Goal: Feedback & Contribution: Leave review/rating

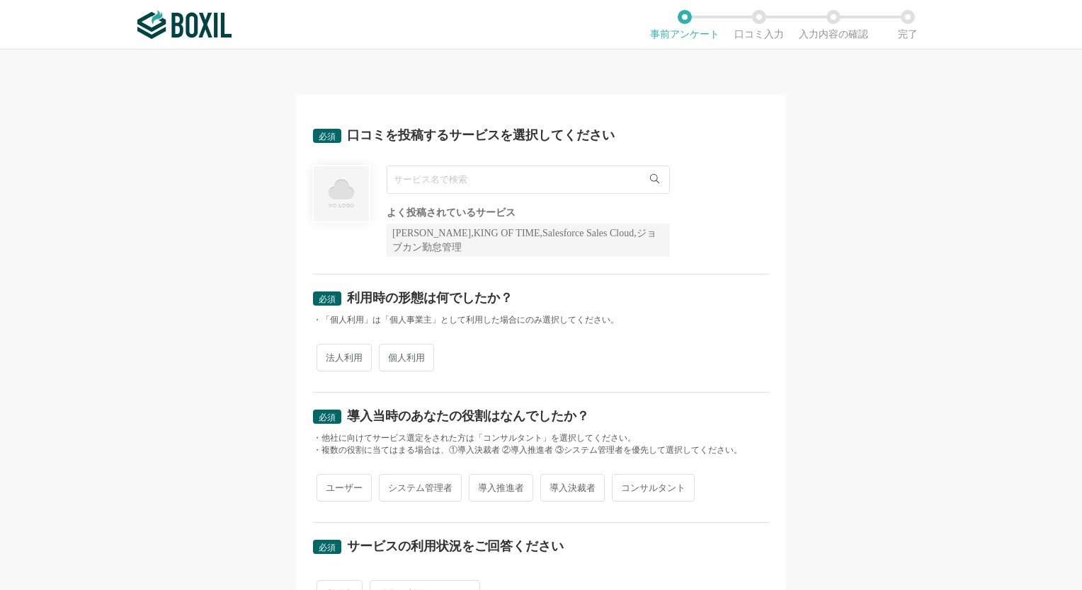
click at [601, 185] on input "text" at bounding box center [528, 180] width 283 height 28
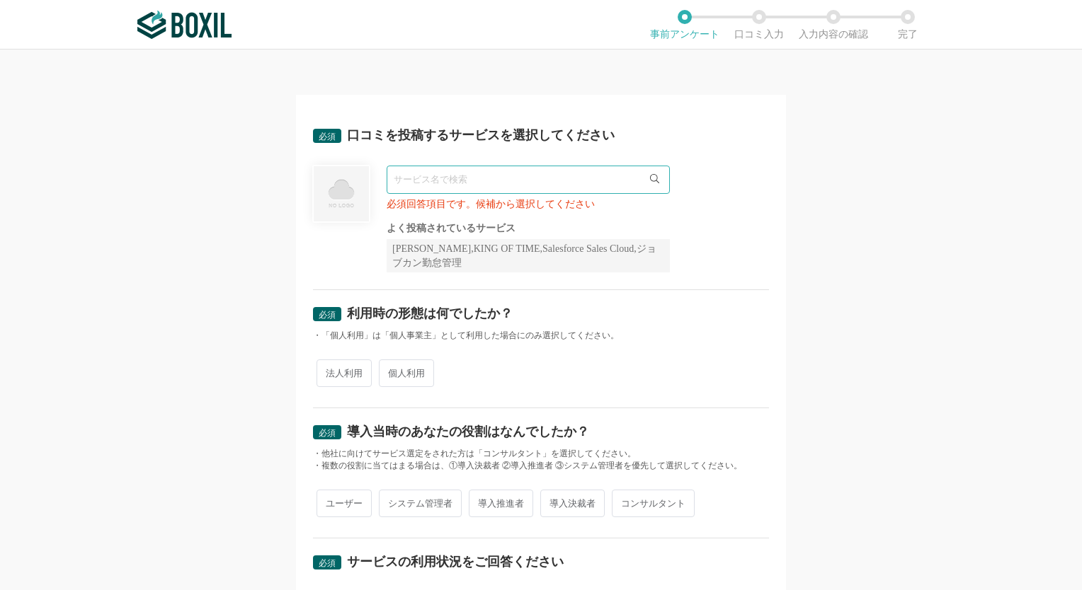
click at [357, 378] on span "法人利用" at bounding box center [343, 374] width 55 height 28
click at [329, 371] on input "法人利用" at bounding box center [324, 366] width 9 height 9
radio input "true"
click at [512, 249] on div "[PERSON_NAME],KING OF TIME,Salesforce Sales Cloud,ジョブカン勤怠管理" at bounding box center [528, 255] width 283 height 33
click at [505, 181] on input "text" at bounding box center [528, 180] width 283 height 28
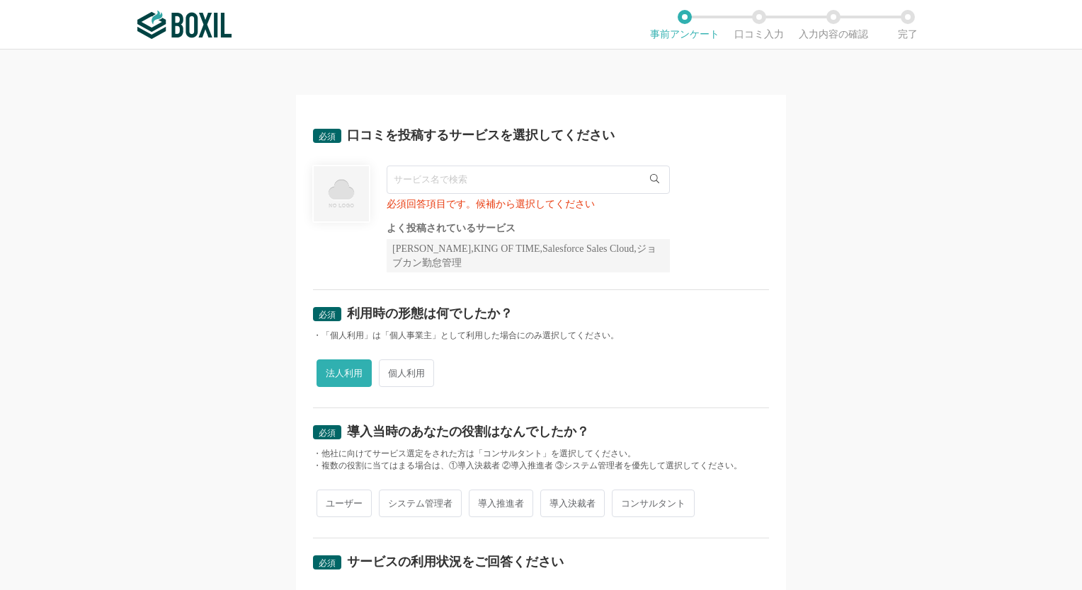
paste input "JobSuite CAREER"
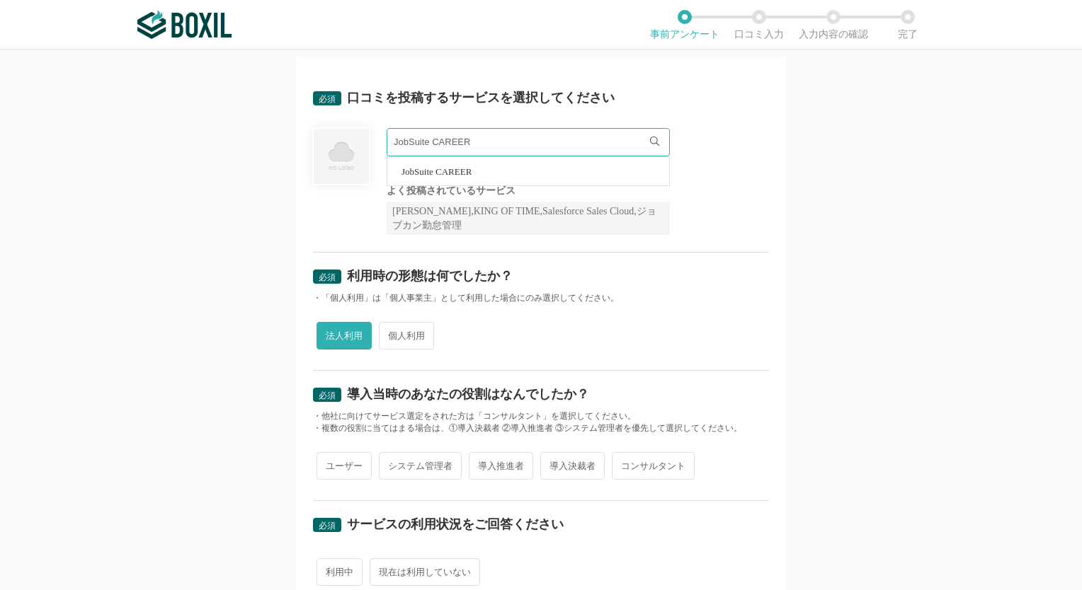
scroll to position [71, 0]
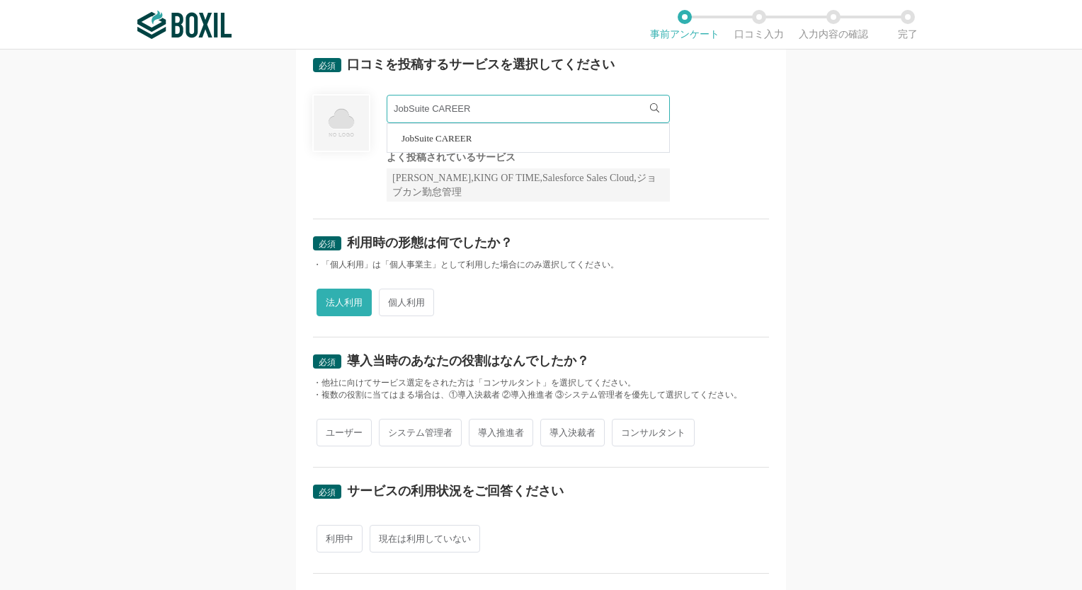
type input "JobSuite CAREER"
click at [427, 432] on span "システム管理者" at bounding box center [420, 433] width 83 height 28
click at [392, 430] on input "システム管理者" at bounding box center [386, 425] width 9 height 9
radio input "true"
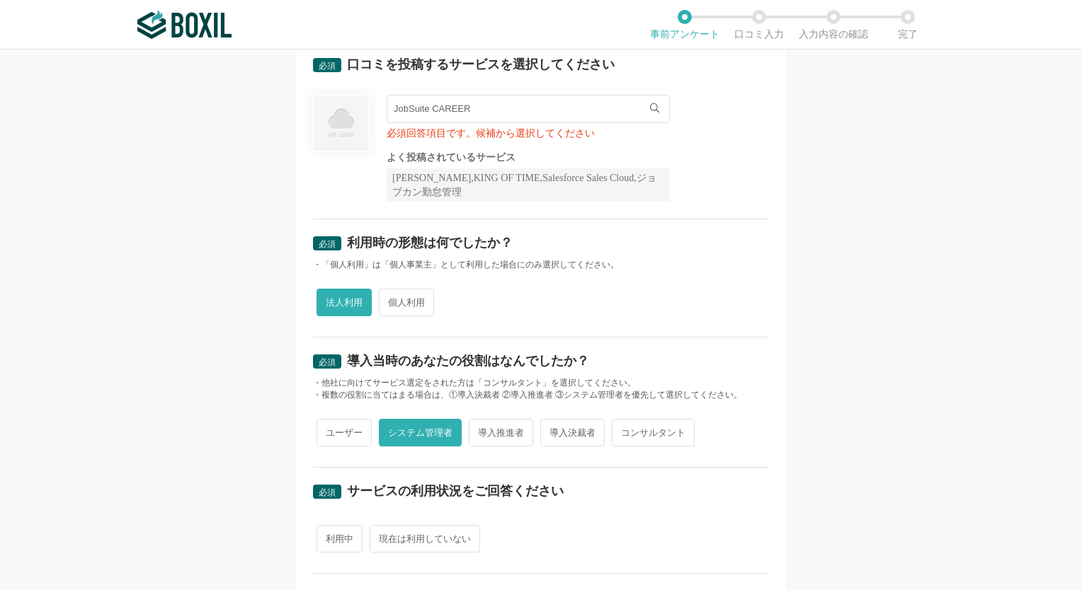
click at [527, 106] on input "JobSuite CAREER" at bounding box center [528, 109] width 283 height 28
click at [498, 139] on li "JobSuite CAREER" at bounding box center [528, 138] width 282 height 28
radio input "false"
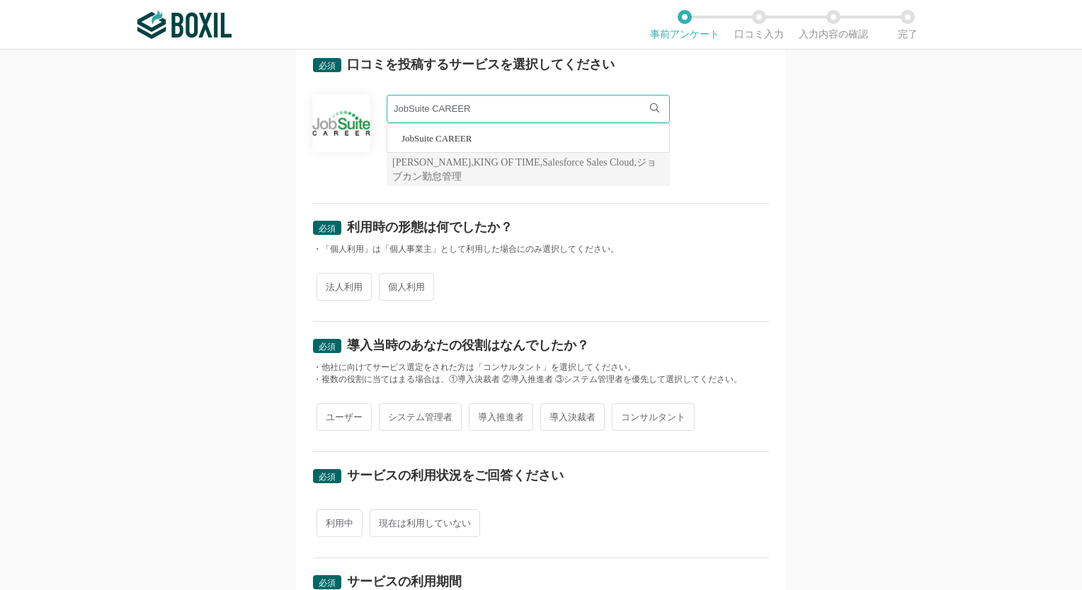
scroll to position [142, 0]
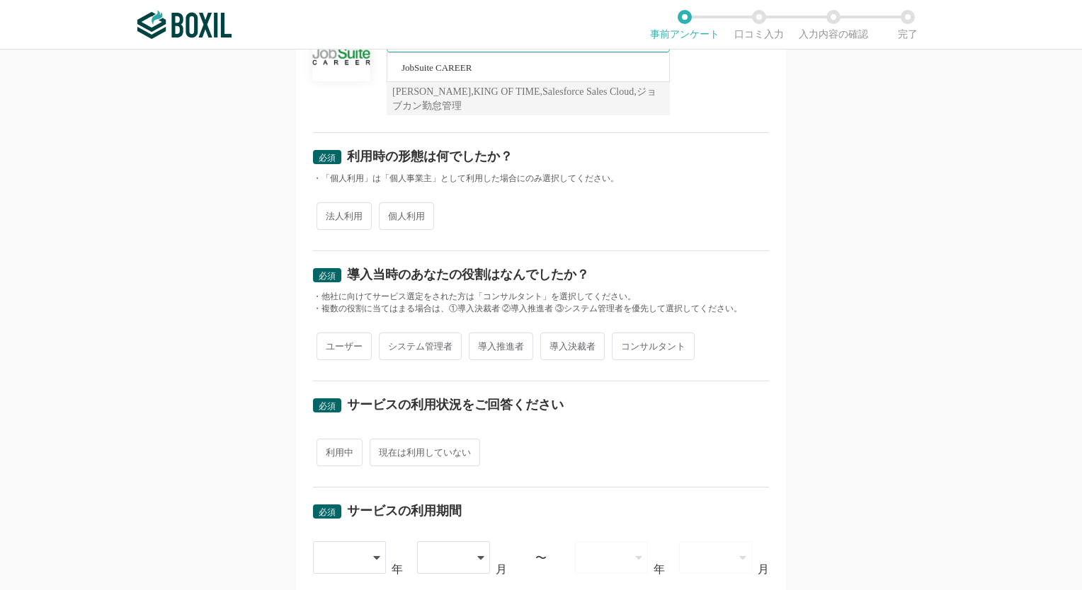
click at [349, 223] on span "法人利用" at bounding box center [343, 216] width 55 height 28
click at [329, 214] on input "法人利用" at bounding box center [324, 209] width 9 height 9
radio input "true"
click at [393, 355] on span "システム管理者" at bounding box center [420, 347] width 83 height 28
click at [392, 344] on input "システム管理者" at bounding box center [386, 339] width 9 height 9
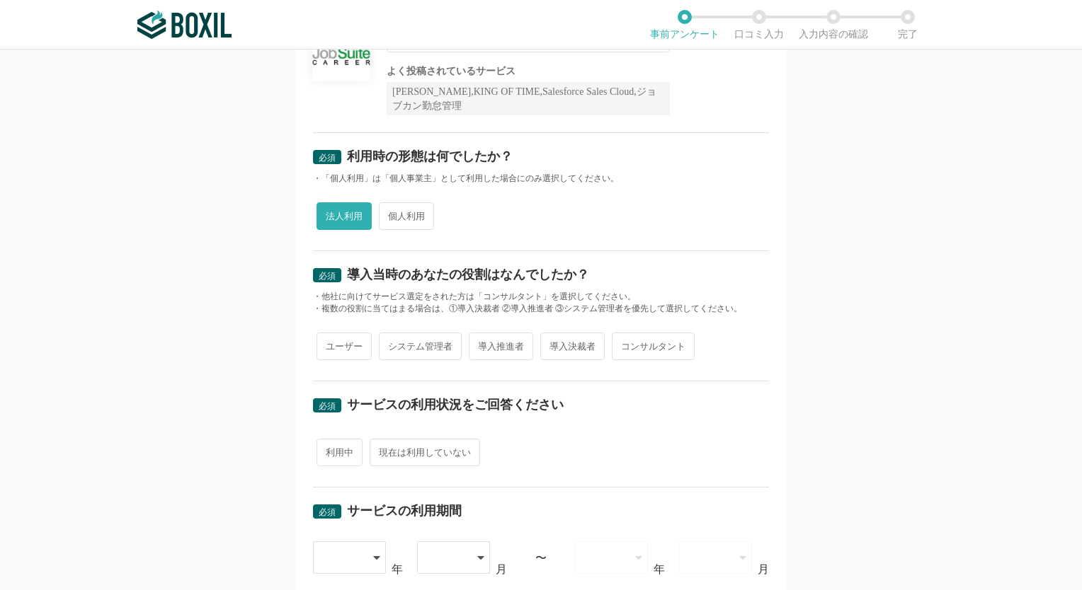
radio input "true"
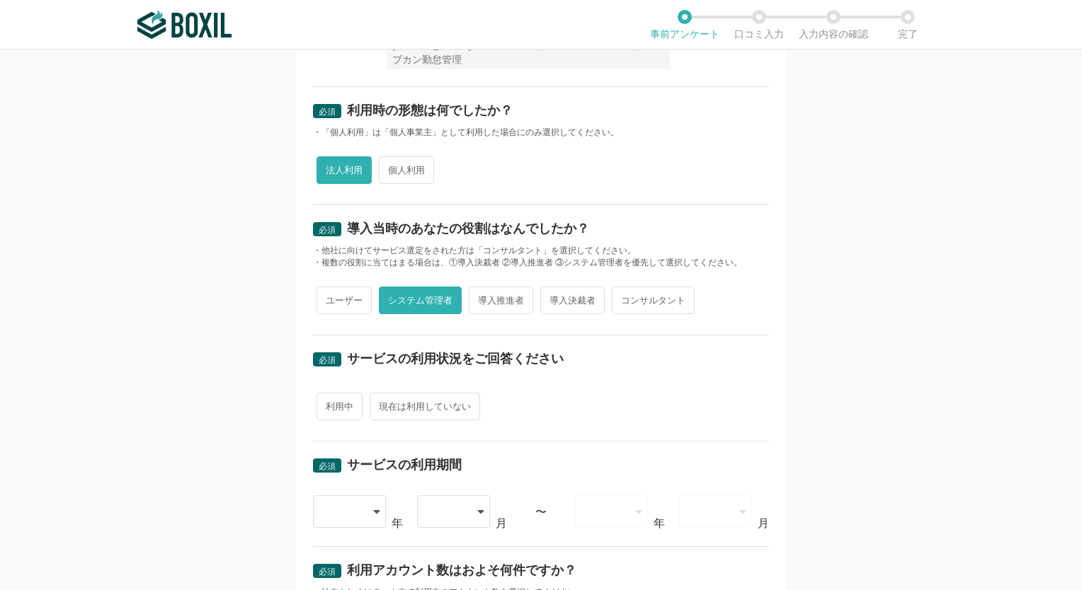
scroll to position [212, 0]
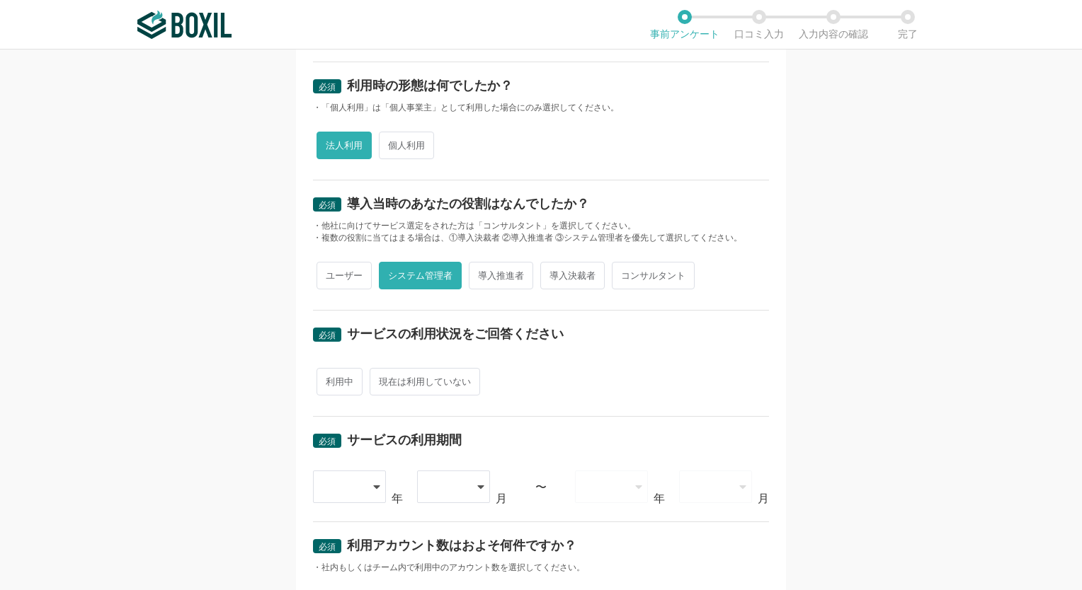
click at [334, 385] on span "利用中" at bounding box center [339, 382] width 46 height 28
click at [329, 379] on input "利用中" at bounding box center [324, 374] width 9 height 9
radio input "true"
click at [366, 489] on div at bounding box center [350, 487] width 74 height 33
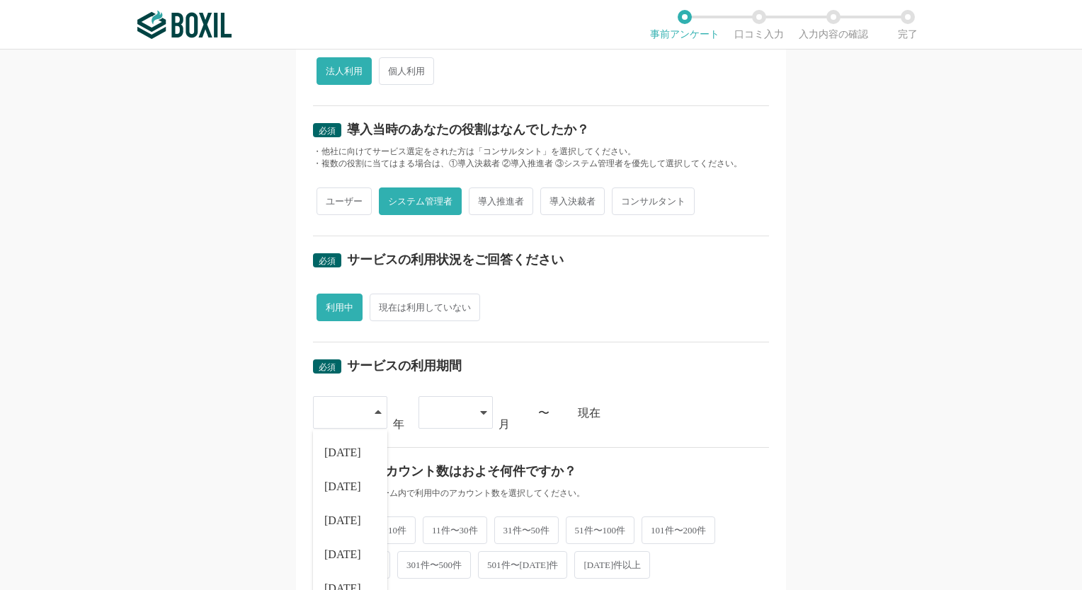
scroll to position [354, 0]
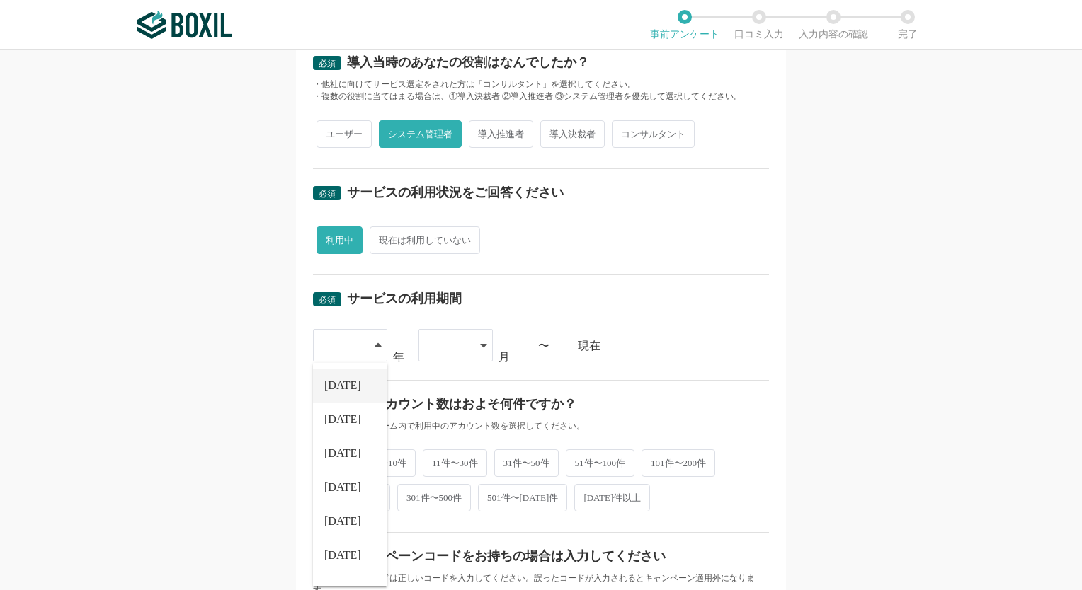
click at [357, 385] on li "[DATE]" at bounding box center [350, 386] width 74 height 34
click at [375, 347] on icon at bounding box center [378, 346] width 7 height 11
click at [458, 344] on div at bounding box center [449, 345] width 42 height 31
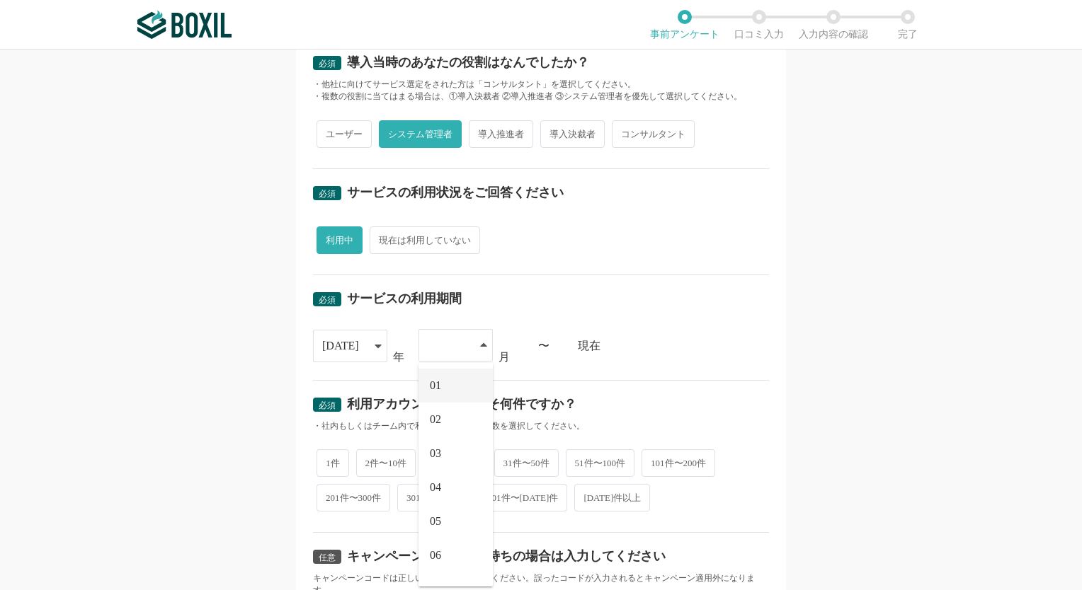
click at [449, 385] on li "01" at bounding box center [455, 386] width 74 height 34
click at [341, 493] on span "201件〜300件" at bounding box center [353, 497] width 74 height 28
click at [329, 493] on input "201件〜300件" at bounding box center [324, 489] width 9 height 9
radio input "true"
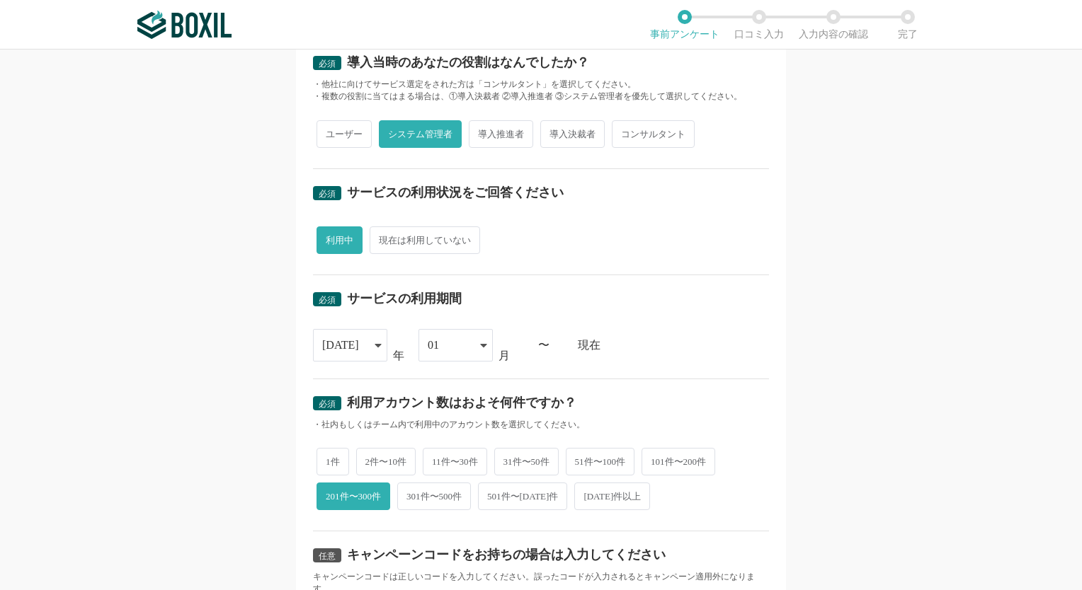
scroll to position [535, 0]
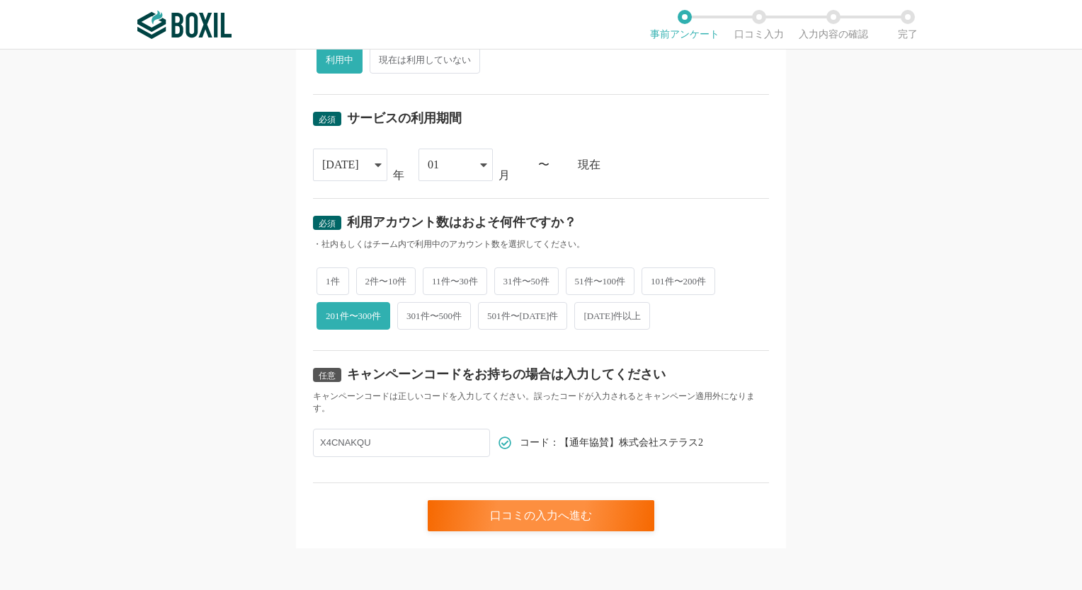
click at [775, 491] on div "必須 口コミを投稿するサービスを選択してください JobSuite CAREER JobSuite CAREER よく投稿されているサービス Sansan,K…" at bounding box center [541, 54] width 490 height 988
click at [594, 511] on div "口コミの入力へ進む" at bounding box center [541, 516] width 227 height 31
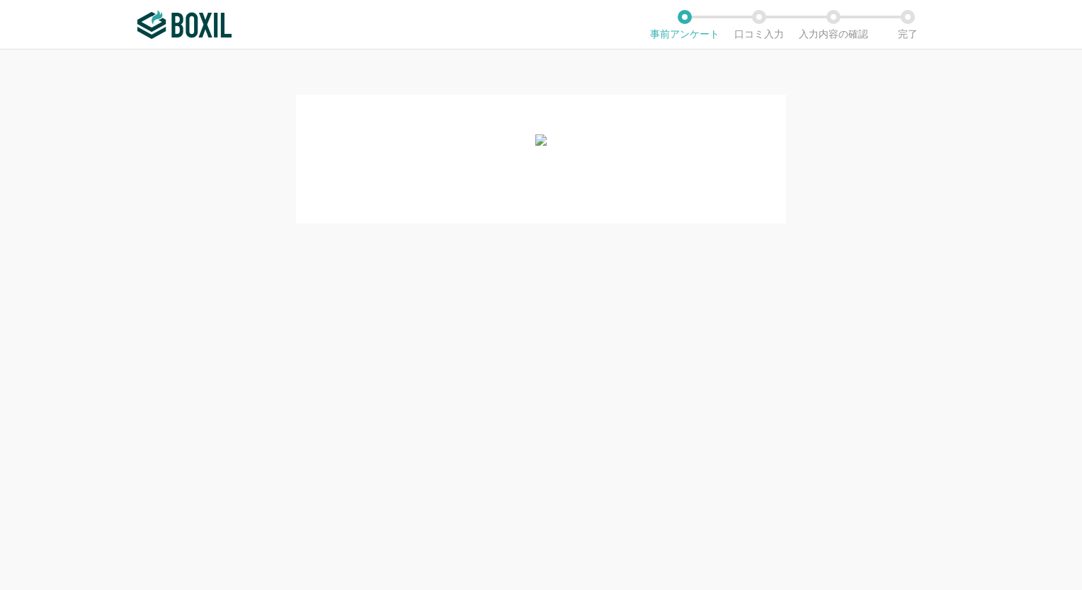
scroll to position [0, 0]
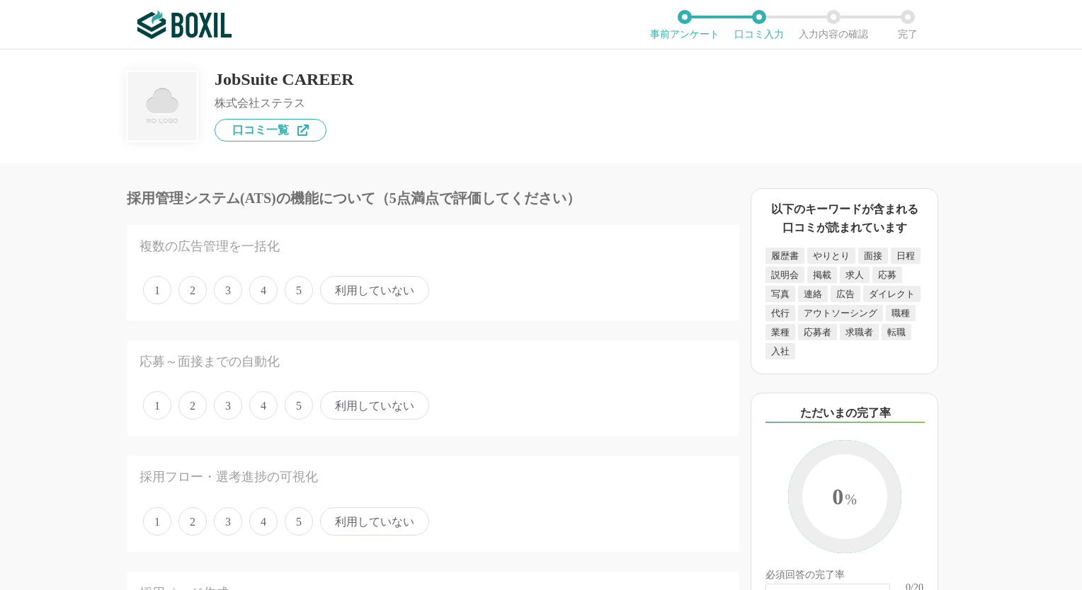
click at [353, 294] on span "利用していない" at bounding box center [374, 290] width 109 height 28
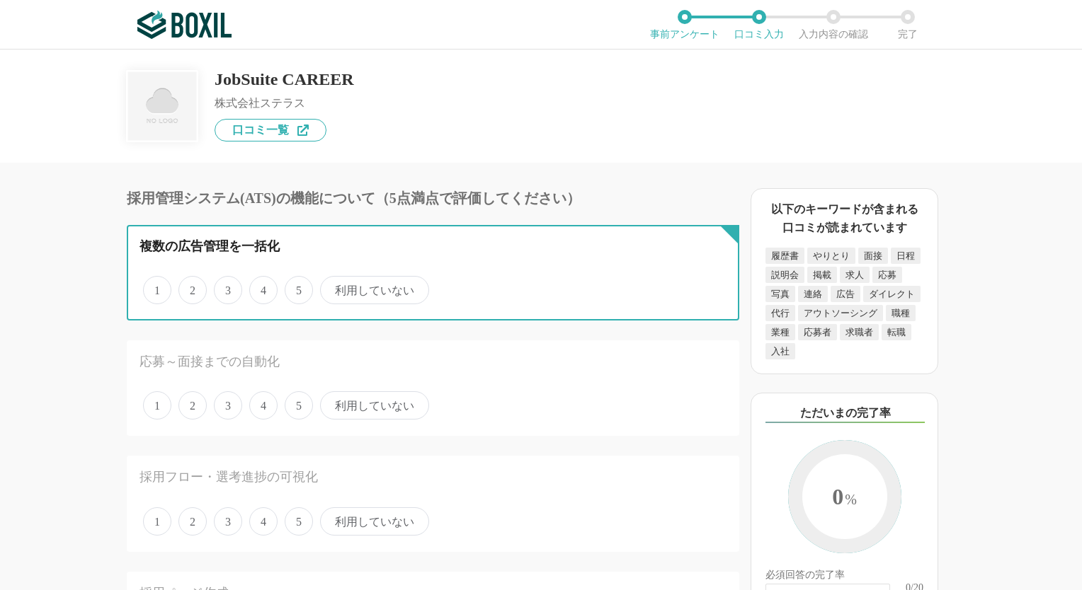
click at [333, 287] on input "利用していない" at bounding box center [328, 282] width 9 height 9
radio input "true"
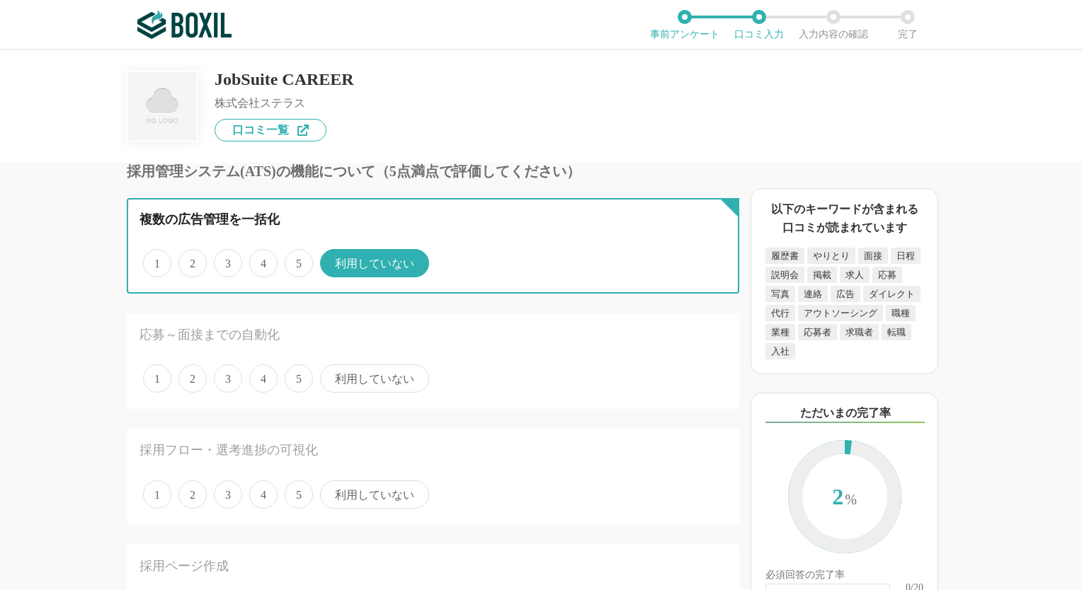
scroll to position [71, 0]
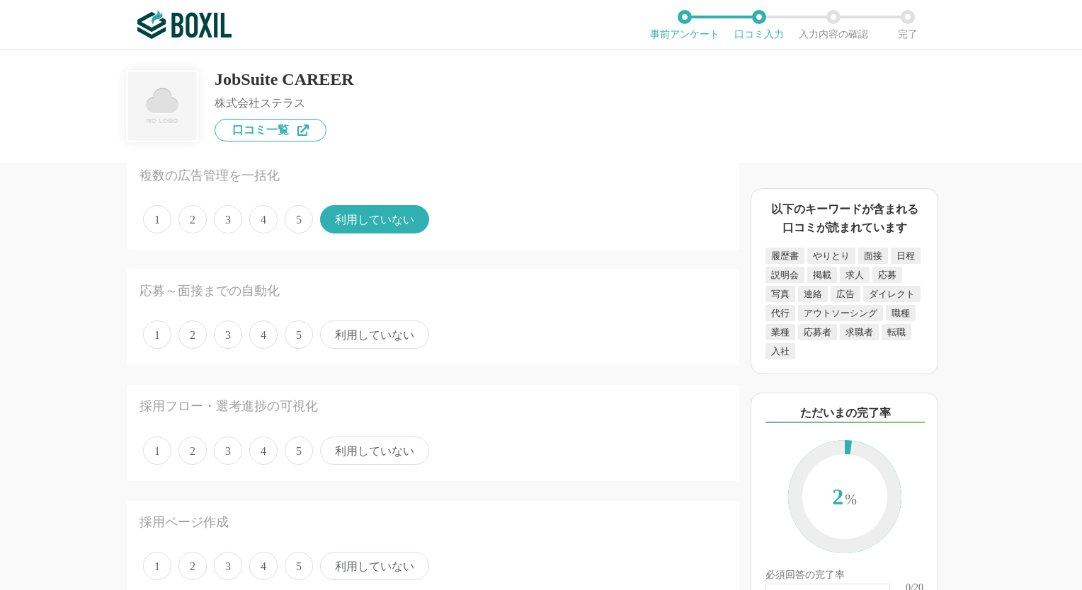
click at [255, 335] on span "4" at bounding box center [263, 335] width 28 height 28
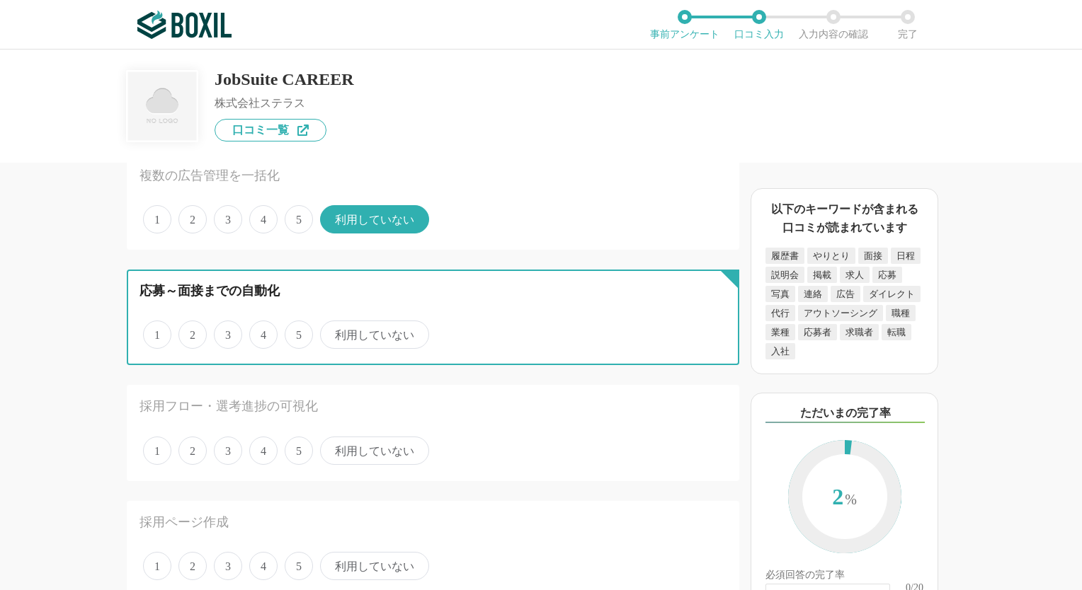
click at [255, 332] on input "4" at bounding box center [257, 327] width 9 height 9
radio input "true"
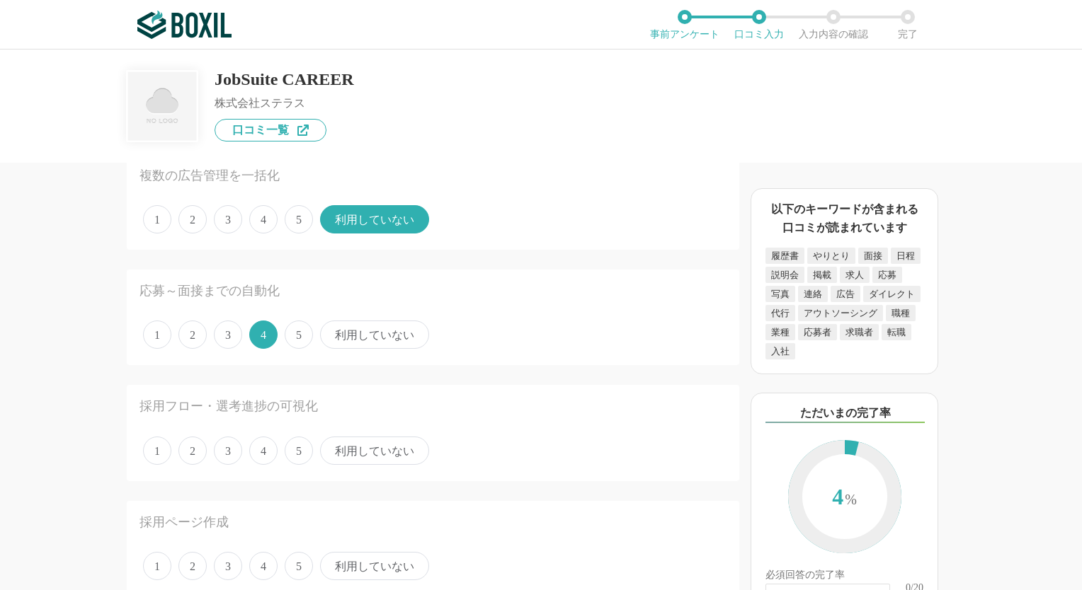
click at [232, 336] on span "3" at bounding box center [228, 335] width 28 height 28
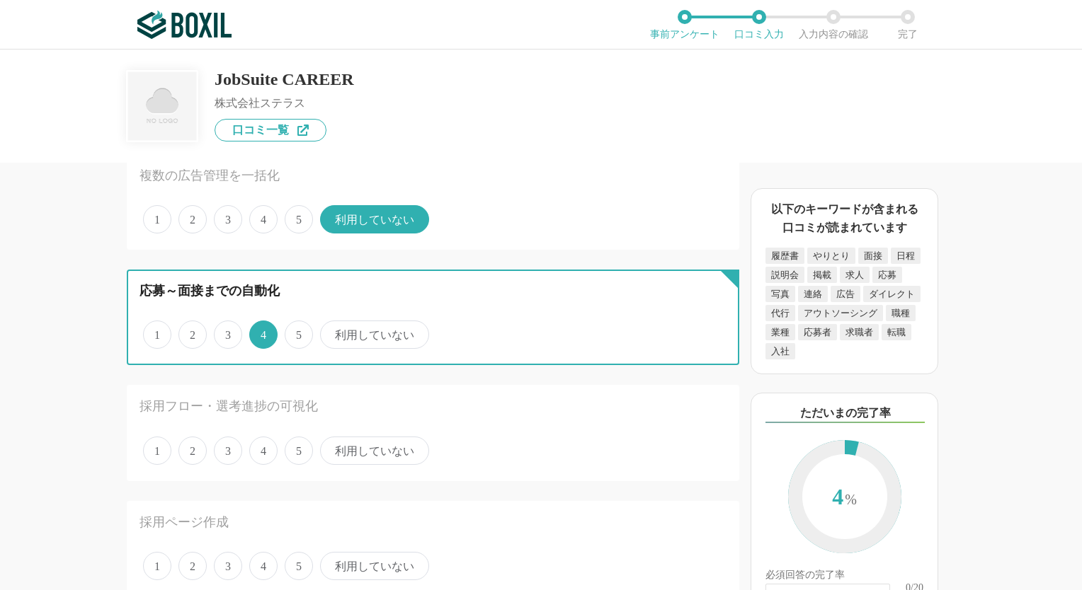
click at [227, 332] on input "3" at bounding box center [221, 327] width 9 height 9
radio input "true"
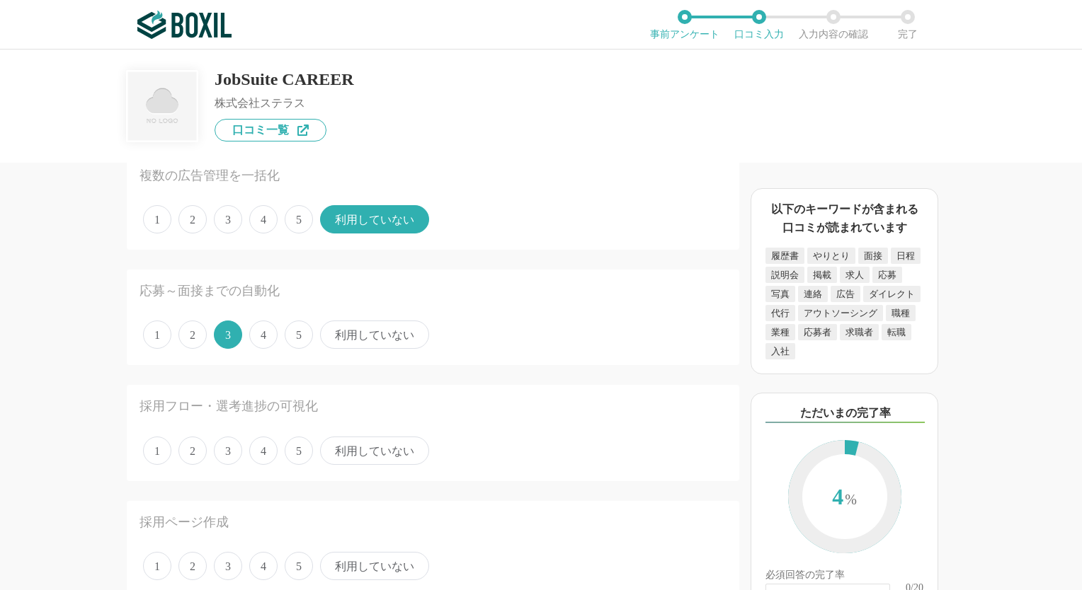
click at [263, 337] on span "4" at bounding box center [263, 335] width 28 height 28
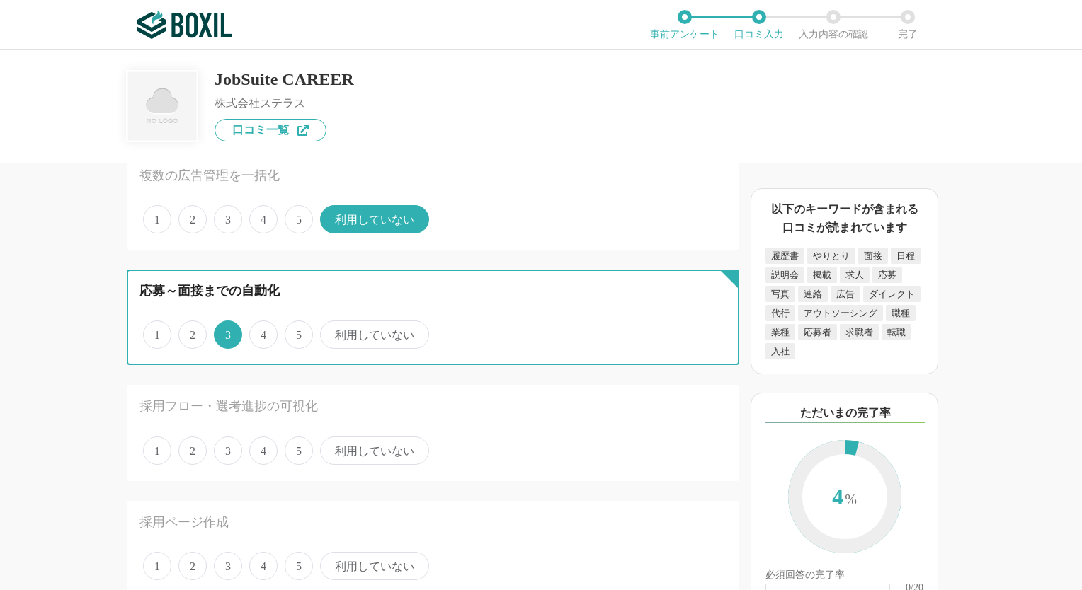
click at [262, 332] on input "4" at bounding box center [257, 327] width 9 height 9
radio input "true"
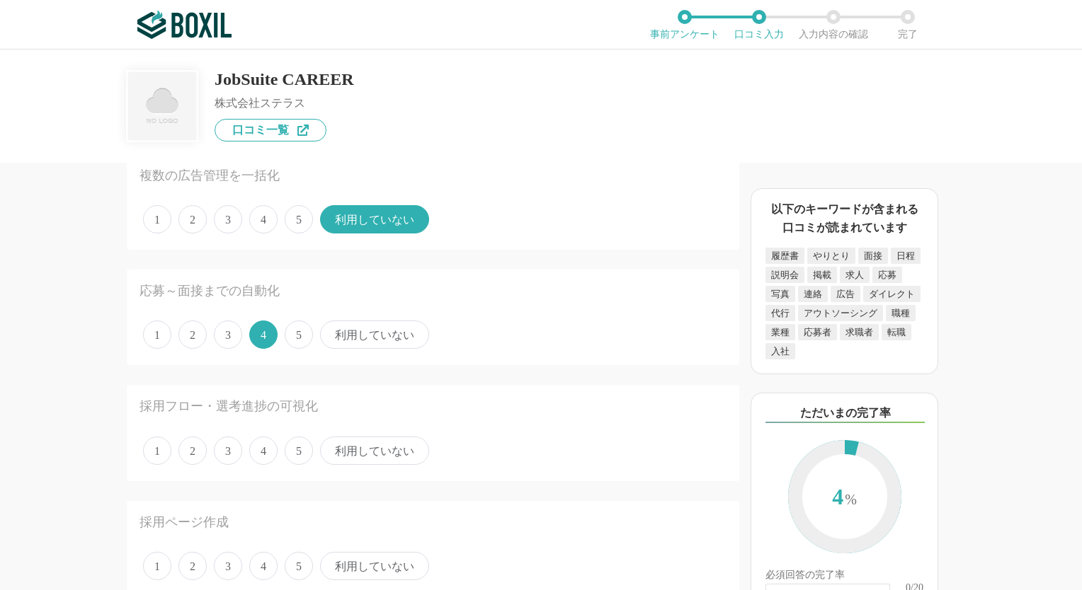
click at [343, 451] on span "利用していない" at bounding box center [374, 451] width 109 height 28
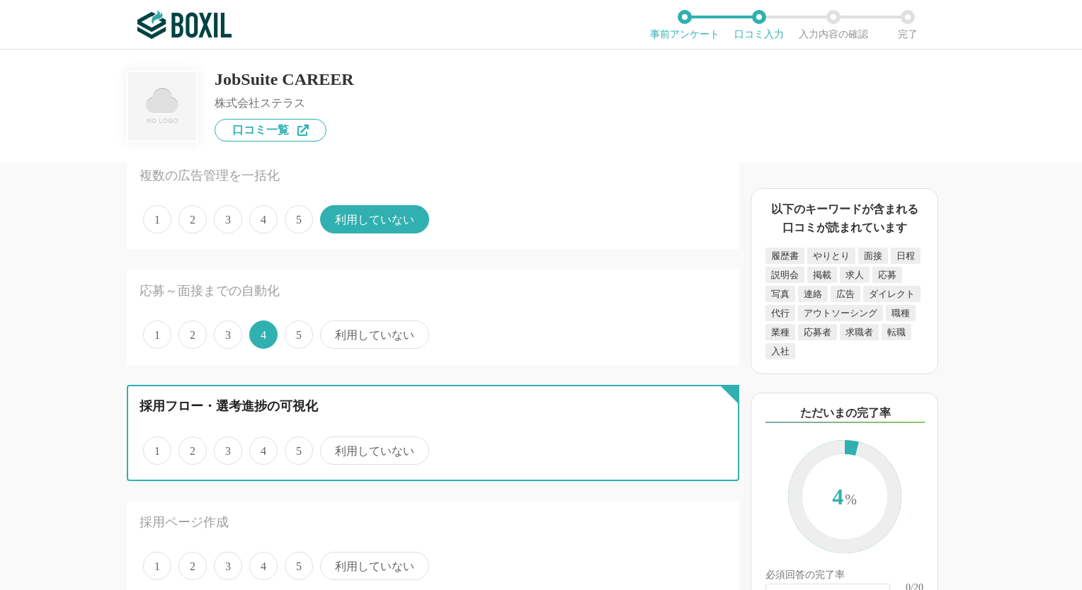
click at [333, 448] on input "利用していない" at bounding box center [328, 443] width 9 height 9
radio input "true"
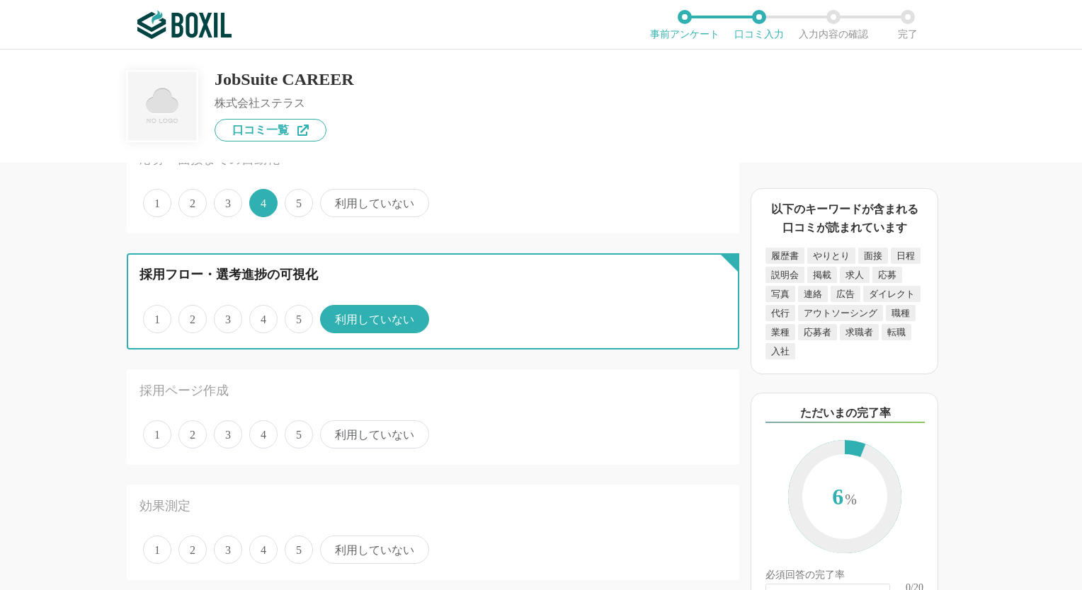
scroll to position [212, 0]
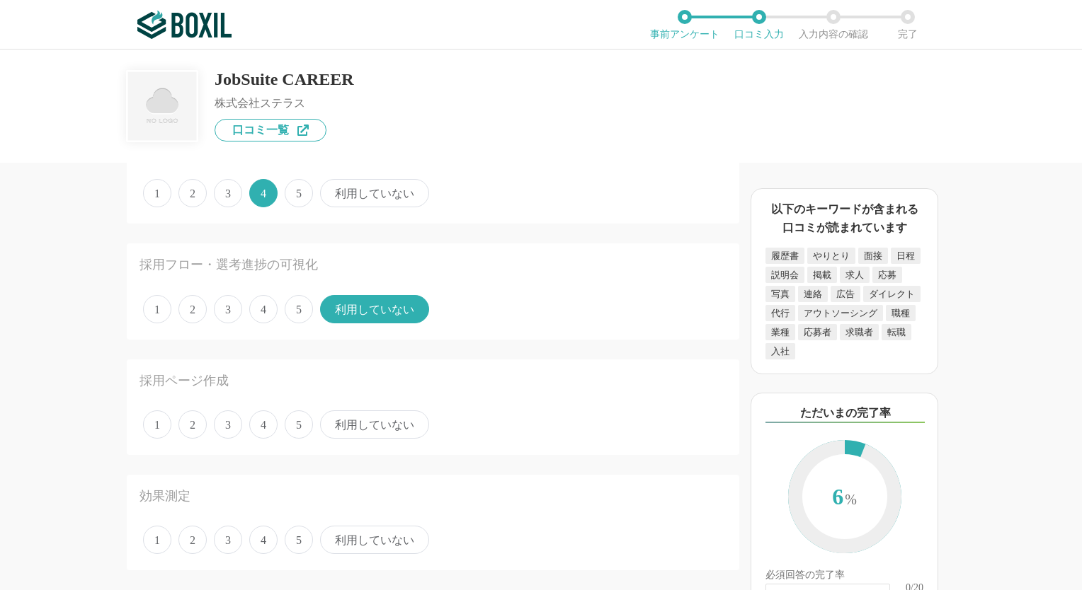
click at [352, 414] on span "利用していない" at bounding box center [374, 425] width 109 height 28
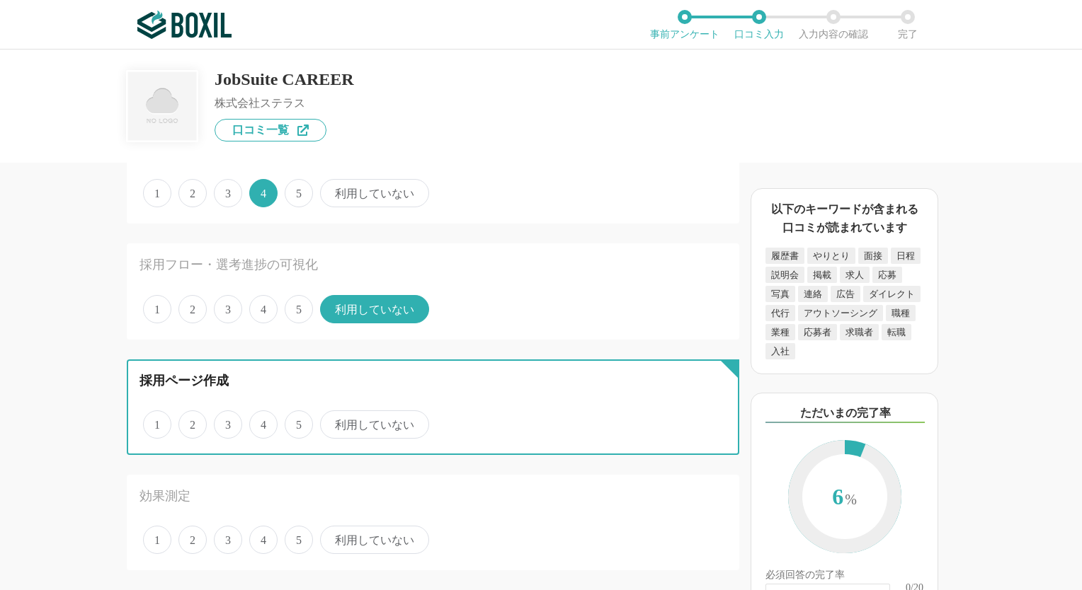
click at [333, 414] on input "利用していない" at bounding box center [328, 417] width 9 height 9
radio input "true"
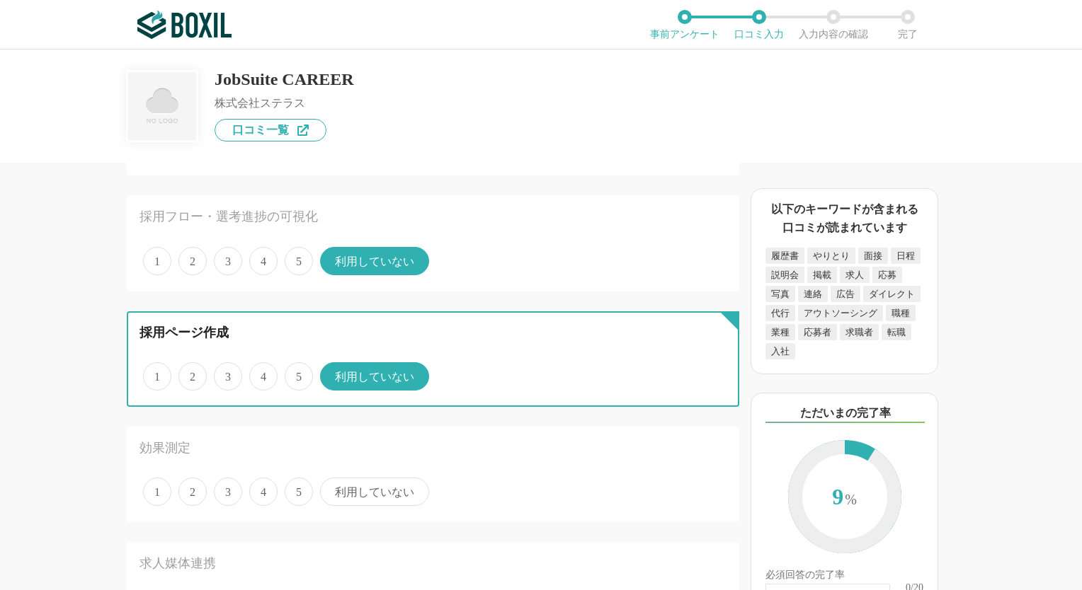
scroll to position [354, 0]
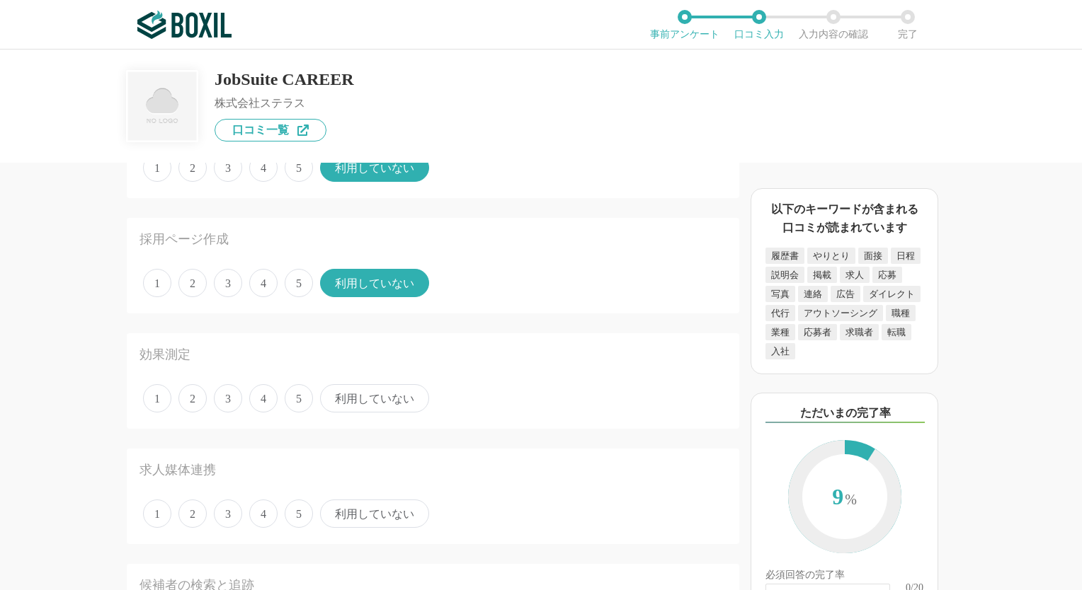
click at [354, 387] on span "利用していない" at bounding box center [374, 398] width 109 height 28
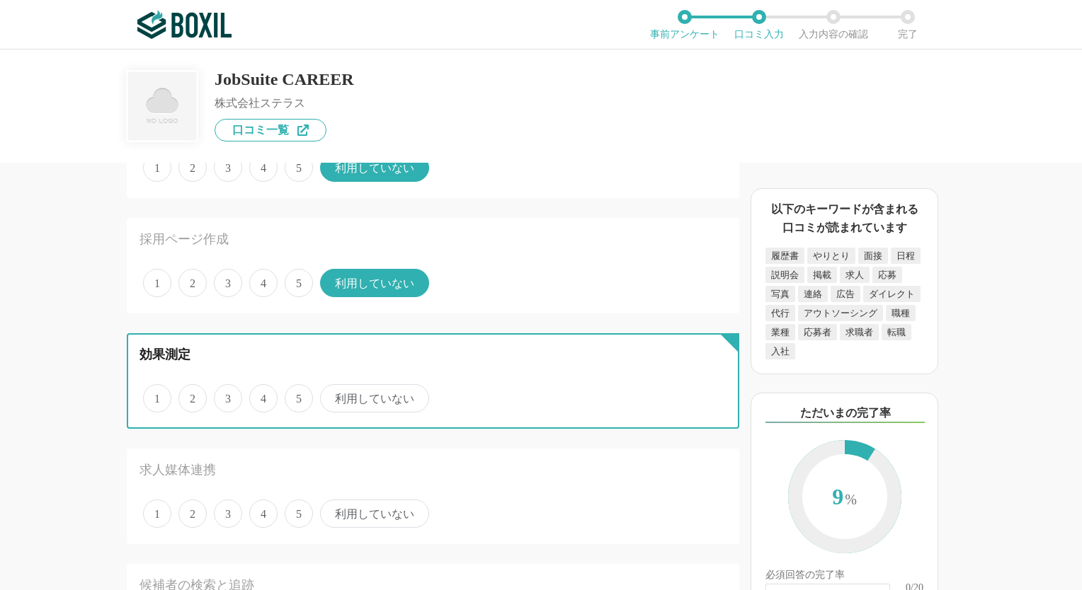
click at [333, 387] on input "利用していない" at bounding box center [328, 391] width 9 height 9
radio input "true"
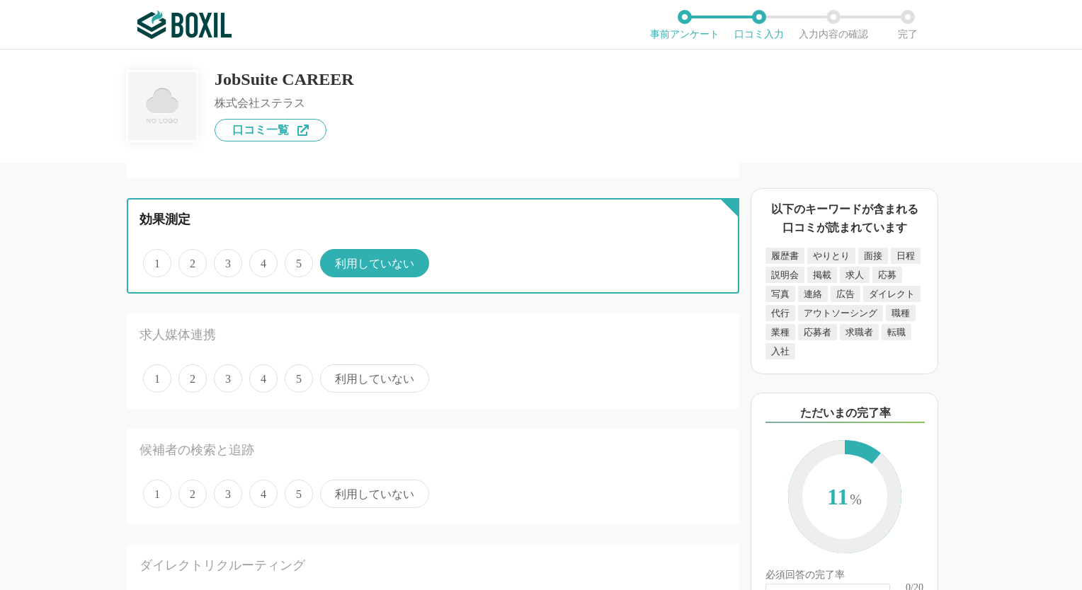
scroll to position [496, 0]
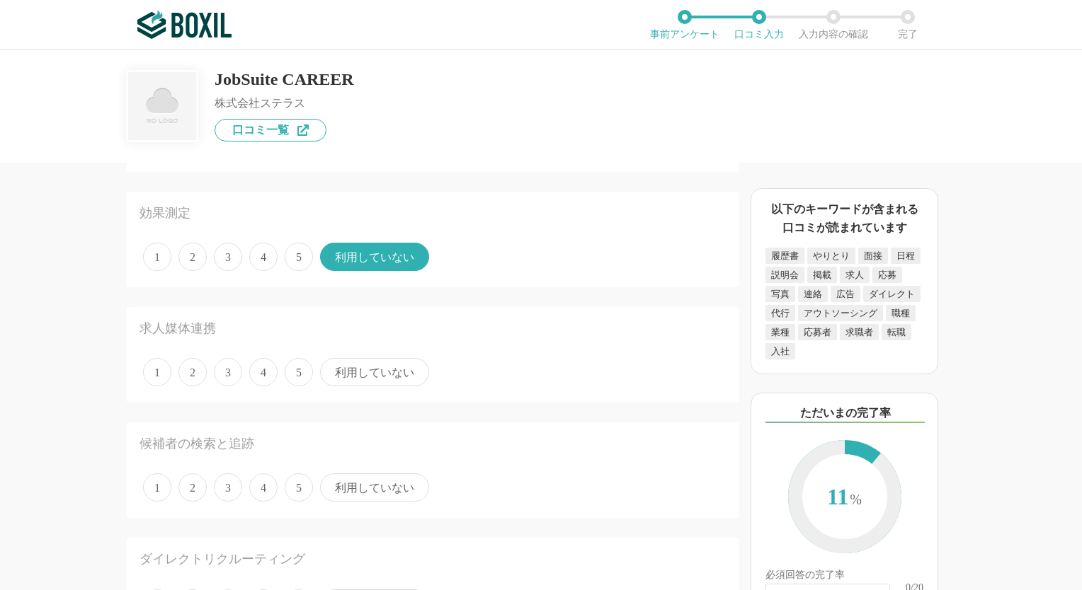
click at [257, 374] on span "4" at bounding box center [263, 372] width 28 height 28
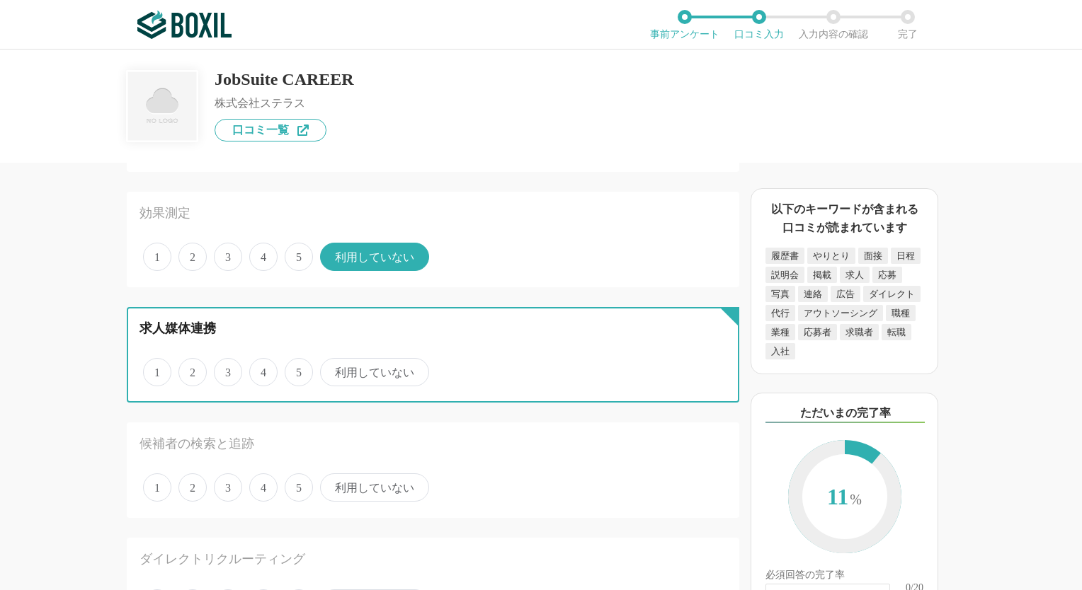
click at [257, 370] on input "4" at bounding box center [257, 364] width 9 height 9
radio input "true"
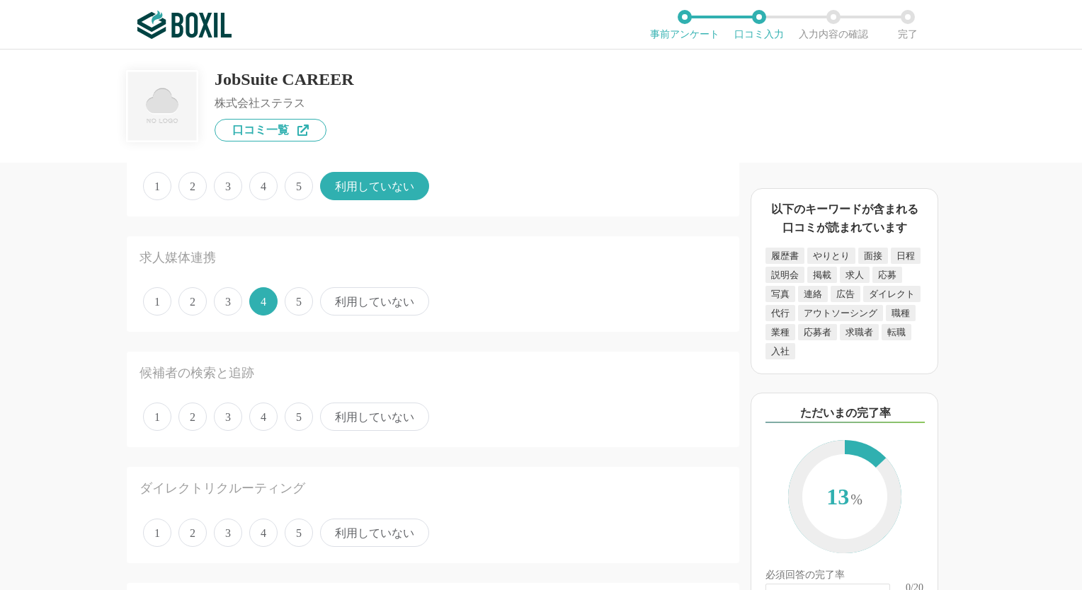
click at [268, 413] on span "4" at bounding box center [263, 417] width 28 height 28
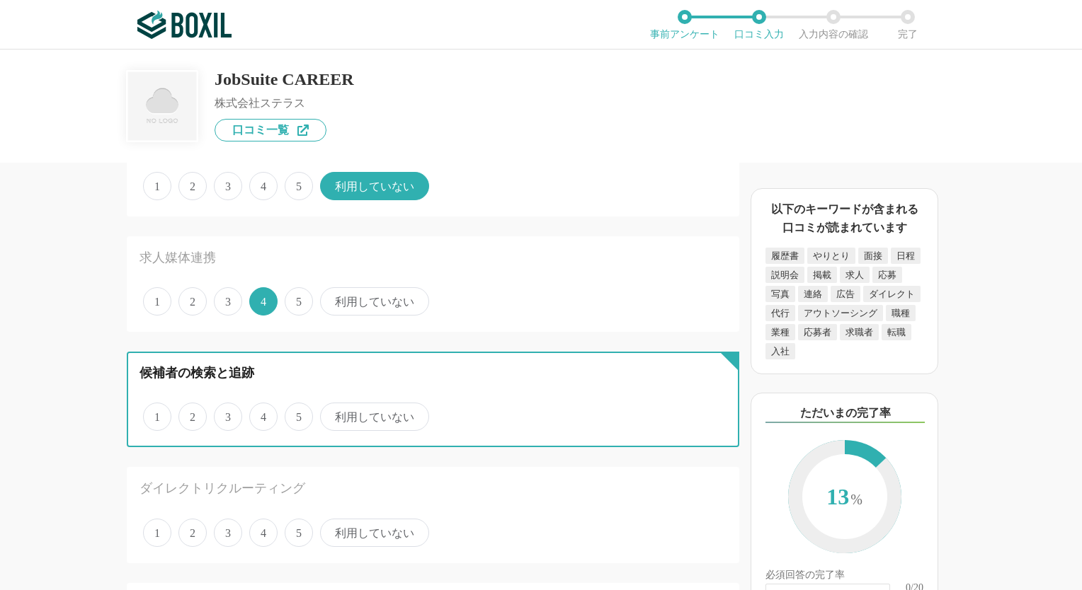
click at [262, 413] on input "4" at bounding box center [257, 409] width 9 height 9
radio input "true"
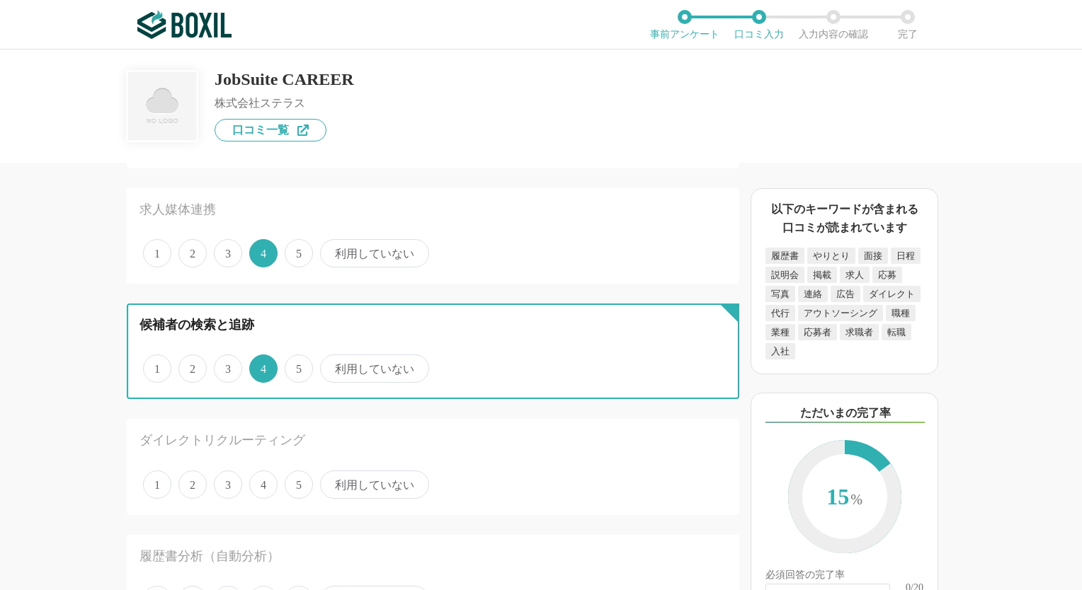
scroll to position [637, 0]
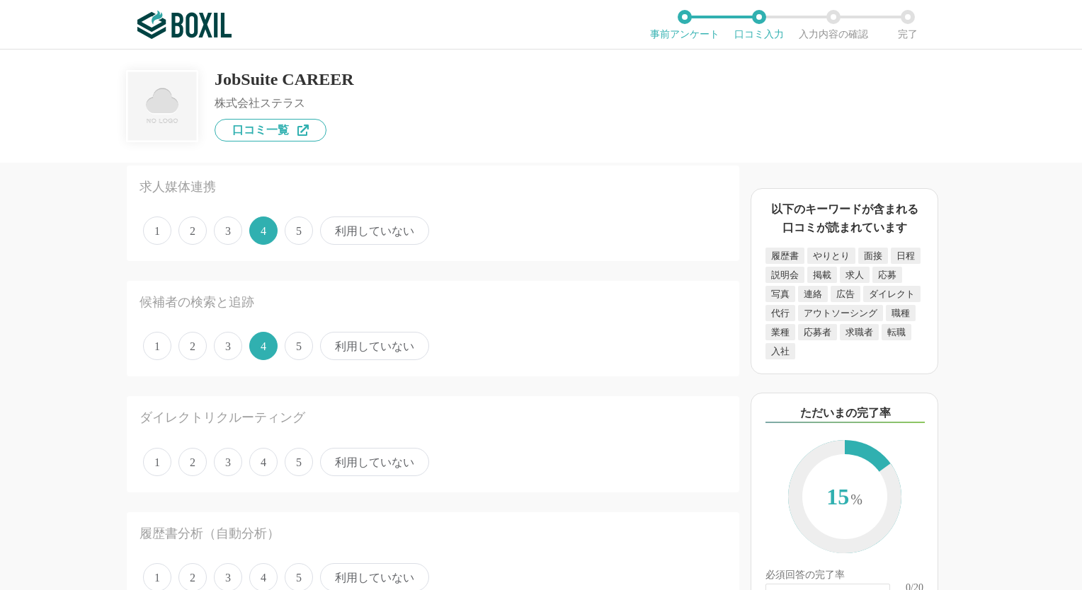
click at [357, 455] on span "利用していない" at bounding box center [374, 462] width 109 height 28
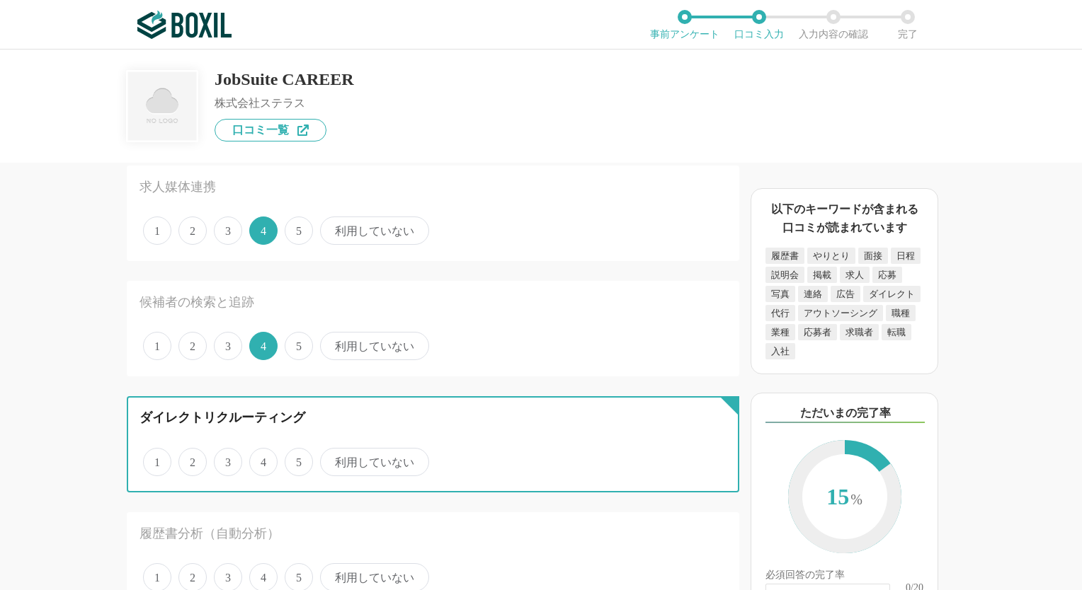
click at [333, 455] on input "利用していない" at bounding box center [328, 454] width 9 height 9
radio input "true"
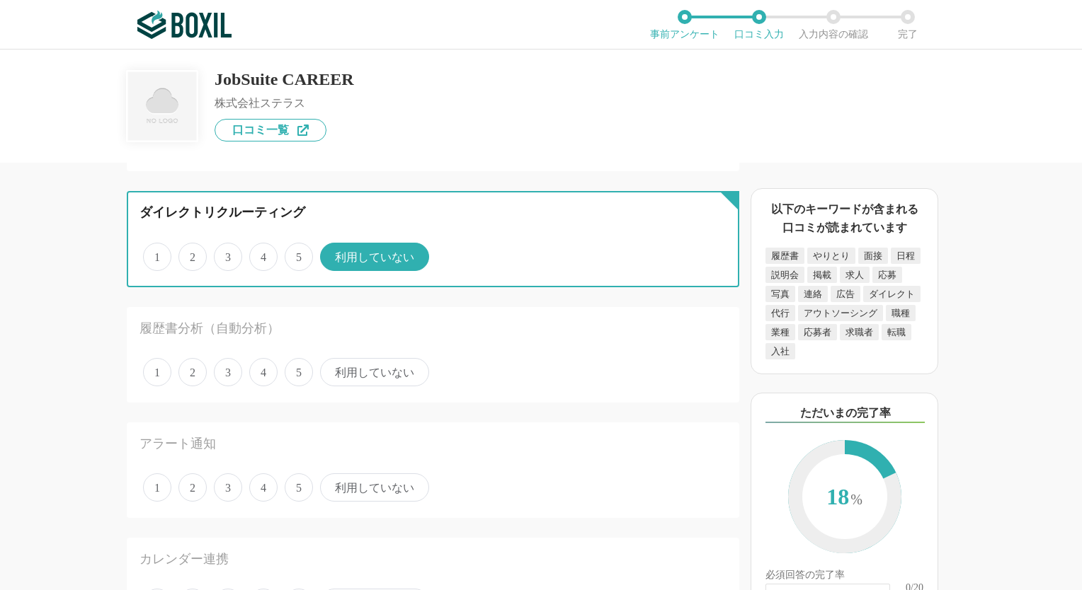
scroll to position [850, 0]
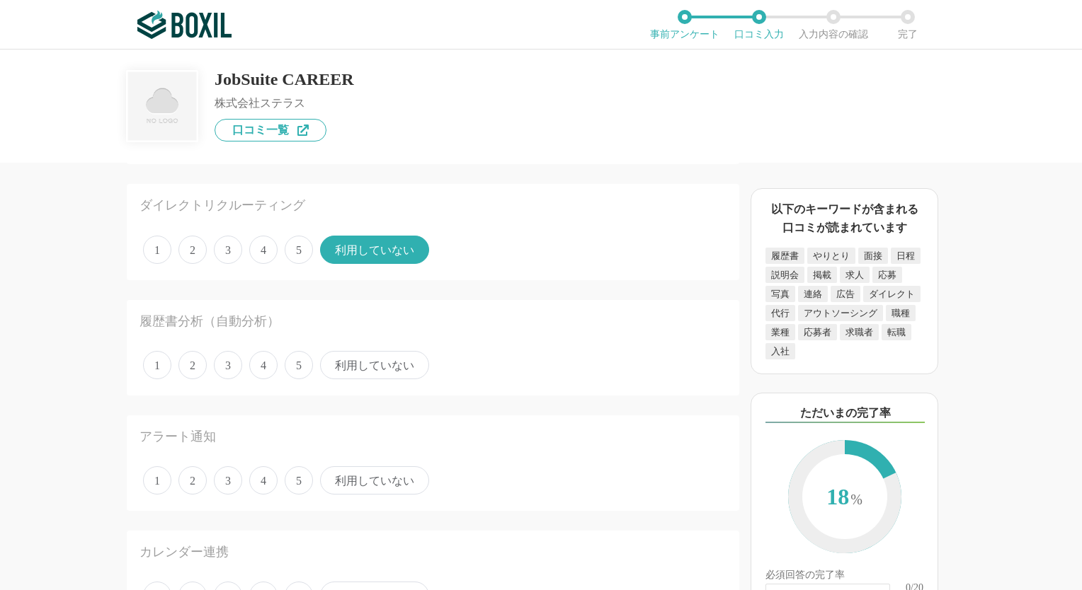
click at [367, 365] on span "利用していない" at bounding box center [374, 365] width 109 height 28
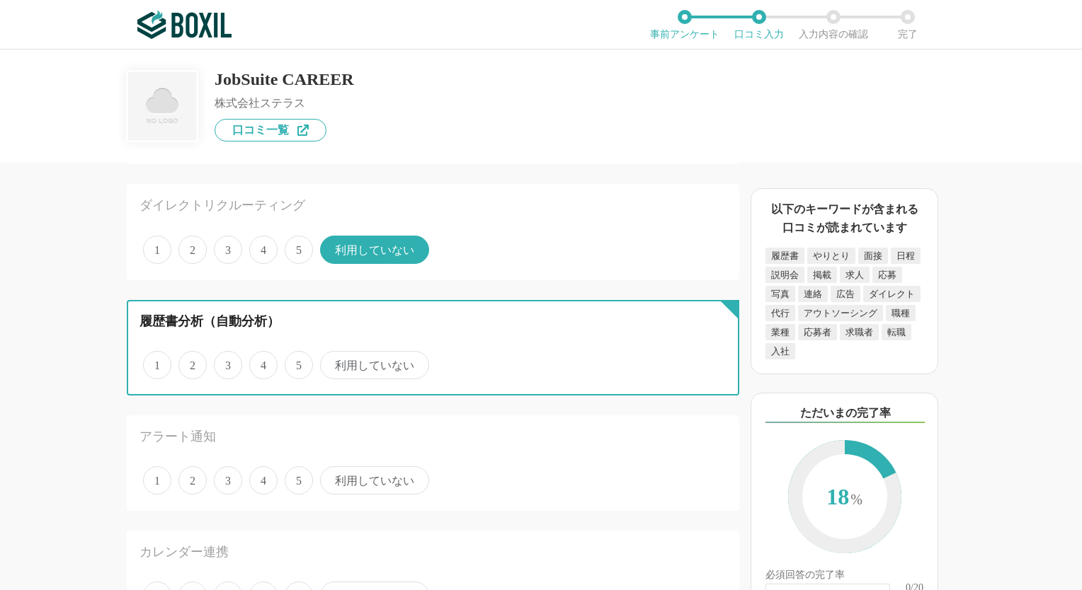
click at [333, 362] on input "利用していない" at bounding box center [328, 357] width 9 height 9
radio input "true"
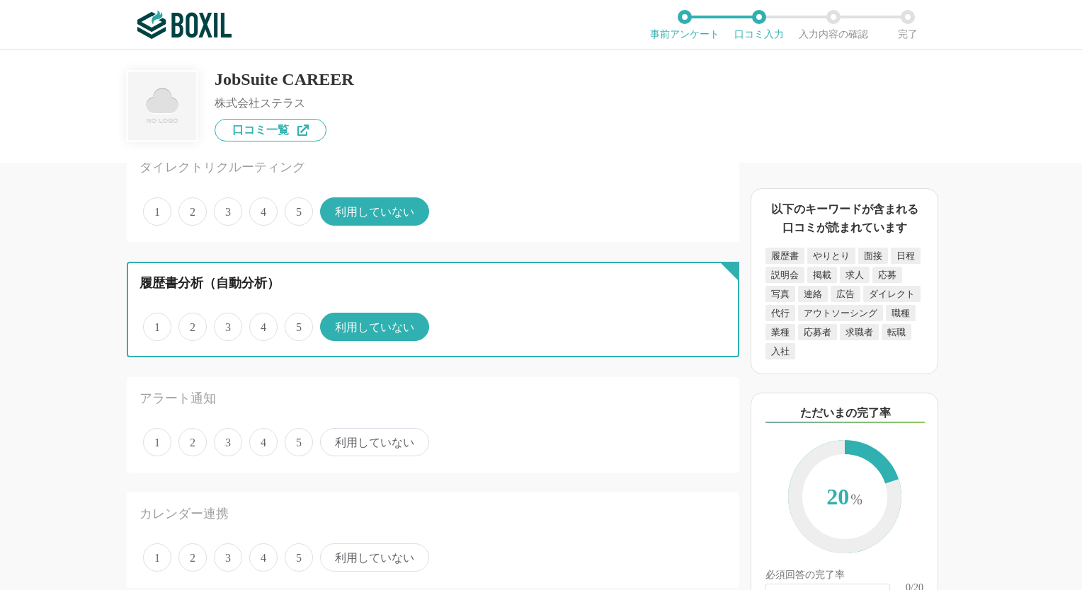
scroll to position [920, 0]
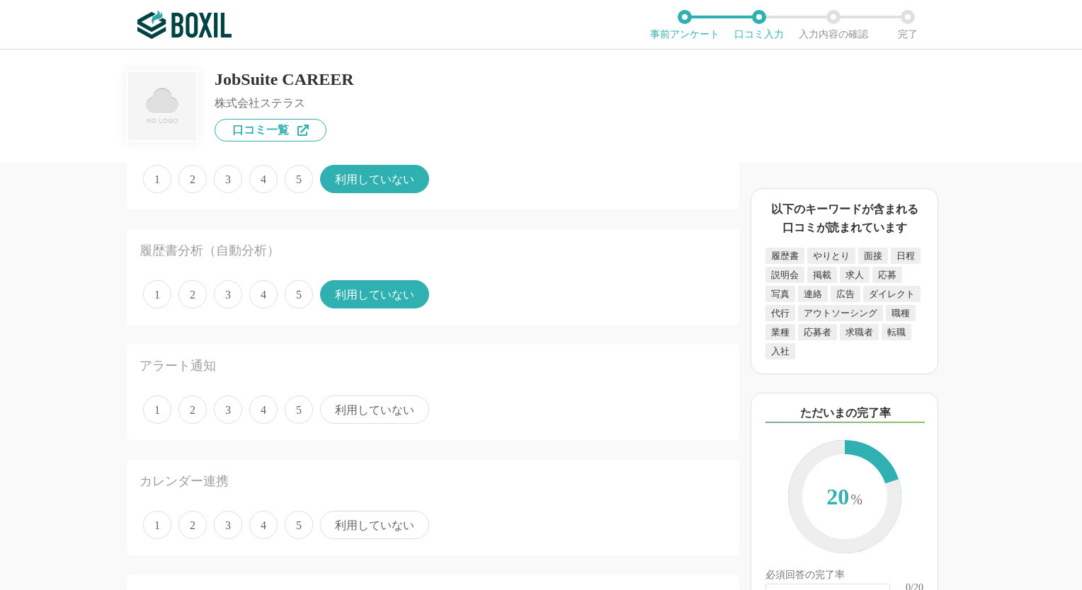
click at [270, 412] on span "4" at bounding box center [263, 410] width 28 height 28
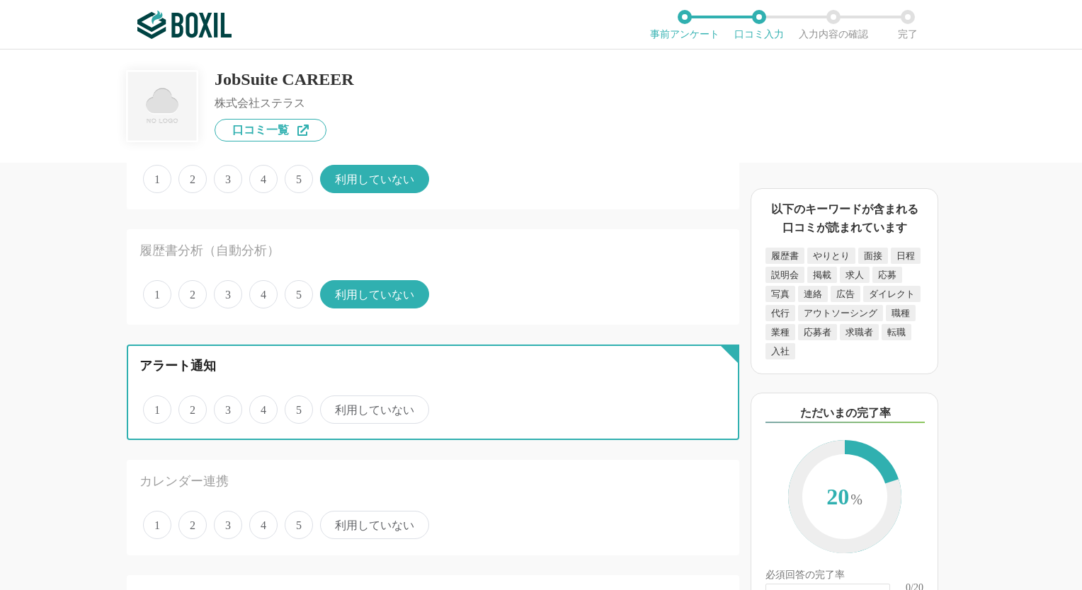
click at [262, 407] on input "4" at bounding box center [257, 402] width 9 height 9
radio input "true"
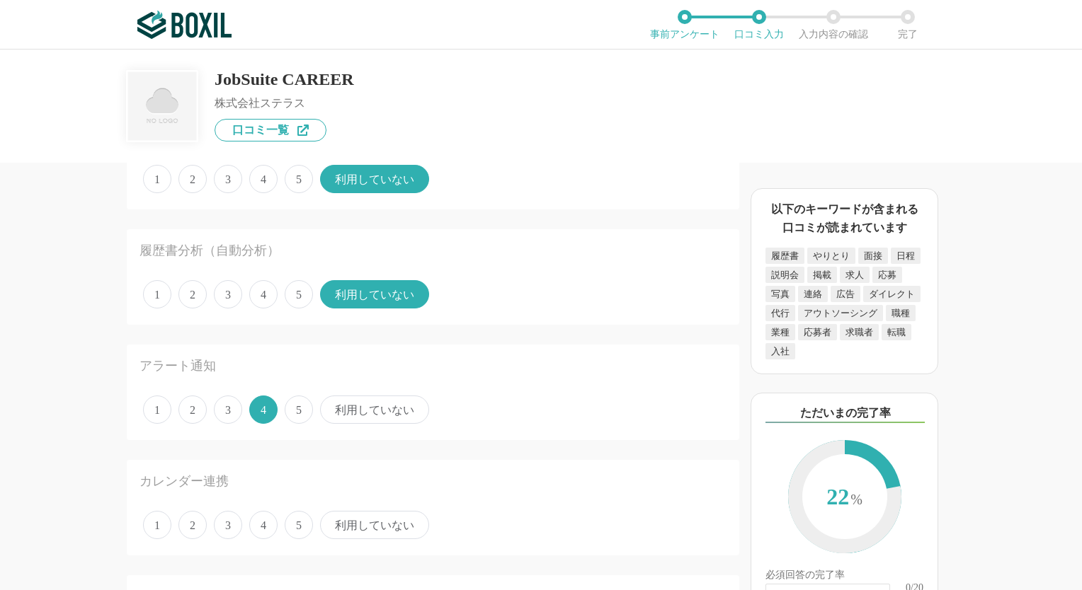
click at [343, 523] on span "利用していない" at bounding box center [374, 525] width 109 height 28
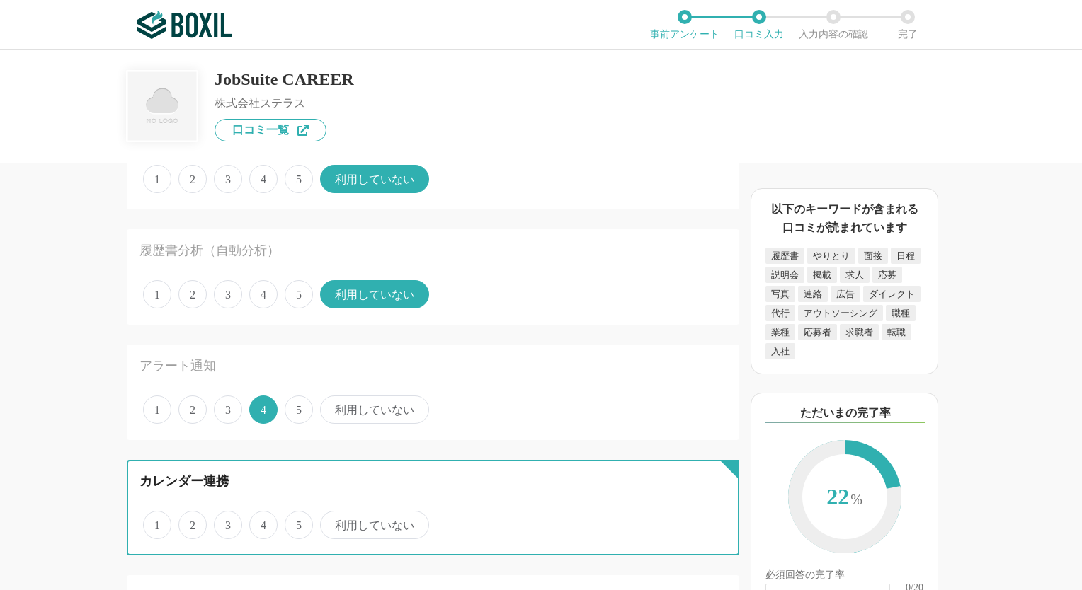
click at [333, 522] on input "利用していない" at bounding box center [328, 517] width 9 height 9
radio input "true"
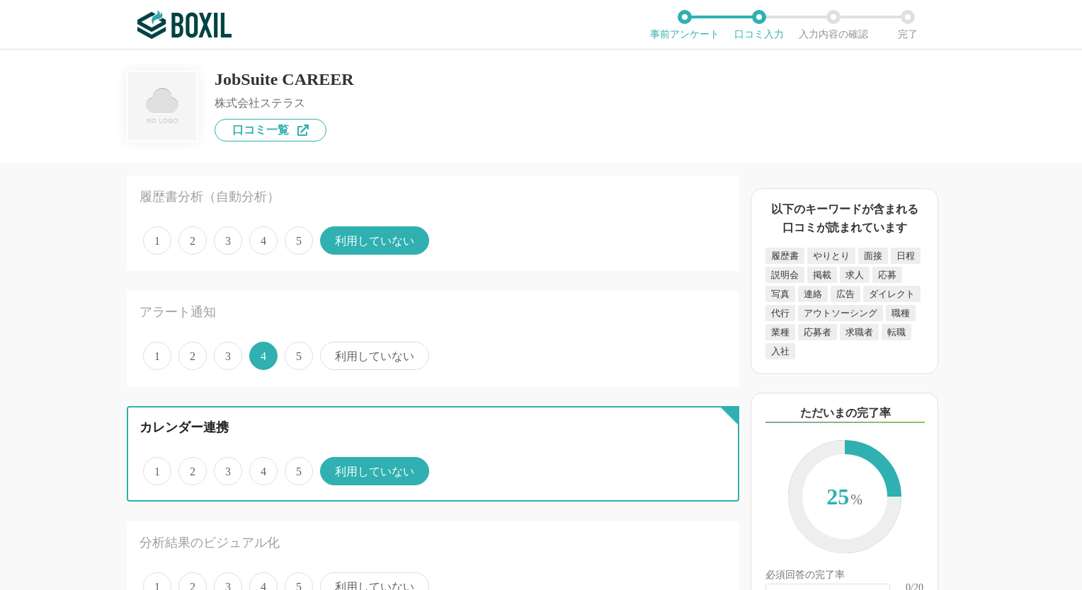
scroll to position [1062, 0]
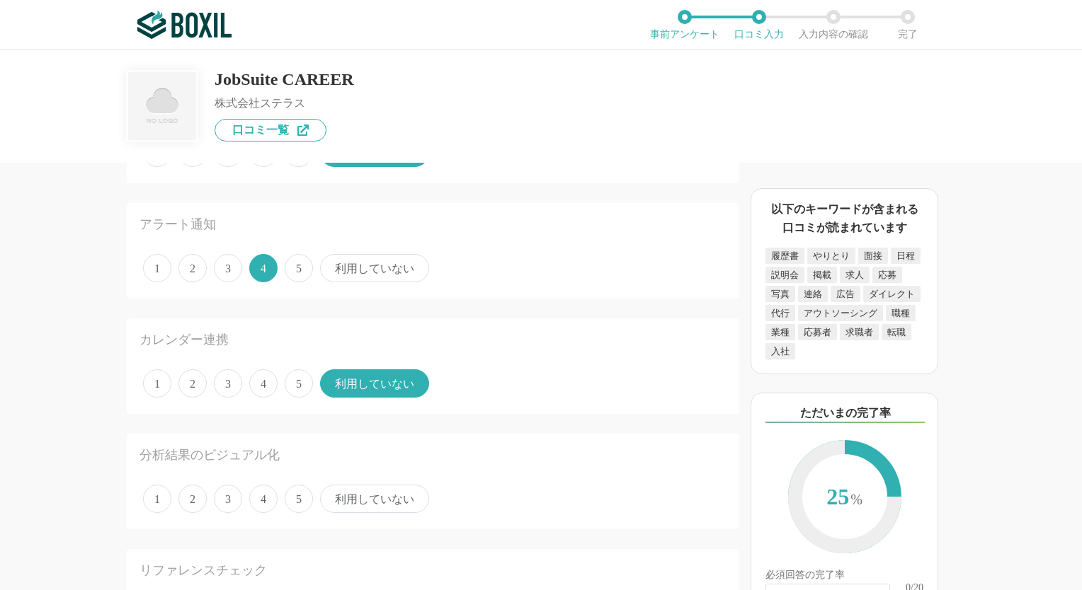
click at [359, 499] on span "利用していない" at bounding box center [374, 499] width 109 height 28
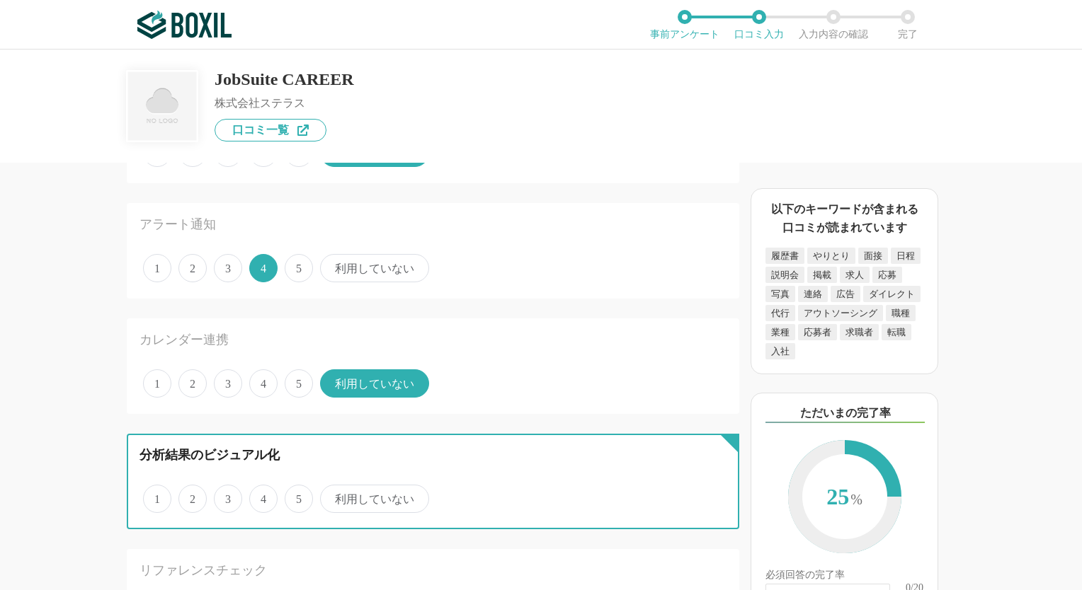
click at [333, 496] on input "利用していない" at bounding box center [328, 491] width 9 height 9
radio input "true"
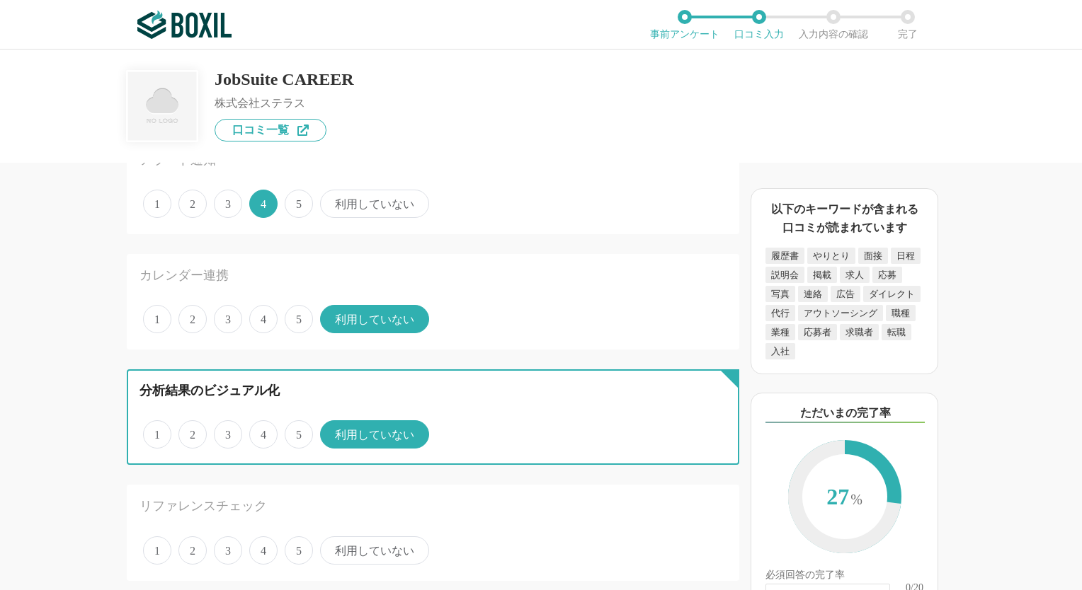
scroll to position [1204, 0]
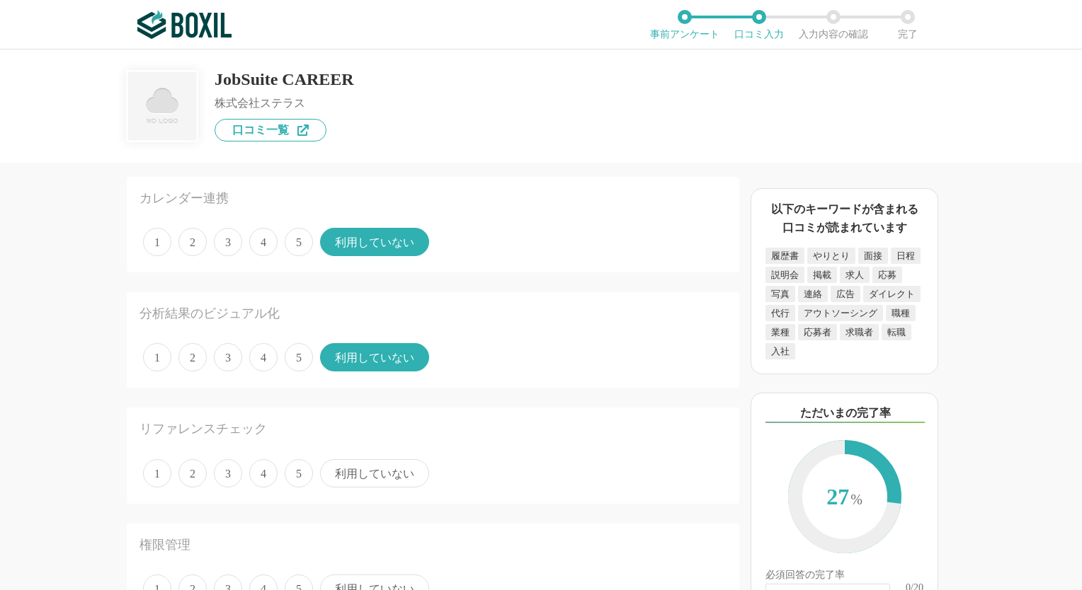
click at [366, 473] on span "利用していない" at bounding box center [374, 473] width 109 height 28
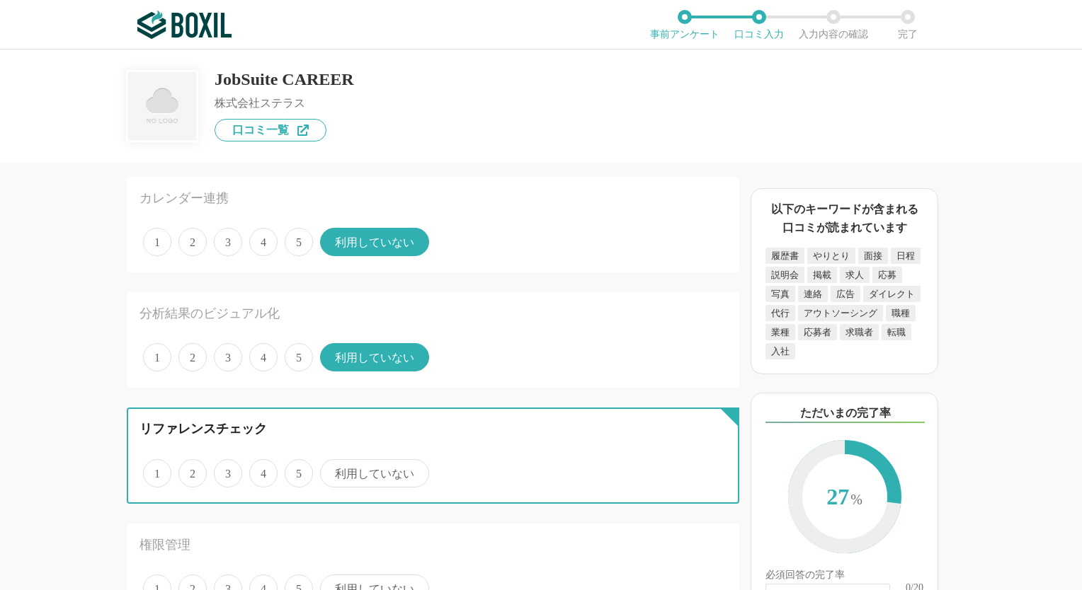
click at [333, 471] on input "利用していない" at bounding box center [328, 466] width 9 height 9
radio input "true"
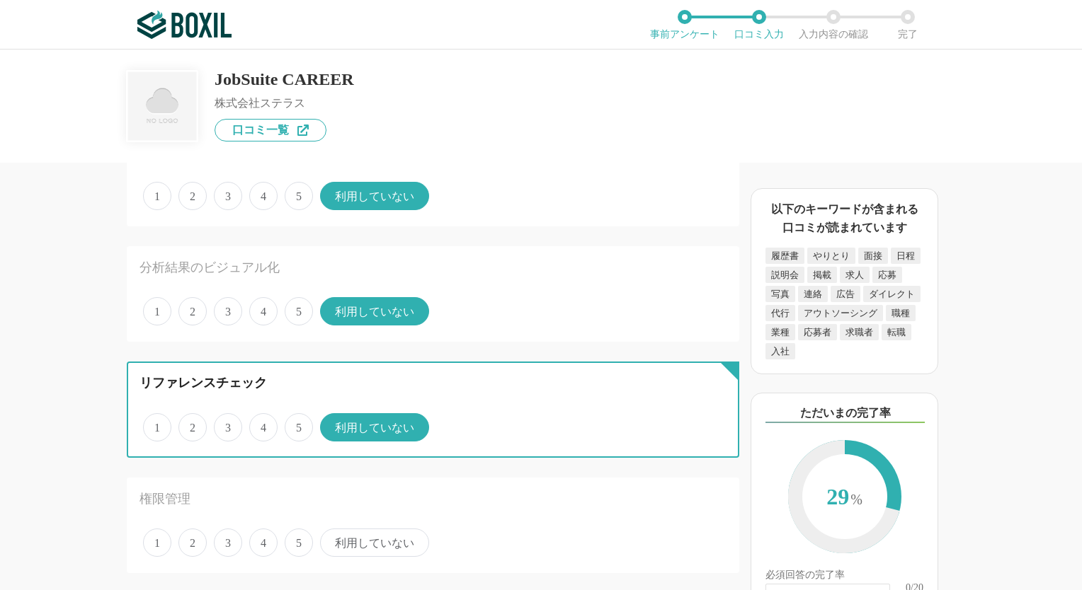
scroll to position [1345, 0]
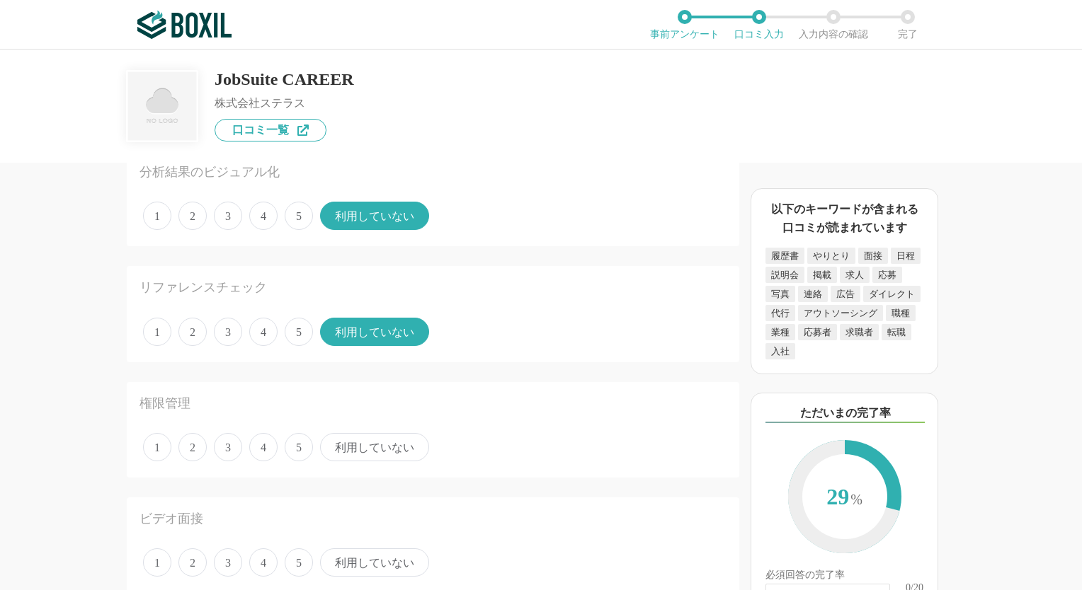
click at [263, 441] on span "4" at bounding box center [263, 447] width 28 height 28
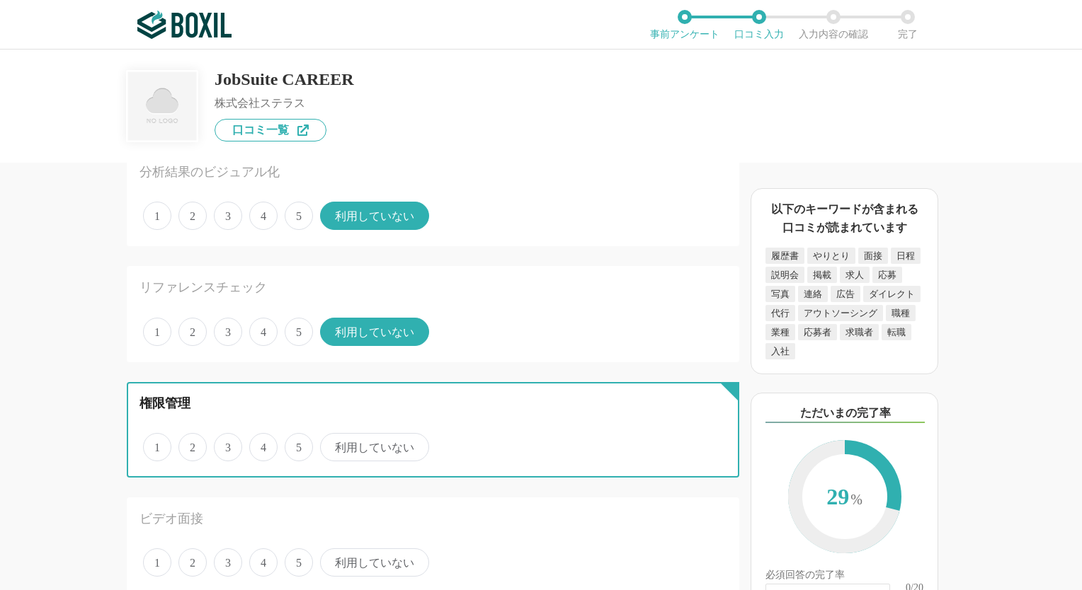
click at [262, 441] on input "4" at bounding box center [257, 439] width 9 height 9
radio input "true"
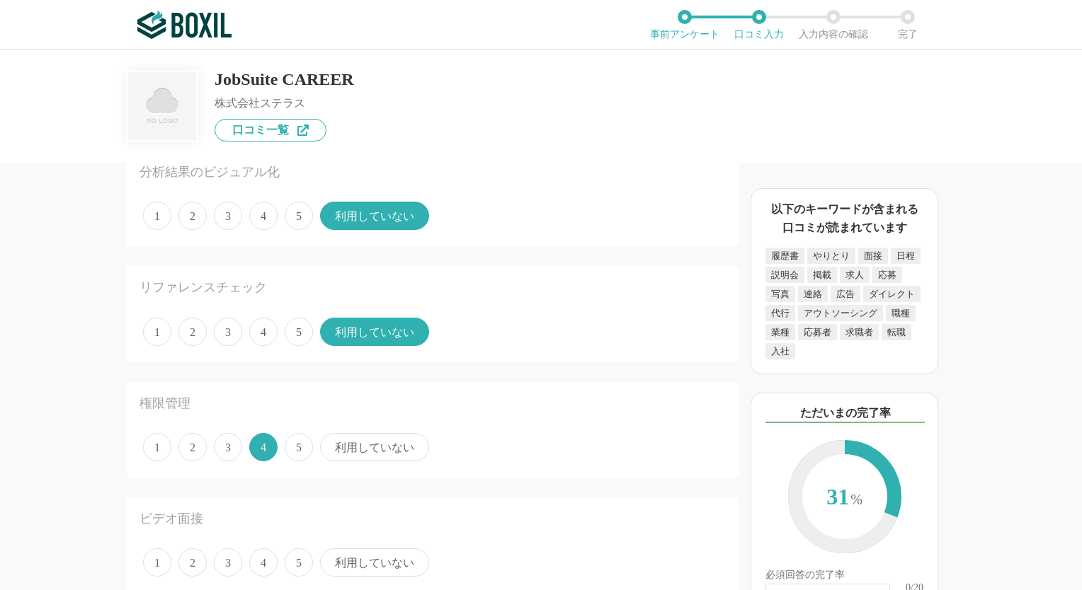
click at [225, 440] on span "3" at bounding box center [228, 447] width 28 height 28
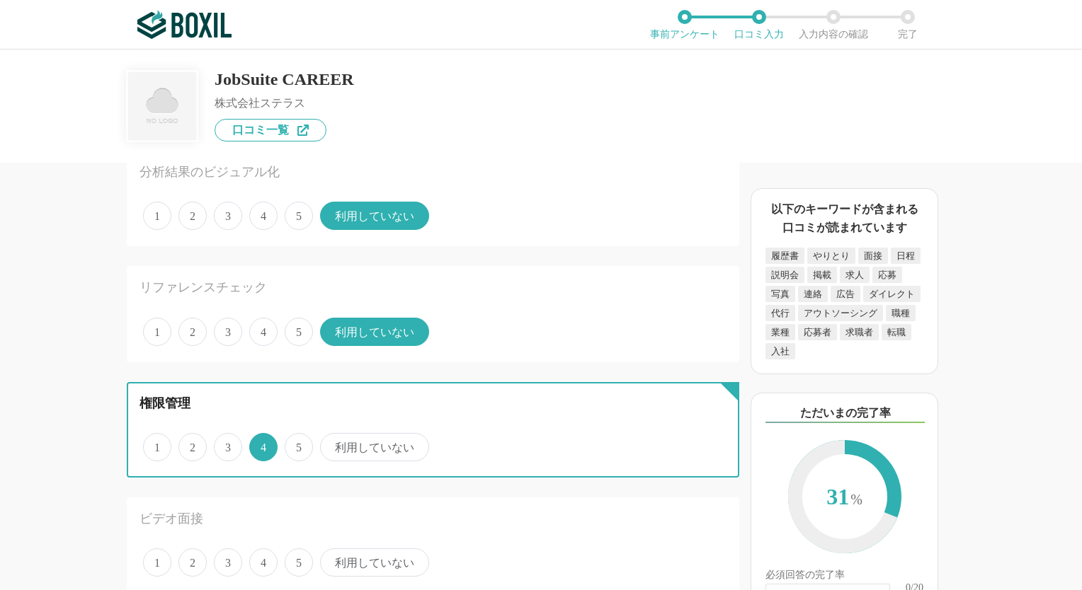
click at [225, 440] on input "3" at bounding box center [221, 439] width 9 height 9
radio input "true"
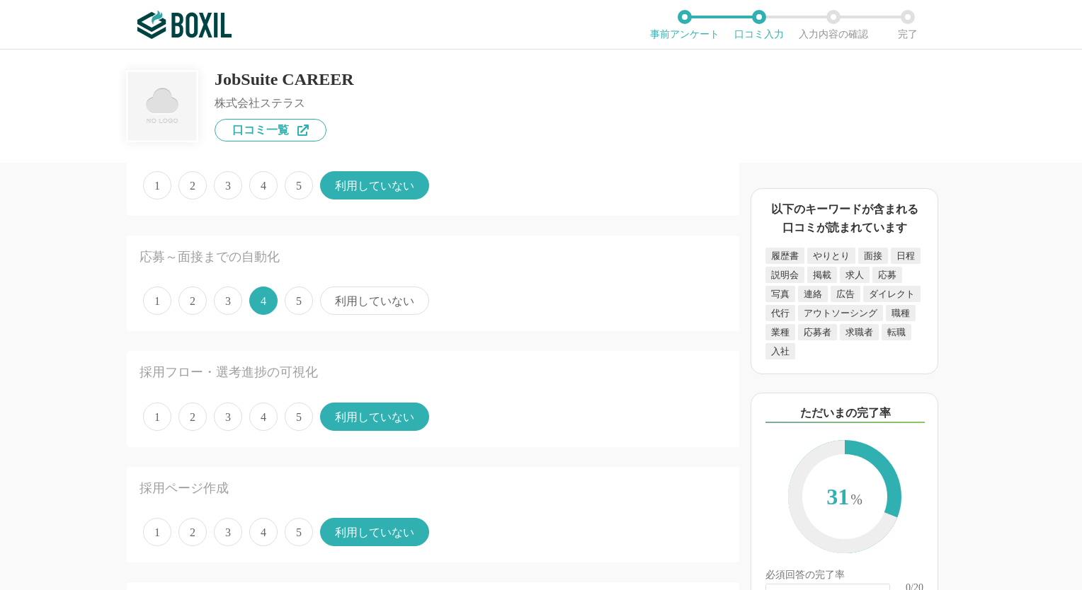
scroll to position [71, 0]
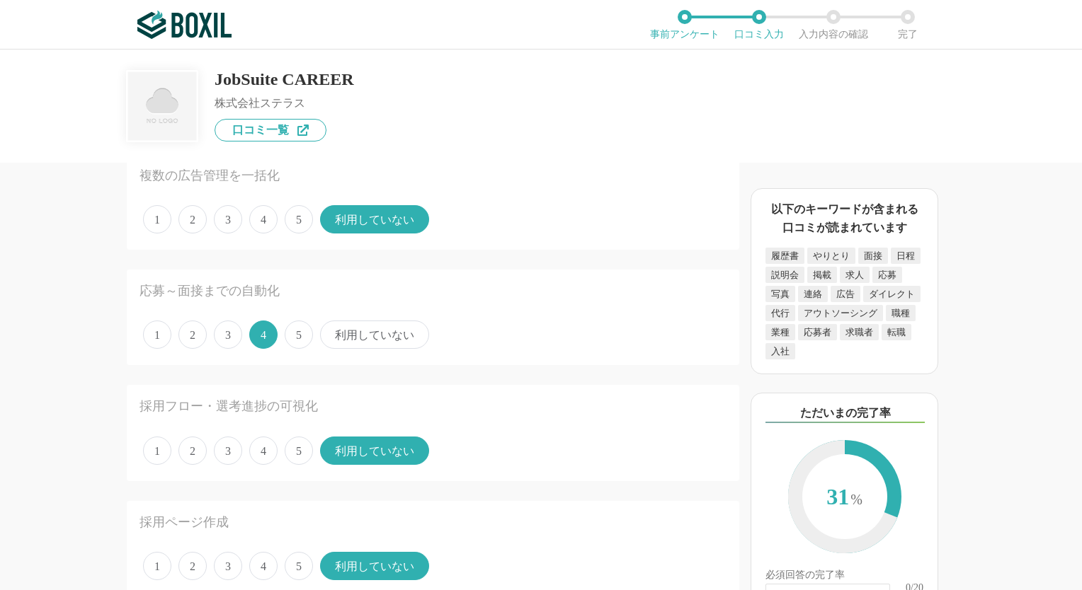
click at [229, 333] on span "3" at bounding box center [228, 335] width 28 height 28
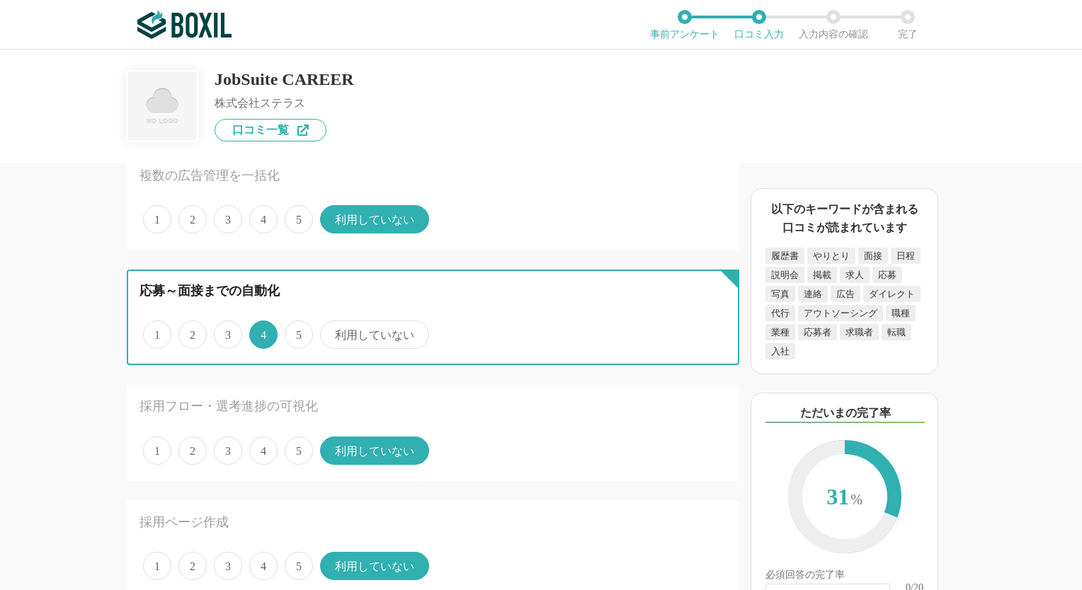
click at [227, 332] on input "3" at bounding box center [221, 327] width 9 height 9
radio input "true"
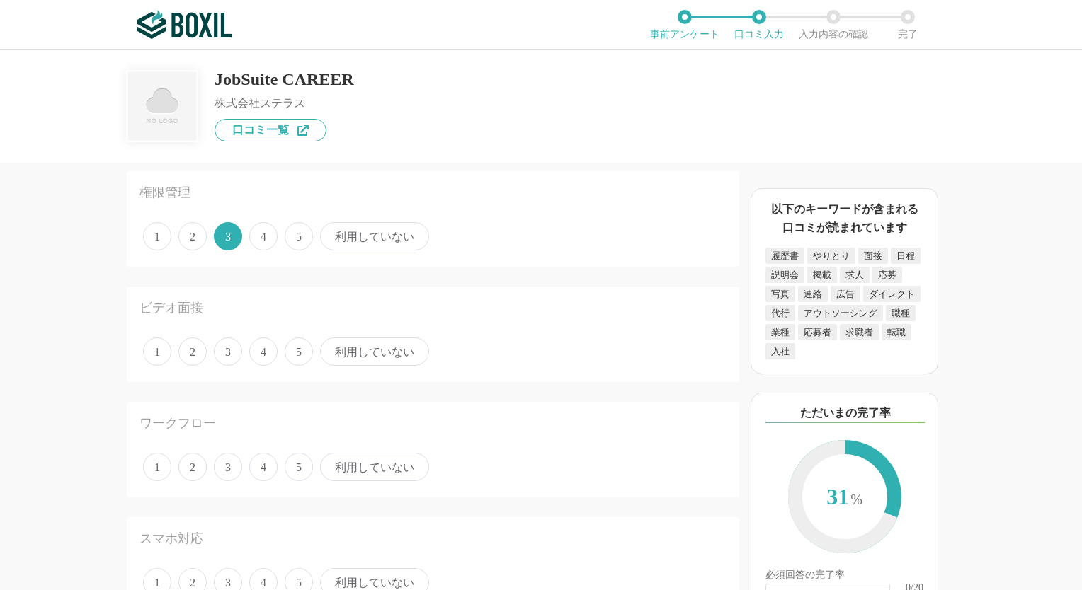
scroll to position [1558, 0]
click at [350, 341] on span "利用していない" at bounding box center [374, 350] width 109 height 28
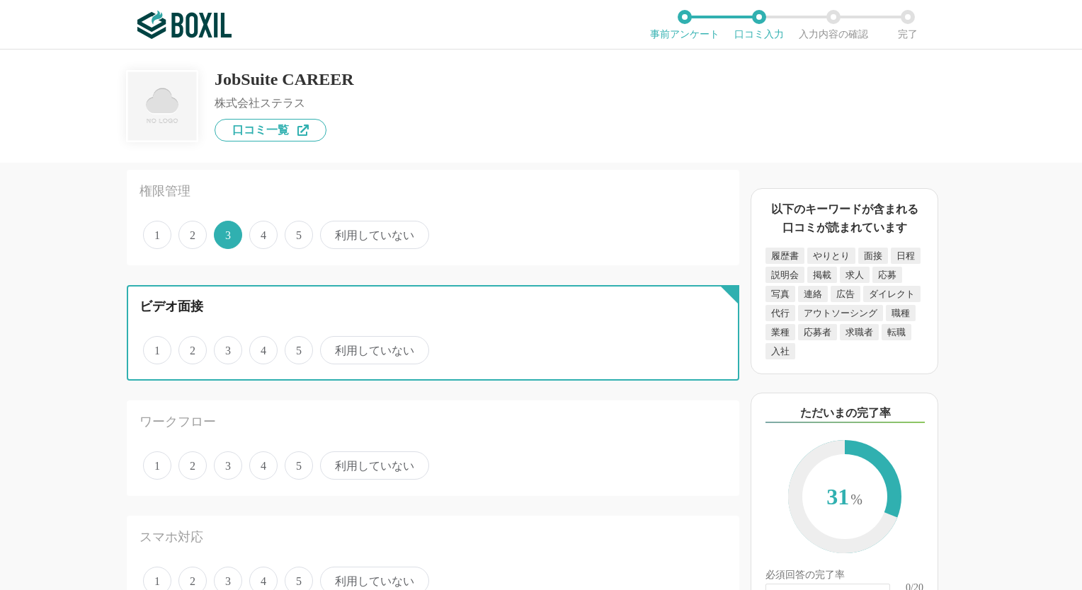
click at [333, 341] on input "利用していない" at bounding box center [328, 342] width 9 height 9
radio input "true"
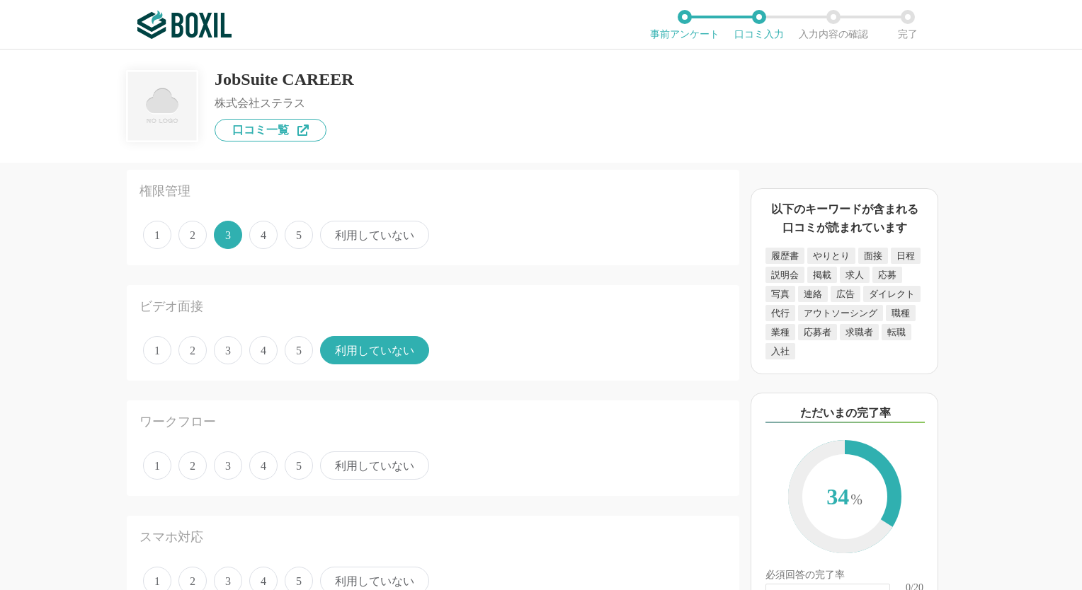
click at [341, 455] on span "利用していない" at bounding box center [374, 466] width 109 height 28
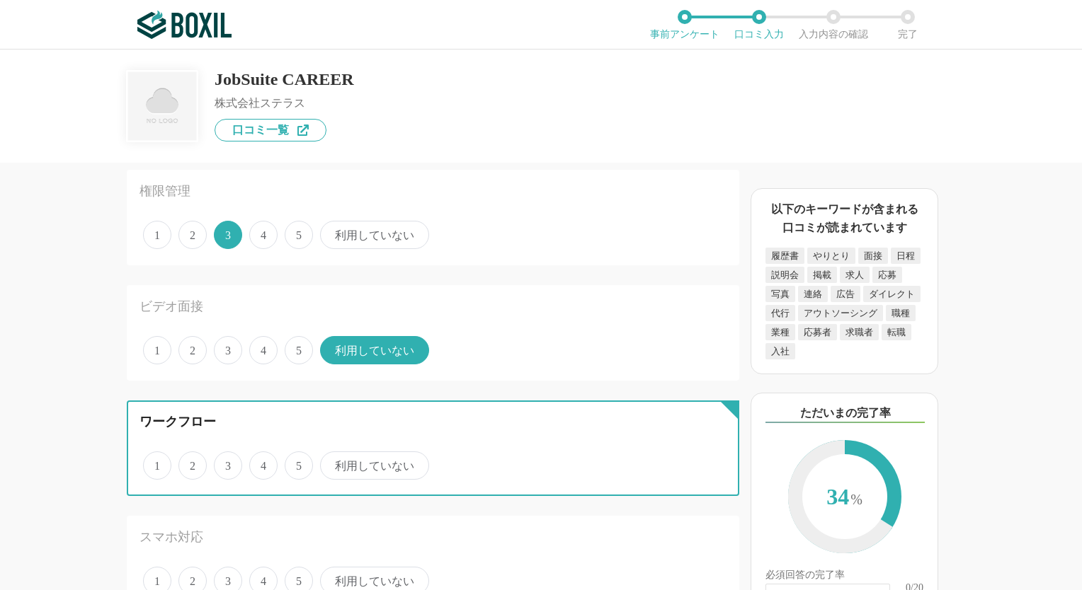
click at [333, 455] on input "利用していない" at bounding box center [328, 458] width 9 height 9
radio input "true"
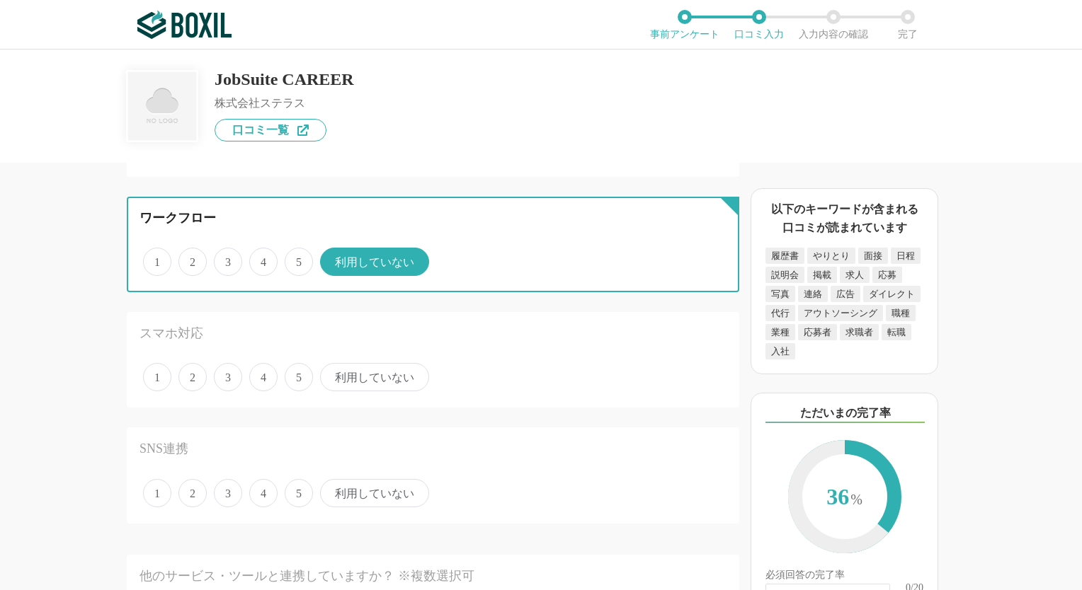
scroll to position [1770, 0]
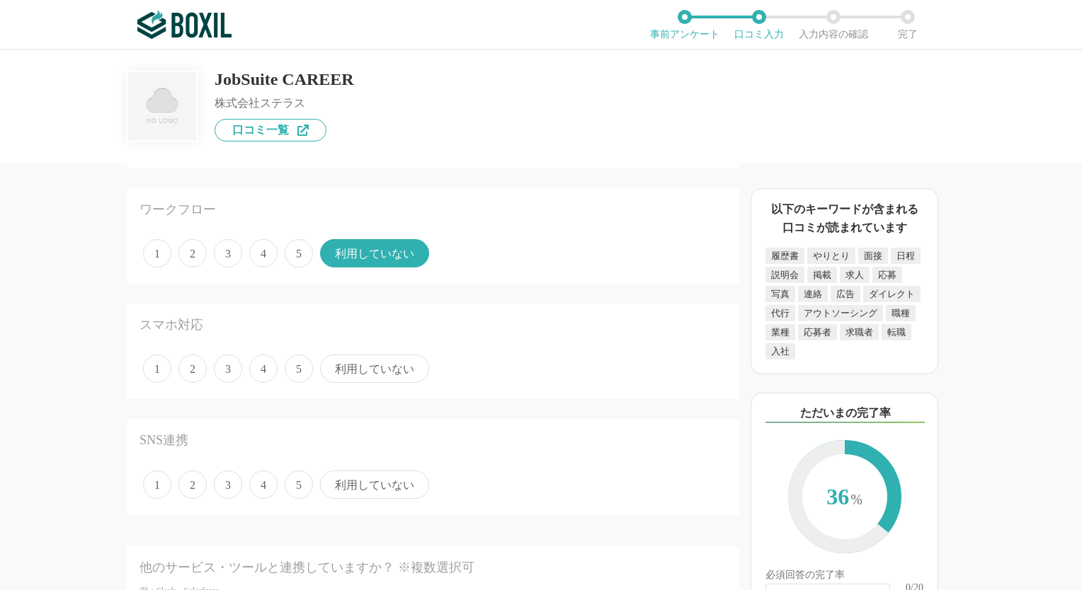
click at [388, 369] on span "利用していない" at bounding box center [374, 369] width 109 height 28
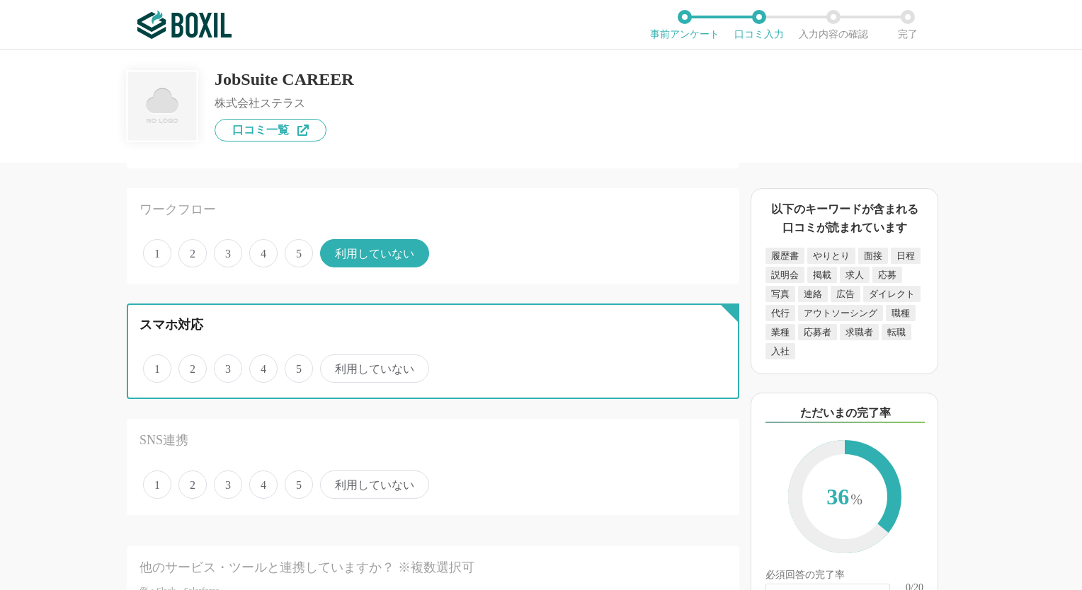
click at [333, 366] on input "利用していない" at bounding box center [328, 361] width 9 height 9
radio input "true"
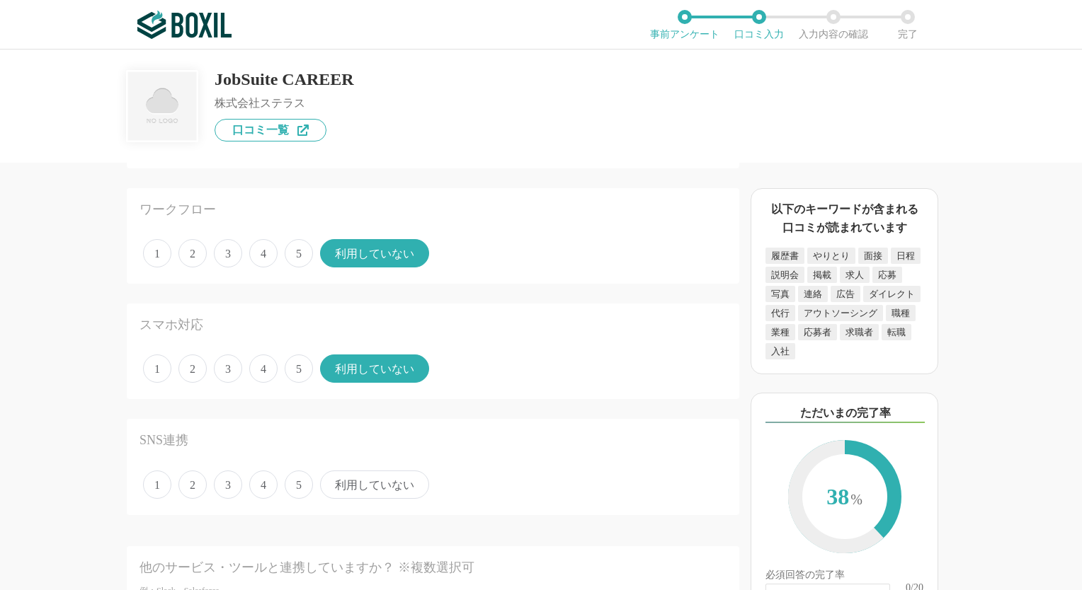
click at [372, 471] on span "利用していない" at bounding box center [374, 485] width 109 height 28
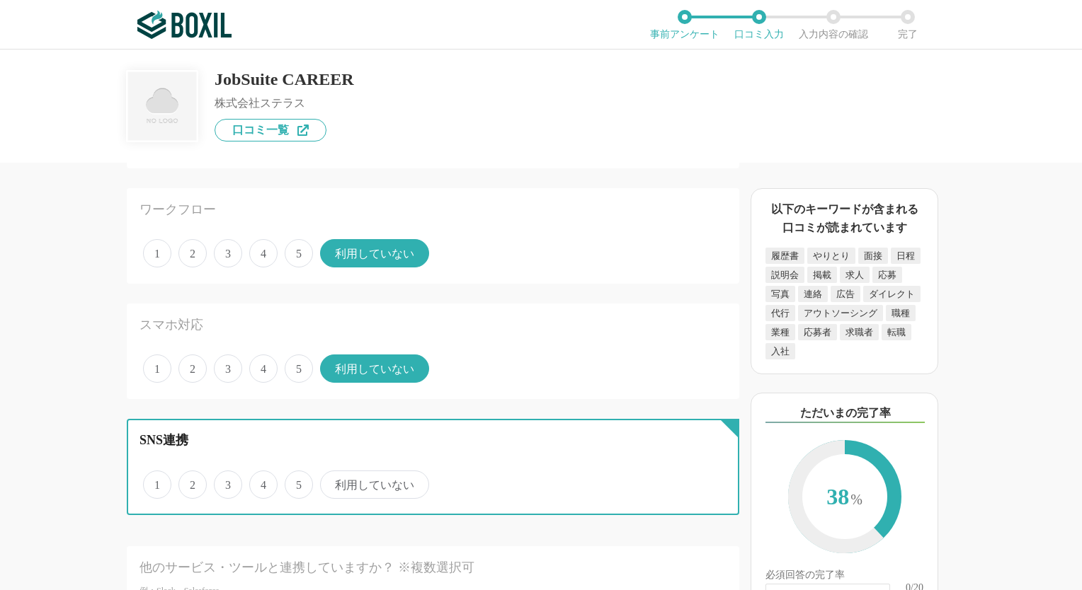
click at [333, 473] on input "利用していない" at bounding box center [328, 477] width 9 height 9
radio input "true"
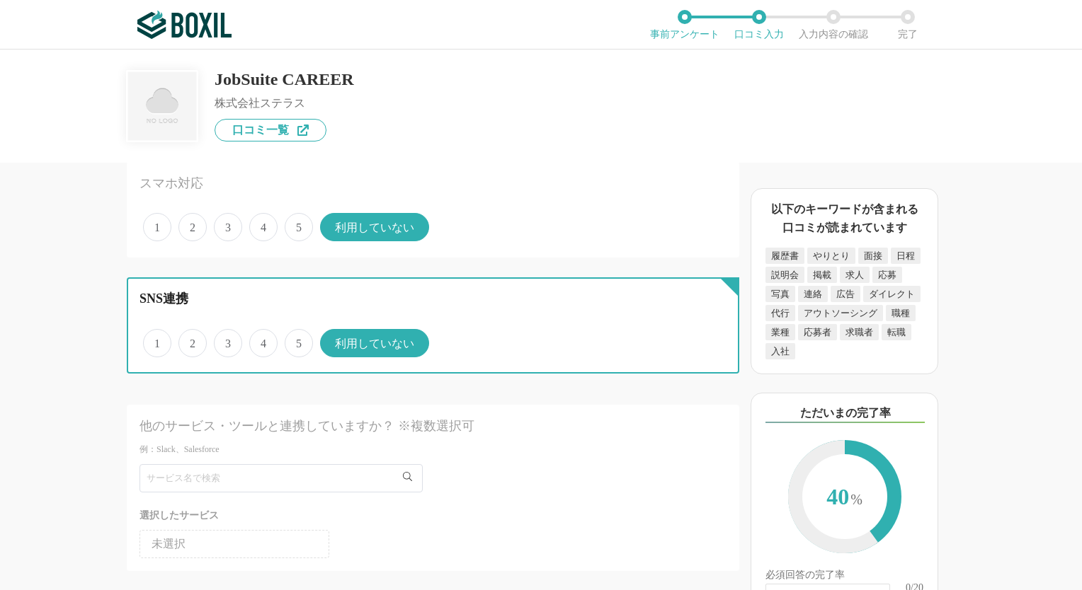
scroll to position [2053, 0]
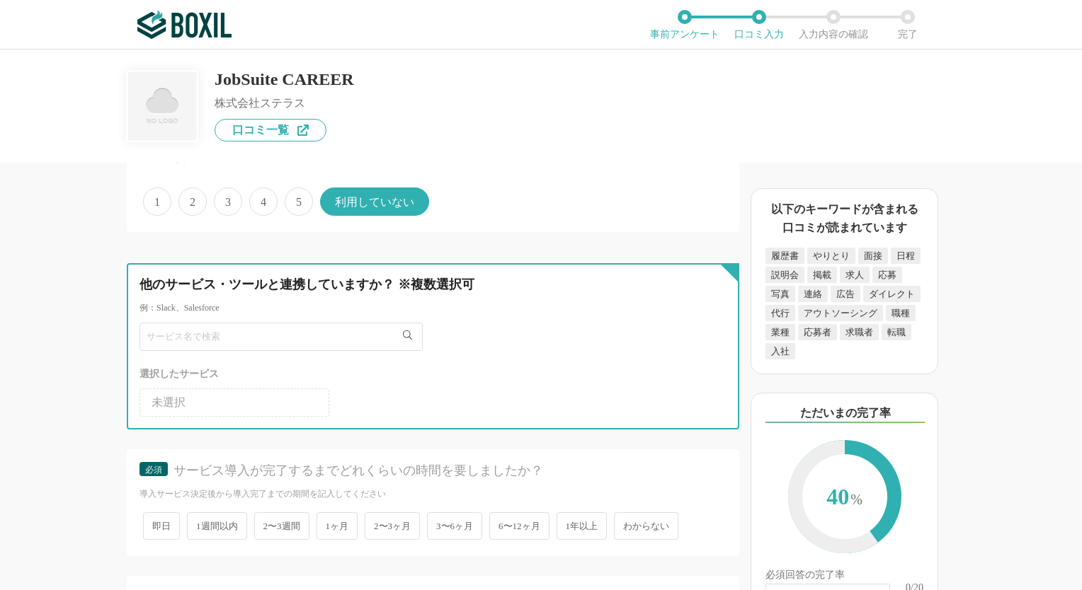
click at [283, 323] on input "text" at bounding box center [280, 337] width 283 height 28
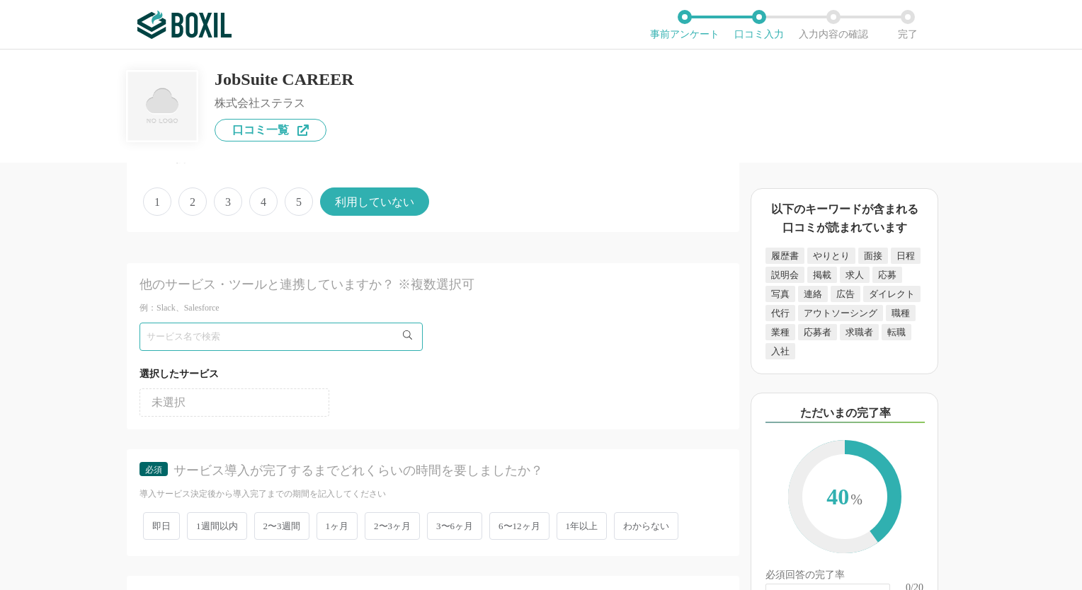
click at [343, 450] on div "必須 サービス導入が完了するまでどれくらいの時間を要しましたか？ 導入サービス決定後から導入完了までの期間を記入してください 即日 1週間以内 2〜3週間 1…" at bounding box center [433, 503] width 612 height 107
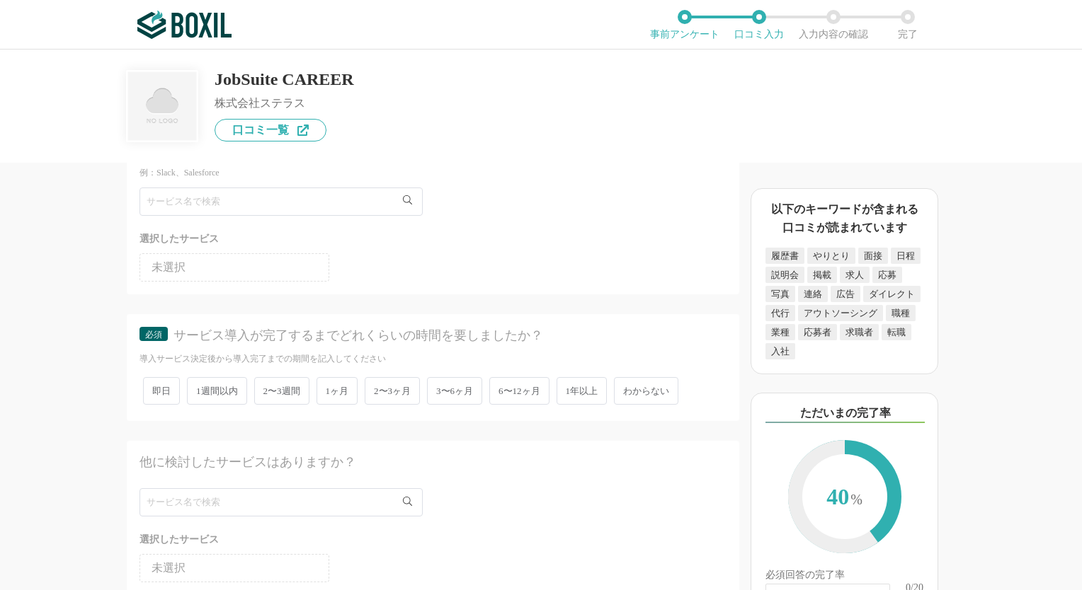
scroll to position [2195, 0]
click at [661, 372] on span "わからない" at bounding box center [646, 385] width 64 height 28
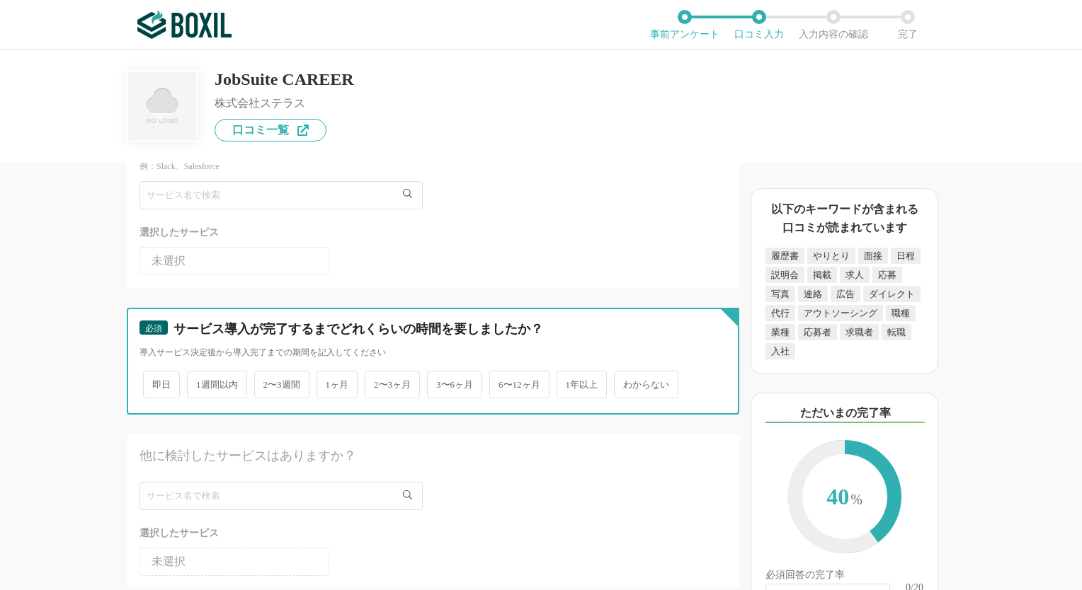
click at [627, 373] on input "わからない" at bounding box center [621, 377] width 9 height 9
radio input "true"
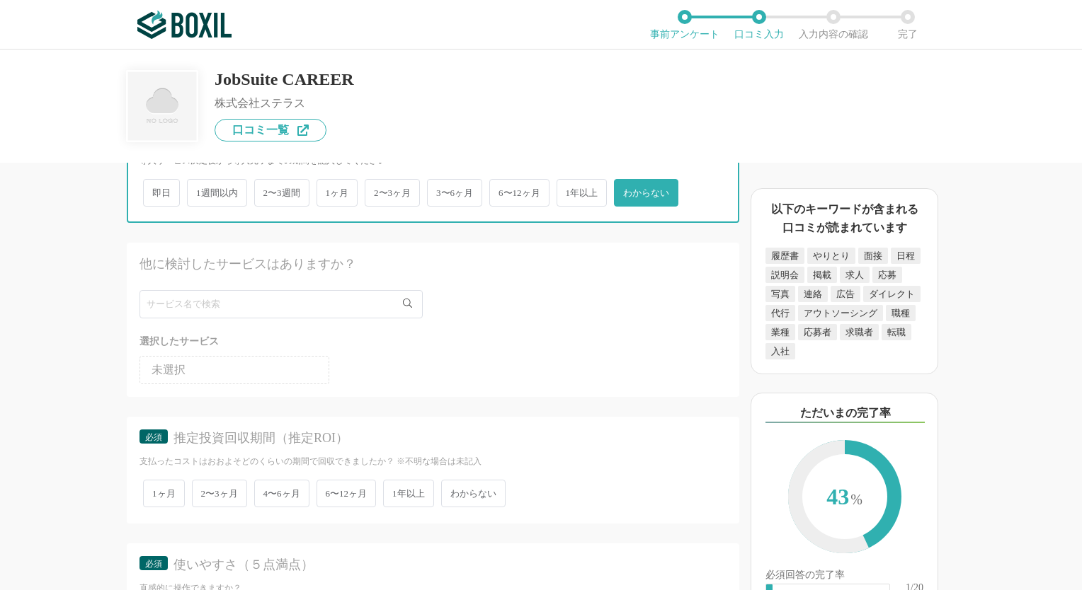
scroll to position [2407, 0]
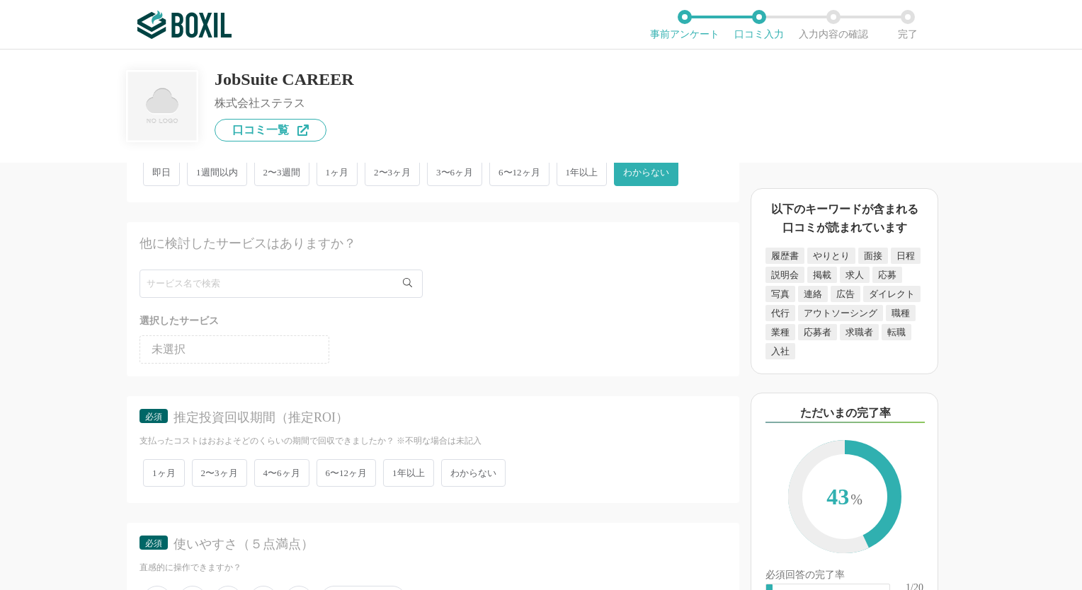
click at [484, 466] on span "わからない" at bounding box center [473, 473] width 64 height 28
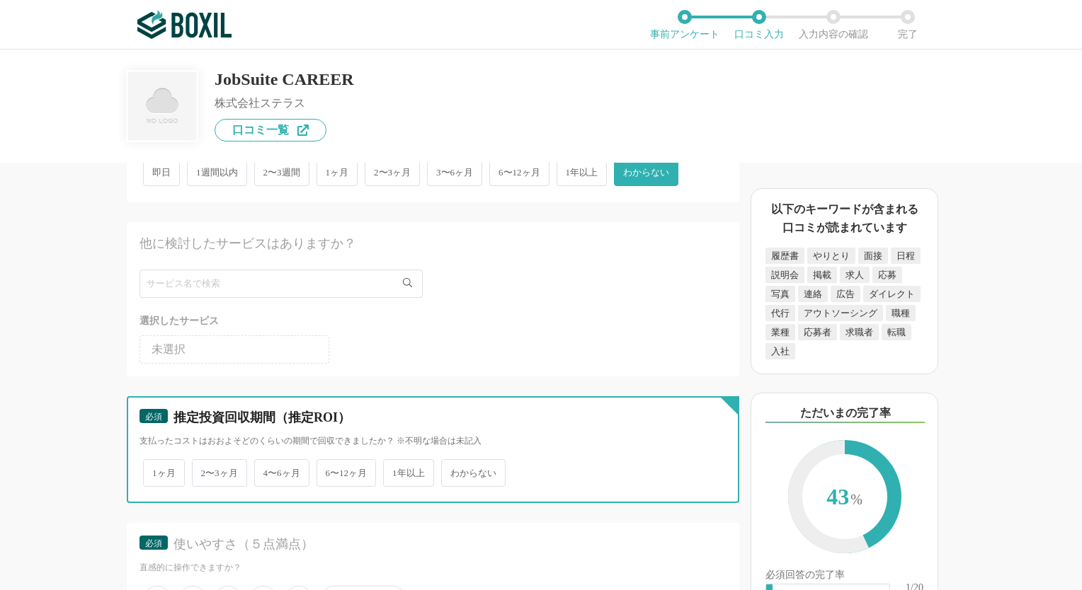
click at [454, 466] on input "わからない" at bounding box center [449, 466] width 9 height 9
radio input "true"
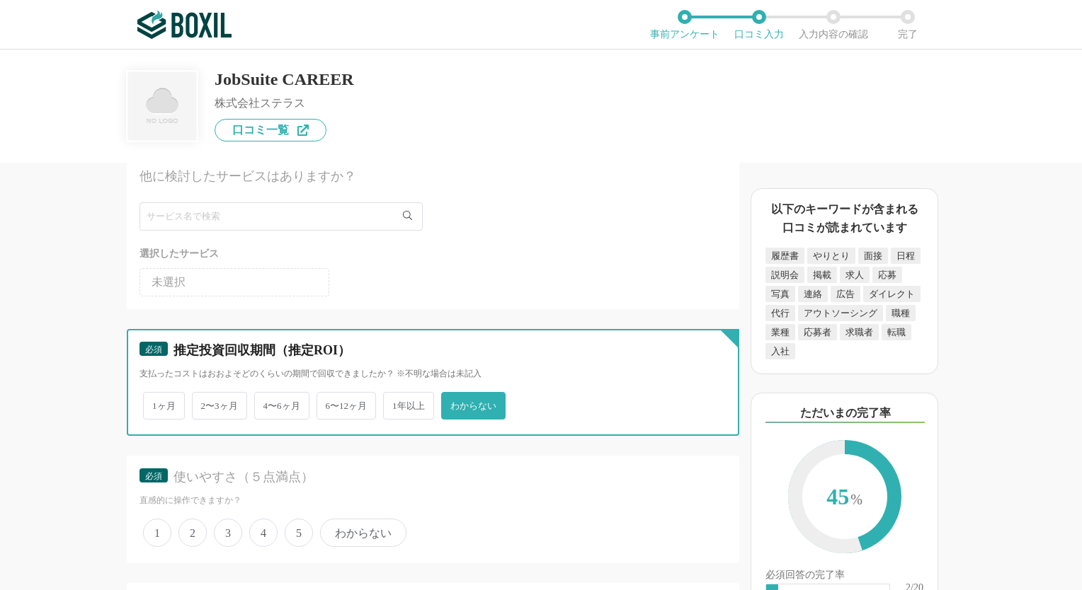
scroll to position [2549, 0]
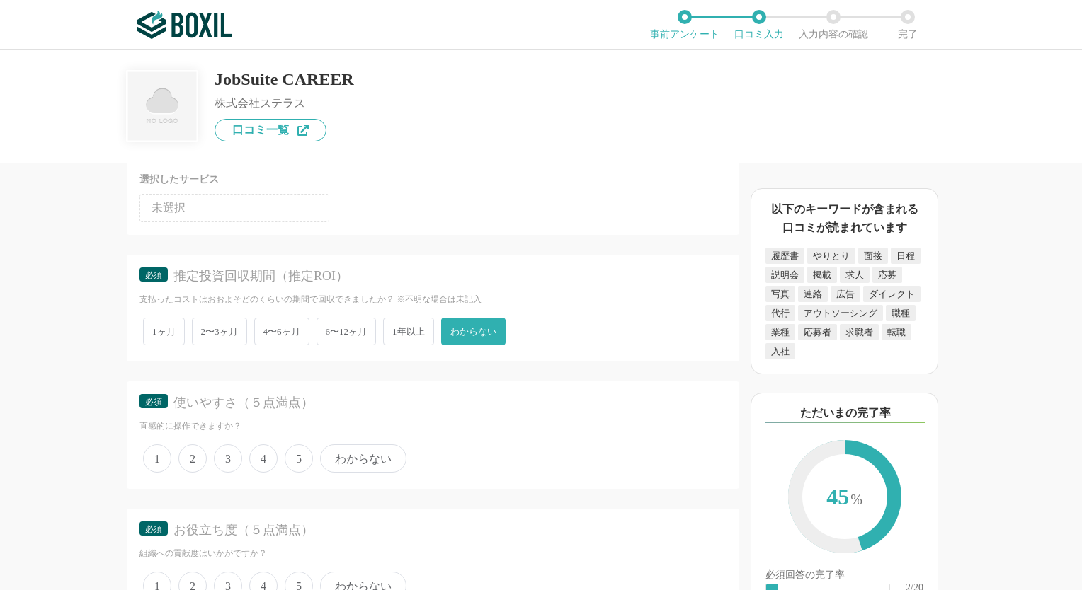
click at [234, 445] on span "3" at bounding box center [228, 459] width 28 height 28
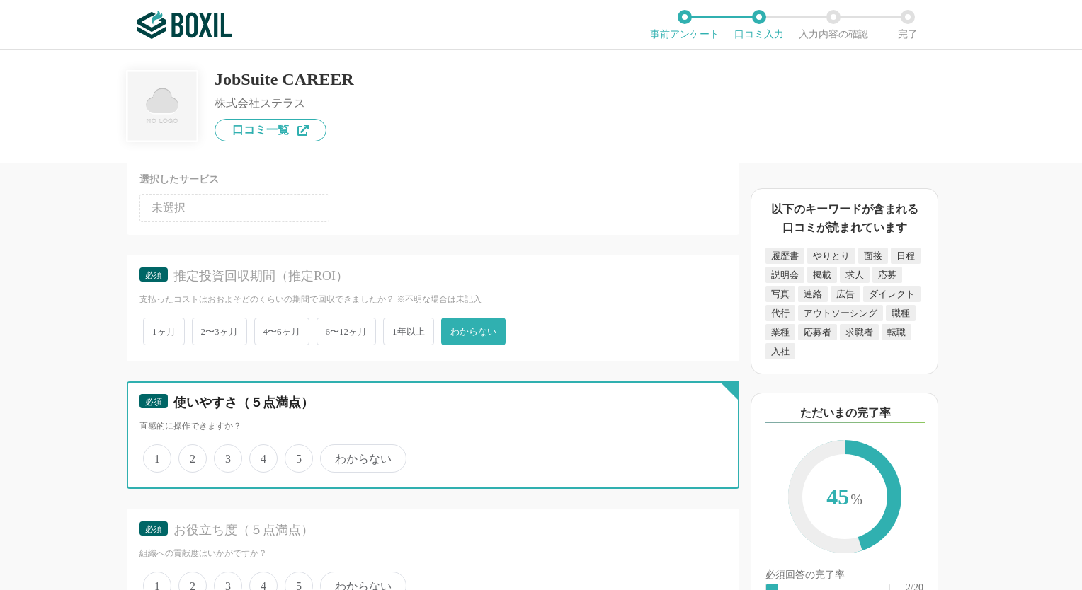
click at [227, 447] on input "3" at bounding box center [221, 451] width 9 height 9
radio input "true"
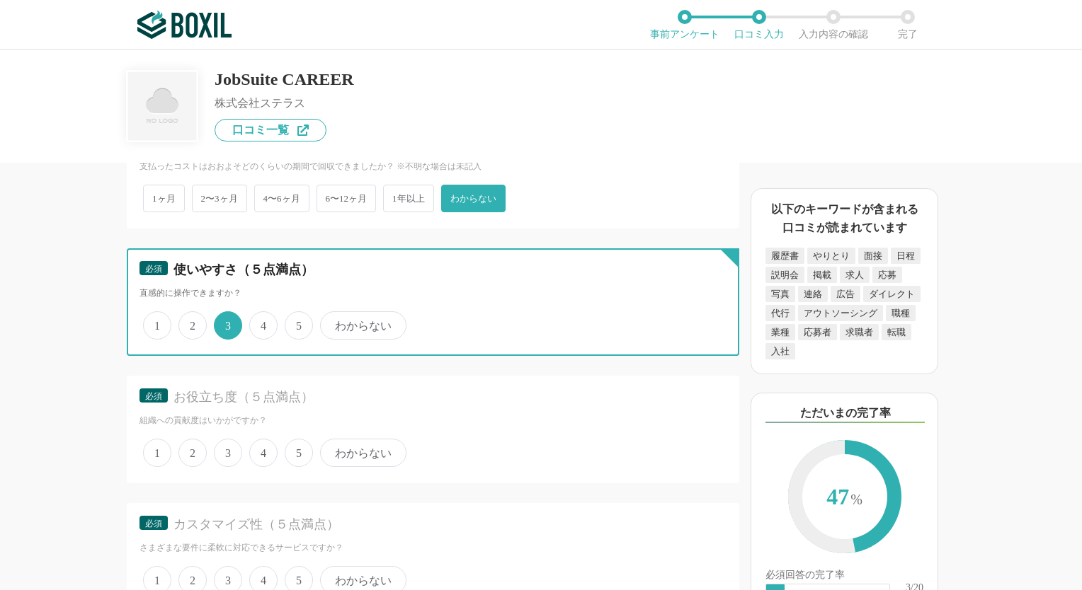
scroll to position [2690, 0]
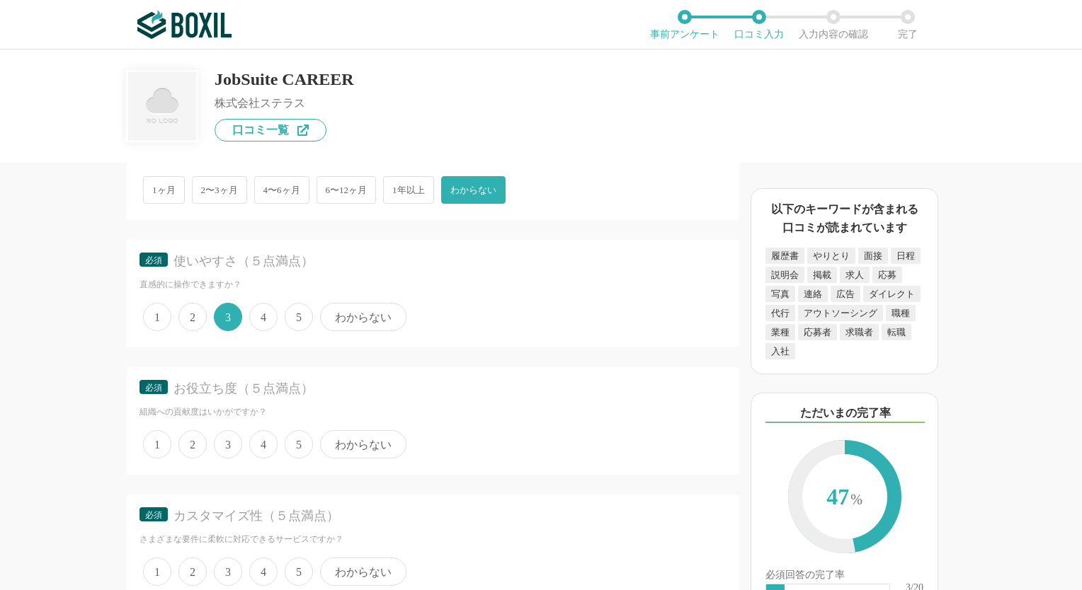
click at [234, 432] on span "3" at bounding box center [228, 444] width 28 height 28
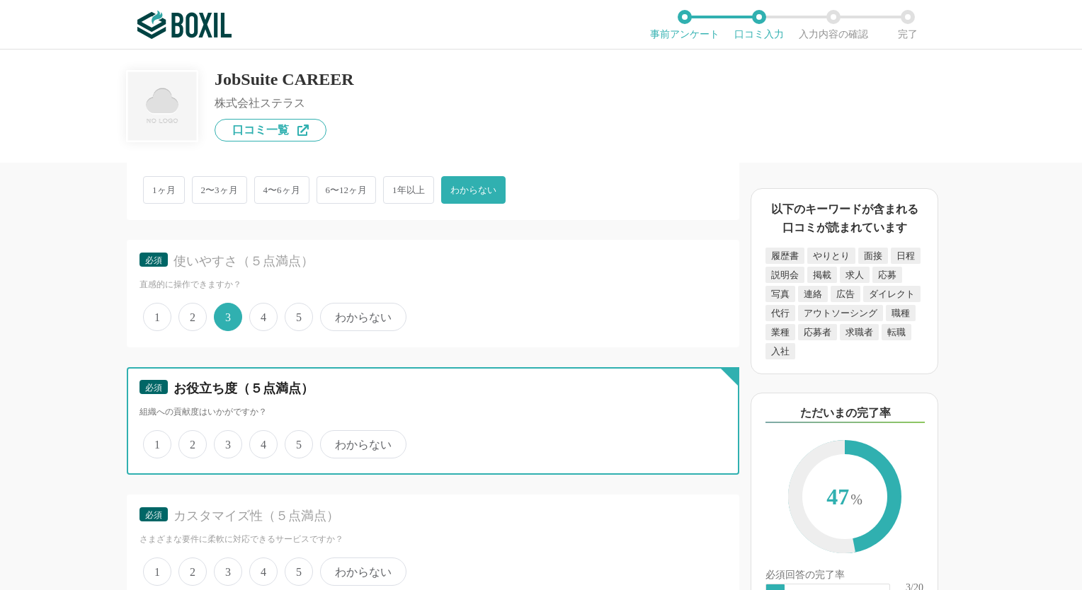
click at [227, 433] on input "3" at bounding box center [221, 437] width 9 height 9
radio input "true"
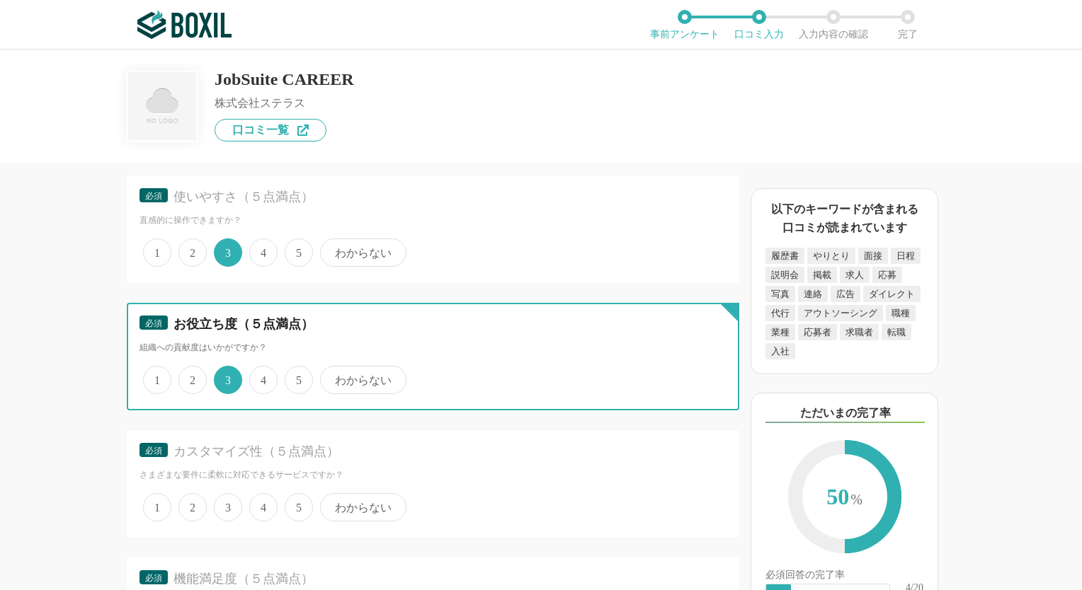
scroll to position [2832, 0]
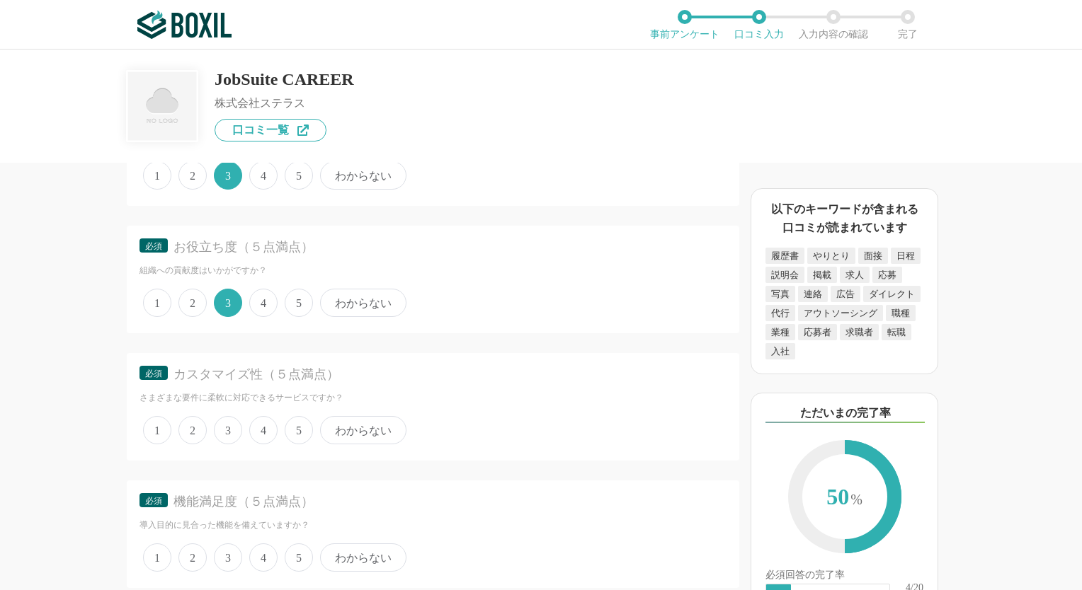
click at [192, 421] on span "2" at bounding box center [192, 430] width 28 height 28
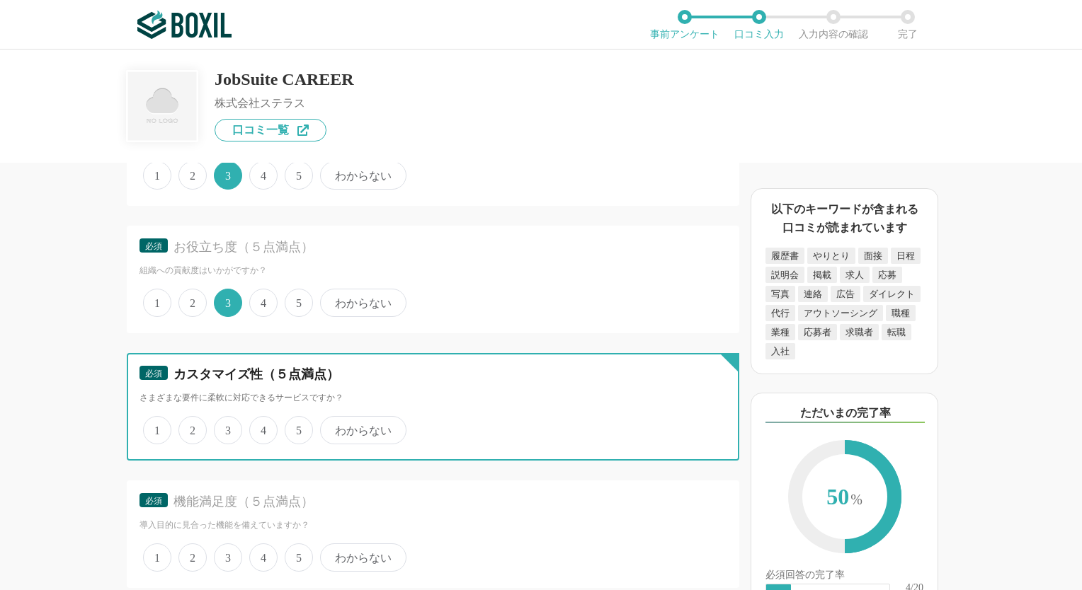
click at [191, 421] on input "2" at bounding box center [186, 422] width 9 height 9
radio input "true"
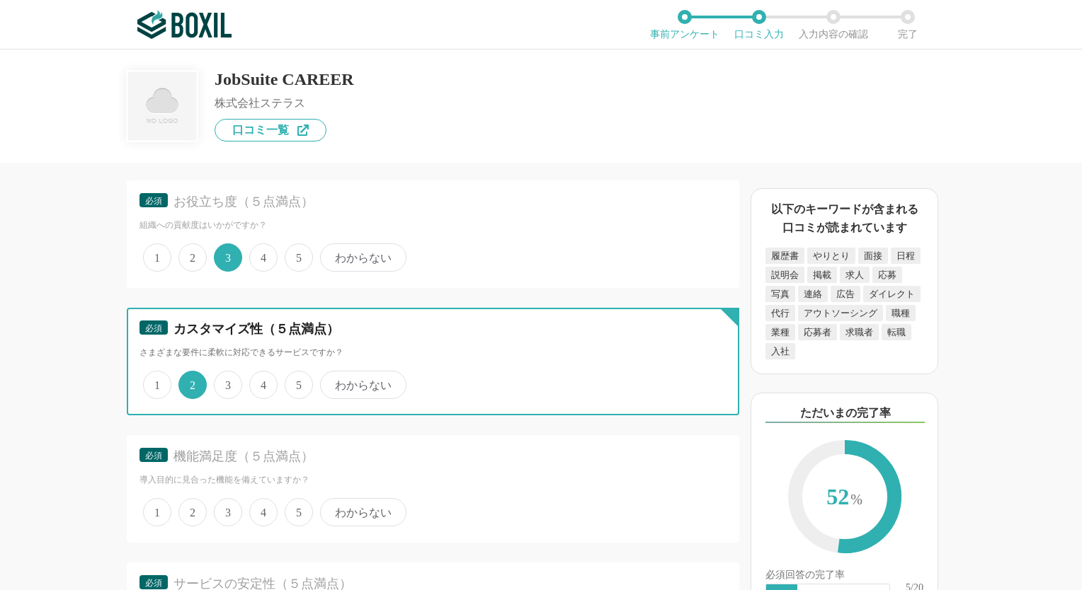
scroll to position [2903, 0]
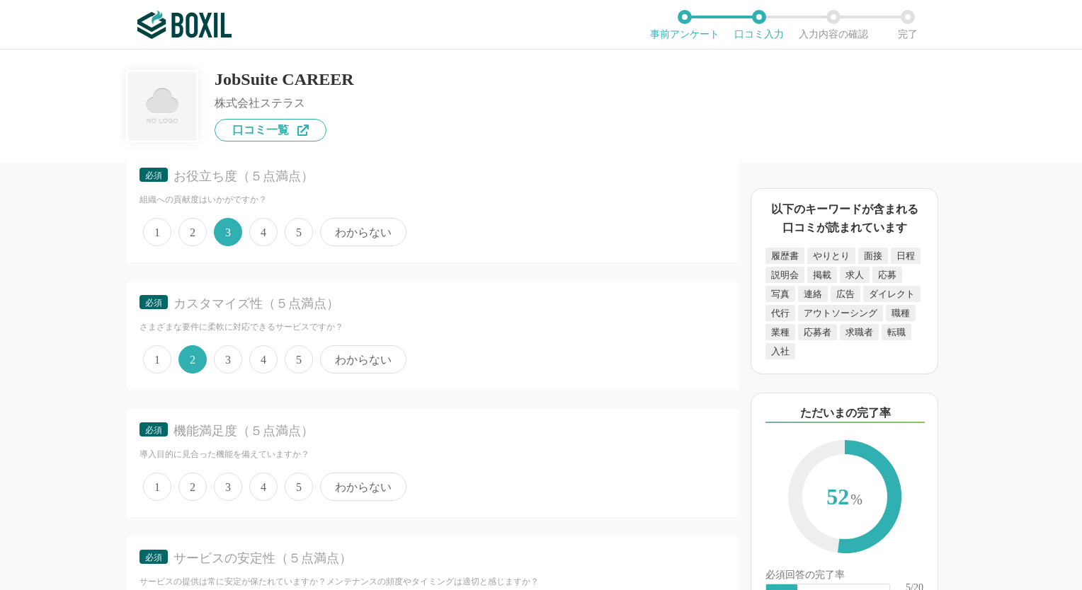
click at [198, 473] on span "2" at bounding box center [192, 487] width 28 height 28
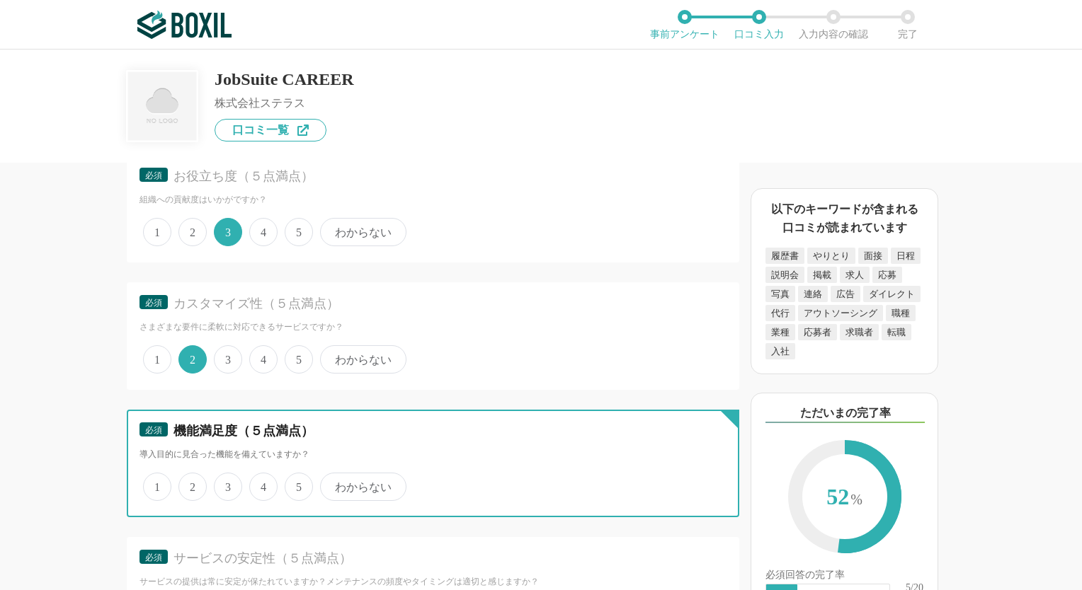
click at [191, 475] on input "2" at bounding box center [186, 479] width 9 height 9
radio input "true"
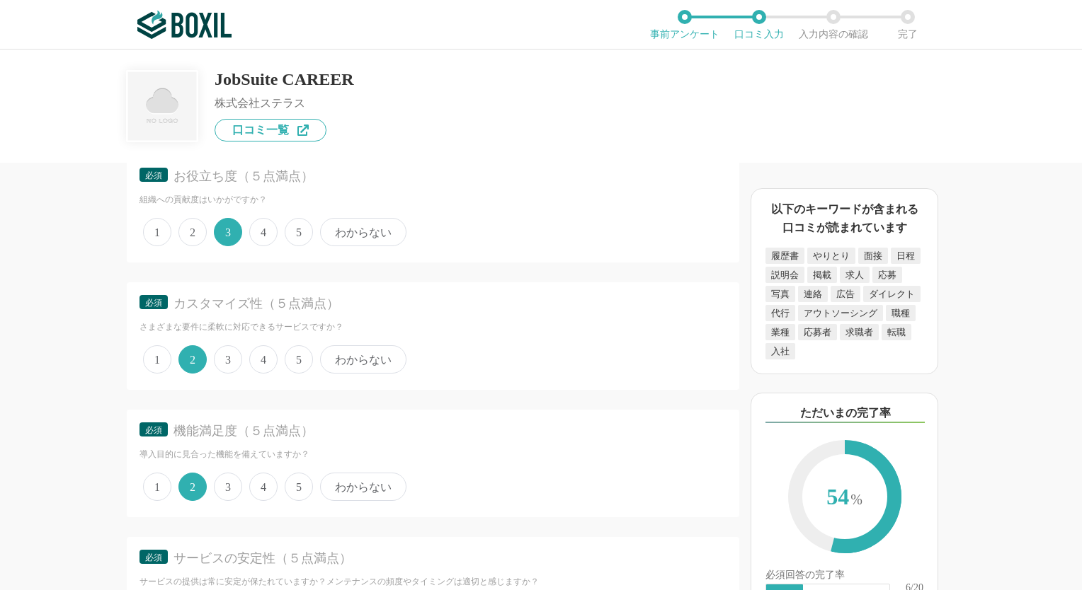
click at [234, 473] on span "3" at bounding box center [228, 487] width 28 height 28
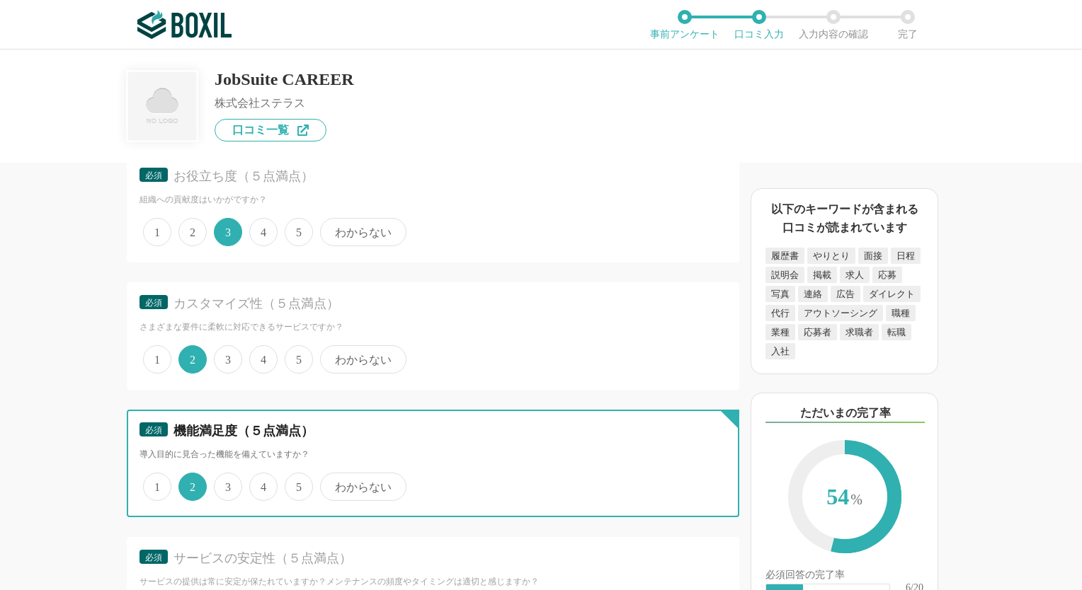
click at [227, 475] on input "3" at bounding box center [221, 479] width 9 height 9
radio input "true"
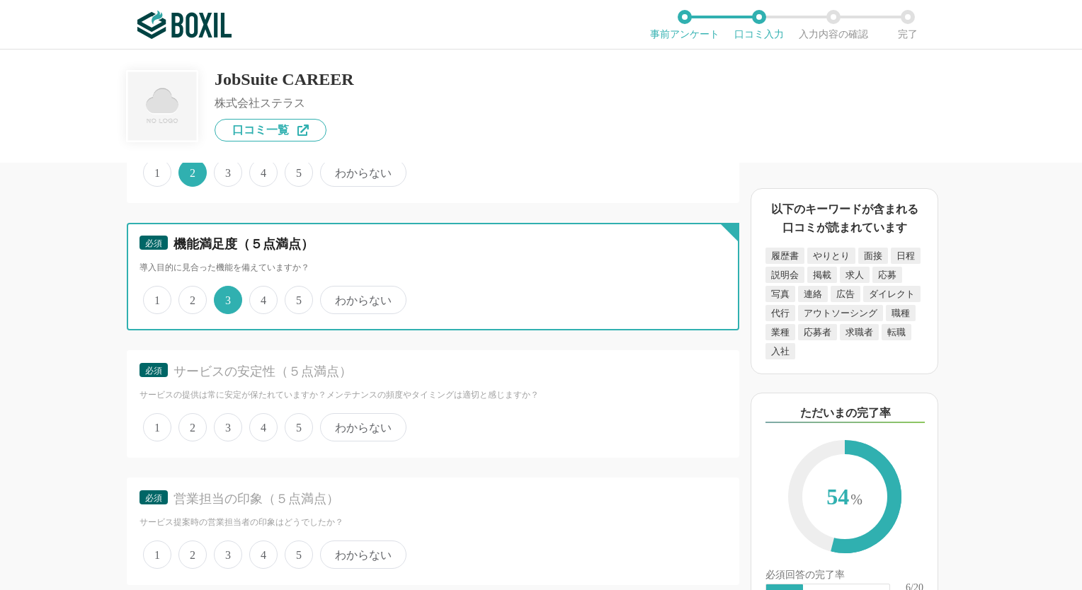
scroll to position [3115, 0]
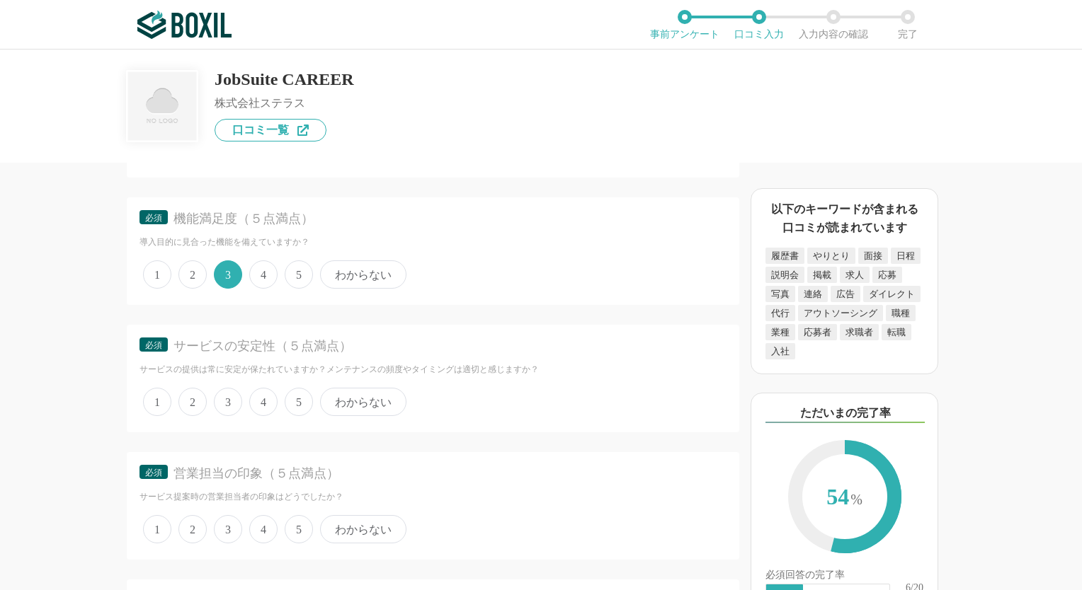
click at [234, 394] on span "3" at bounding box center [228, 402] width 28 height 28
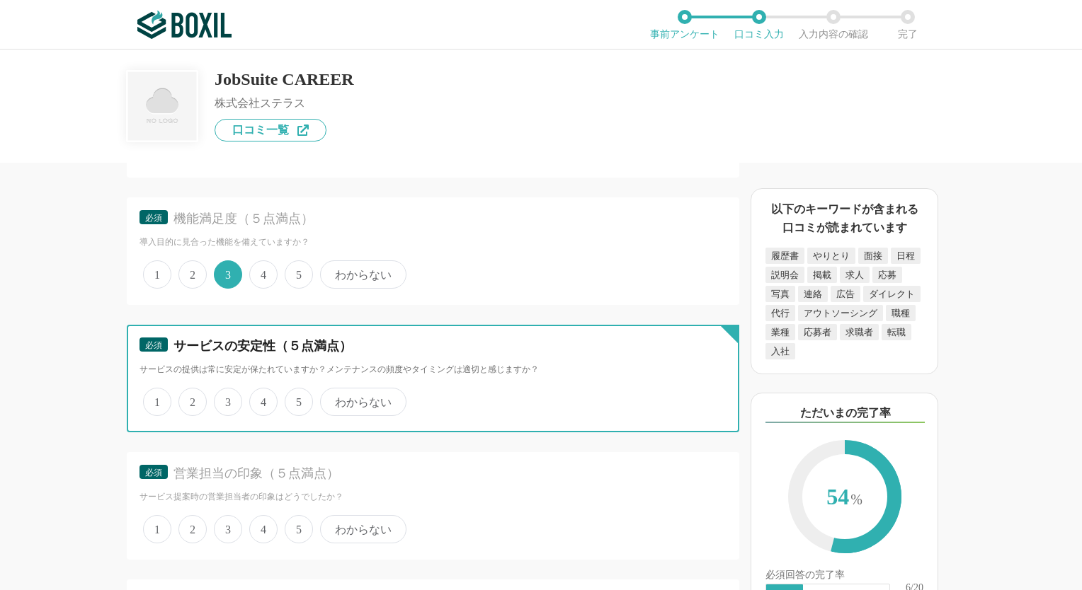
click at [227, 394] on input "3" at bounding box center [221, 394] width 9 height 9
radio input "true"
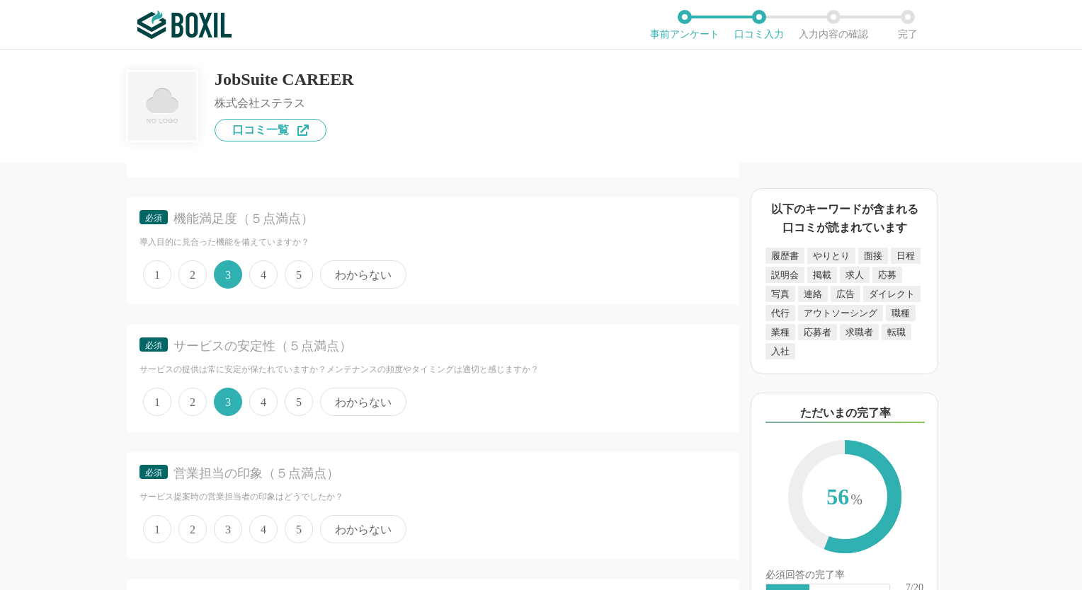
click at [266, 520] on span "4" at bounding box center [263, 529] width 28 height 28
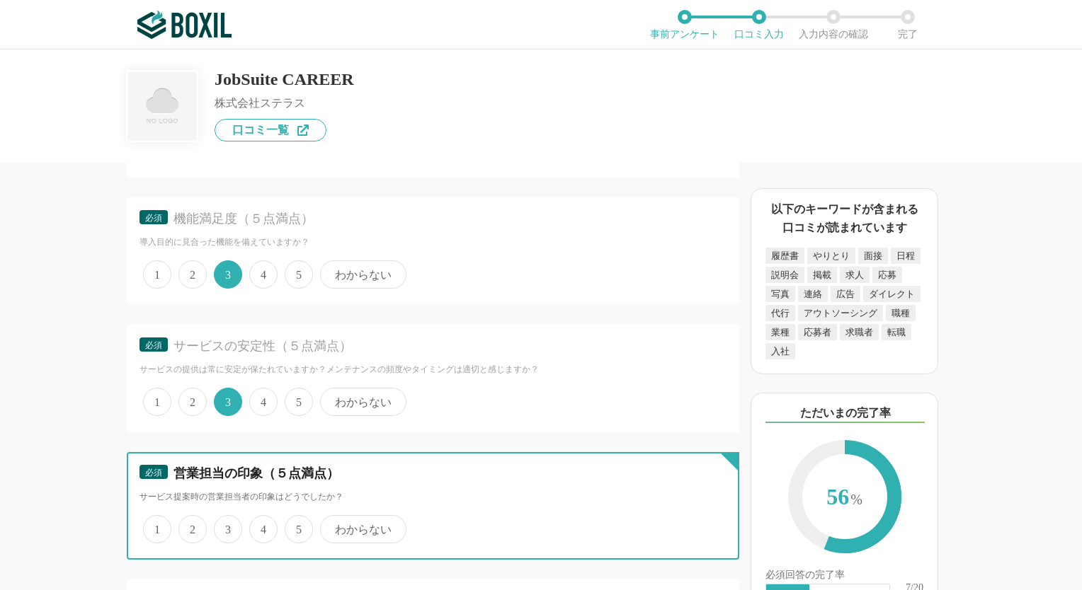
click at [262, 520] on input "4" at bounding box center [257, 522] width 9 height 9
radio input "true"
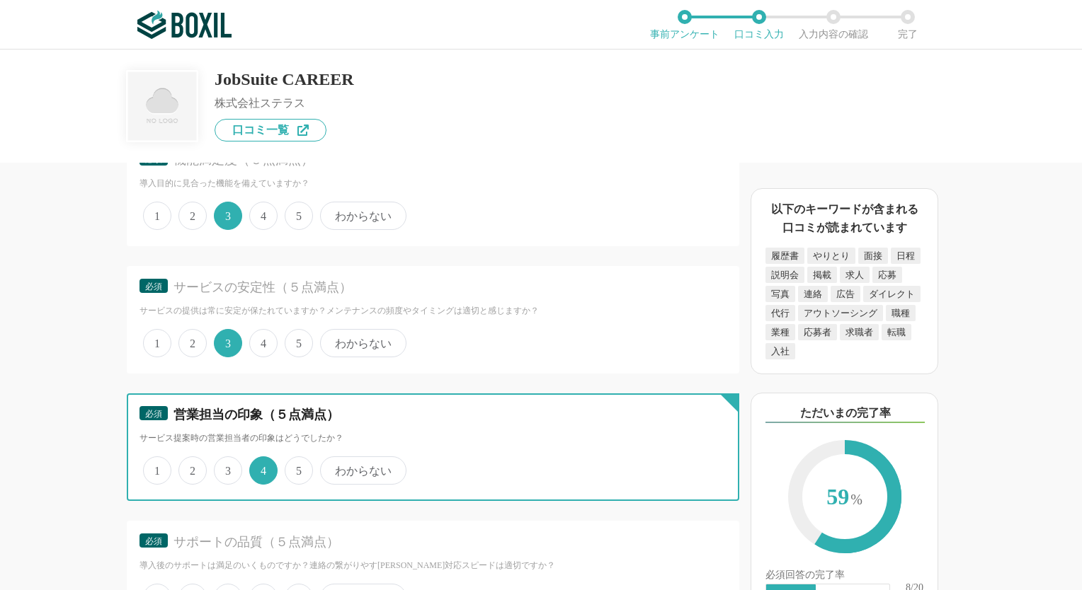
scroll to position [3257, 0]
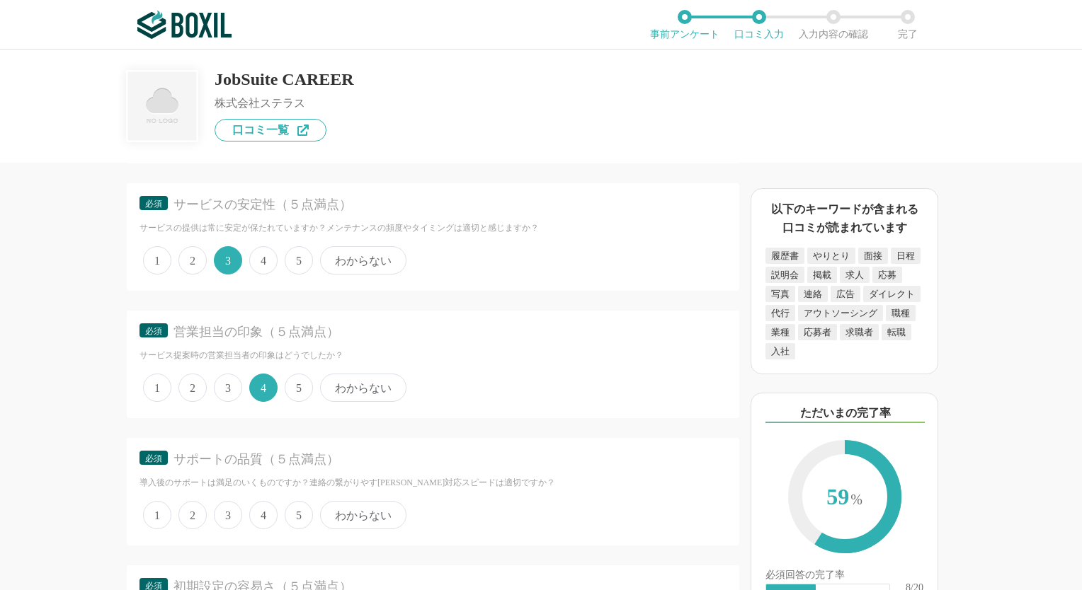
click at [227, 501] on span "3" at bounding box center [228, 515] width 28 height 28
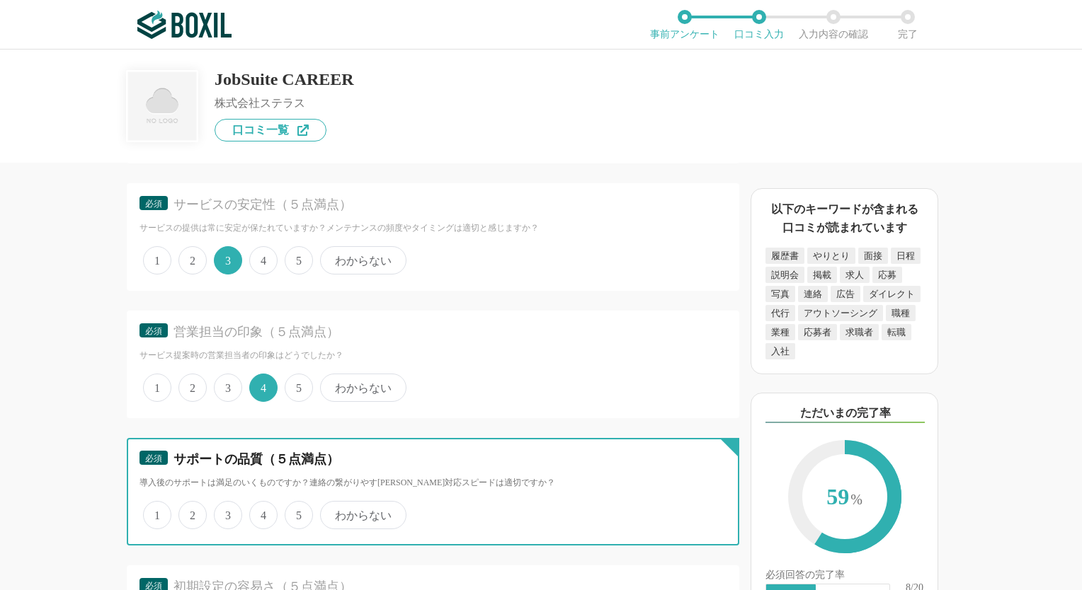
click at [227, 503] on input "3" at bounding box center [221, 507] width 9 height 9
radio input "true"
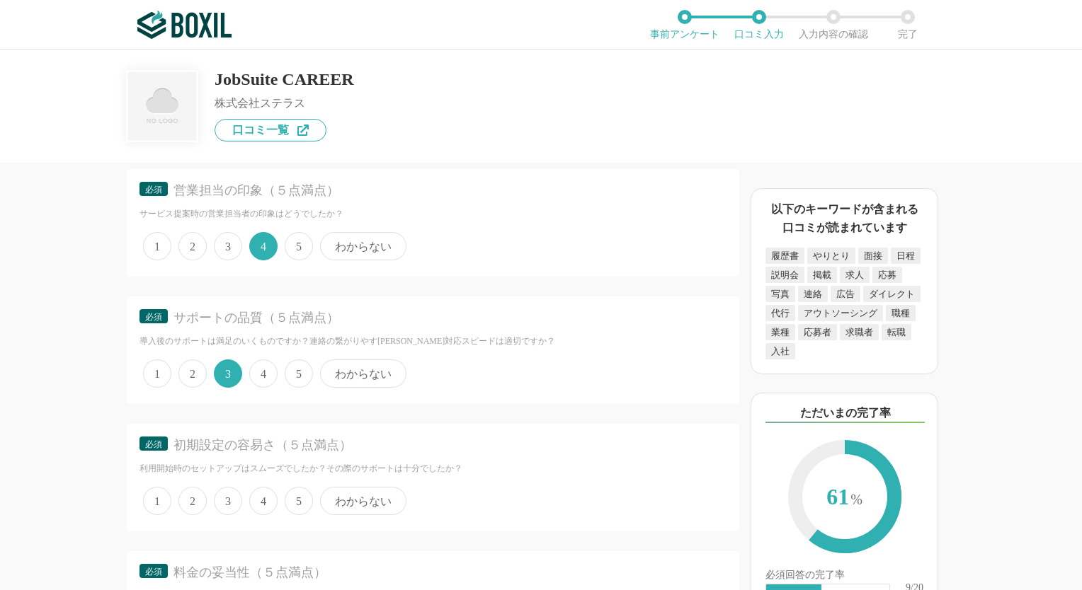
click at [350, 489] on span "わからない" at bounding box center [363, 501] width 86 height 28
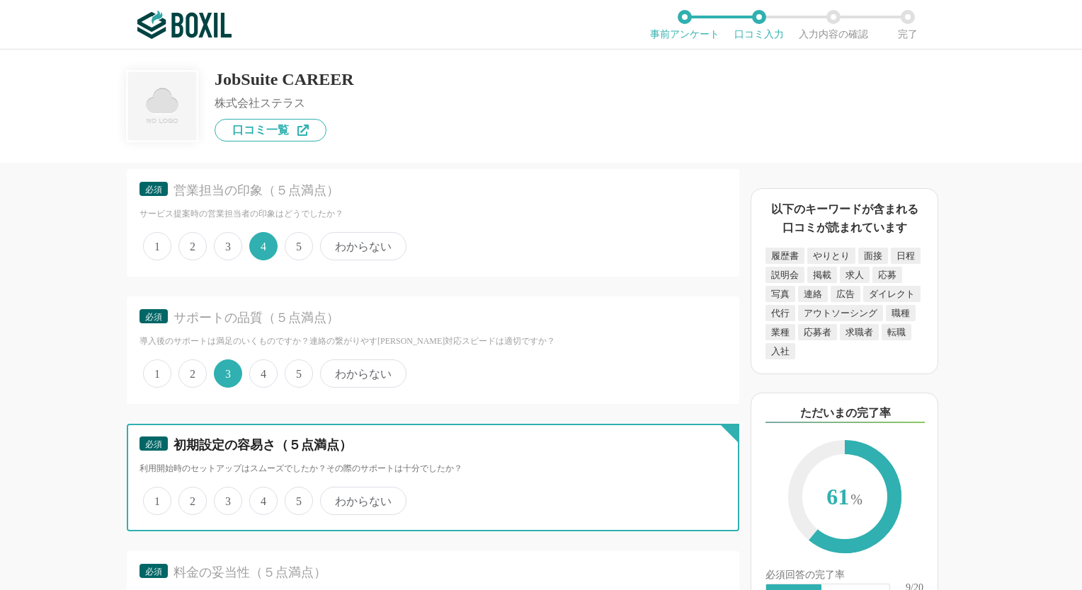
click at [333, 489] on input "わからない" at bounding box center [328, 493] width 9 height 9
radio input "true"
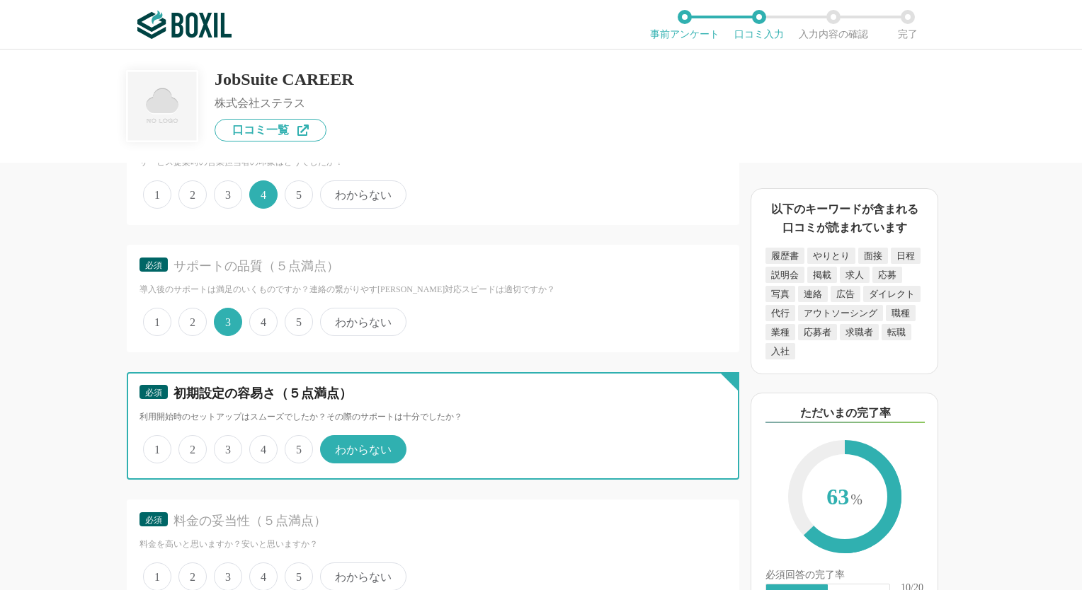
scroll to position [3540, 0]
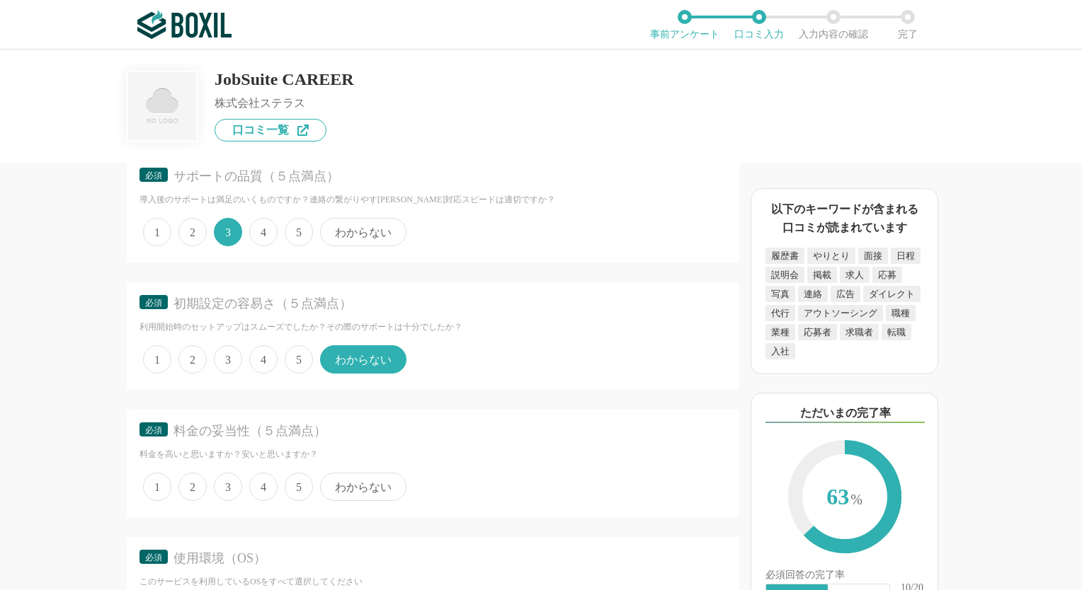
click at [238, 474] on span "3" at bounding box center [228, 487] width 28 height 28
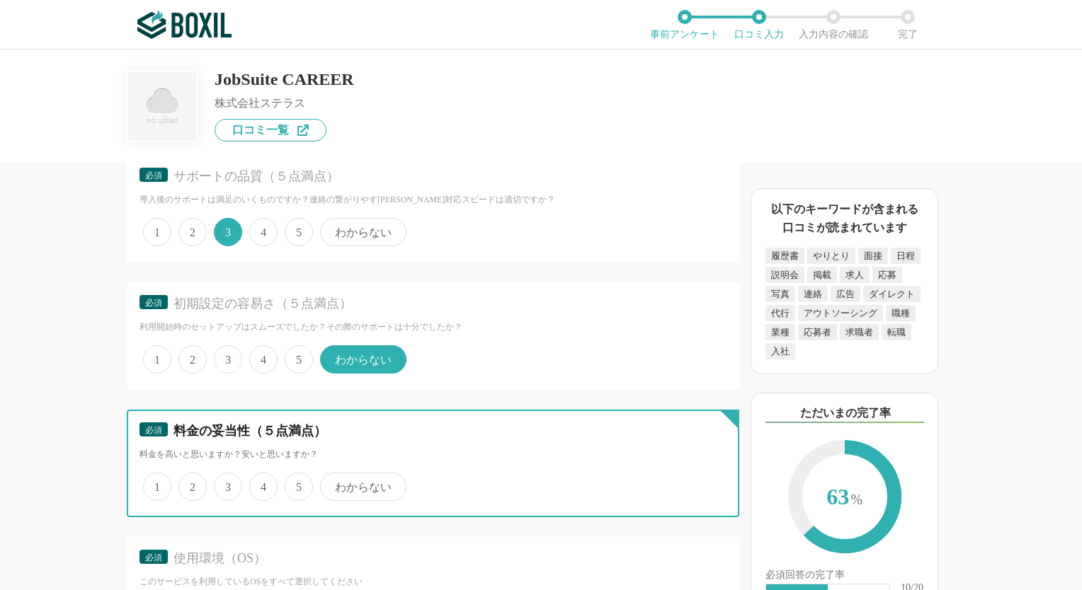
click at [227, 475] on input "3" at bounding box center [221, 479] width 9 height 9
radio input "true"
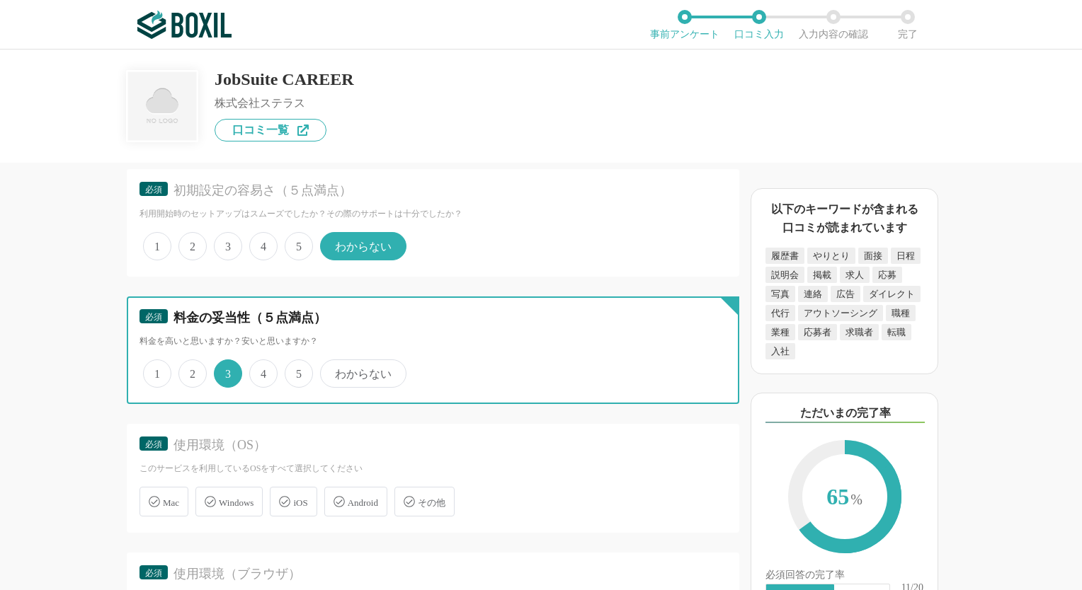
scroll to position [3681, 0]
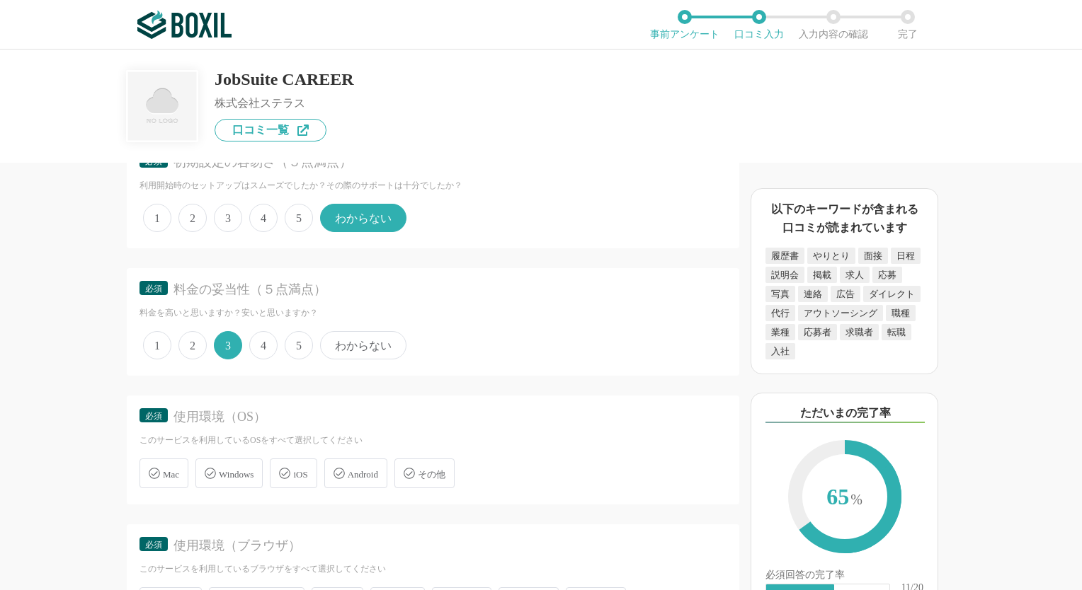
click at [241, 469] on span "Windows" at bounding box center [236, 474] width 35 height 11
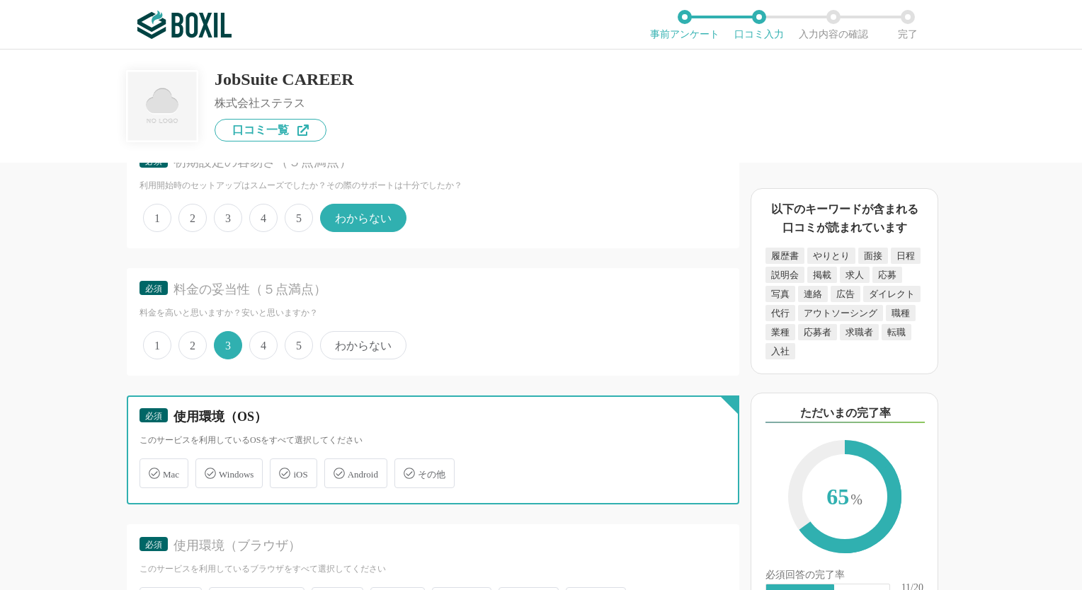
click at [207, 461] on input "Windows" at bounding box center [202, 465] width 9 height 9
checkbox input "true"
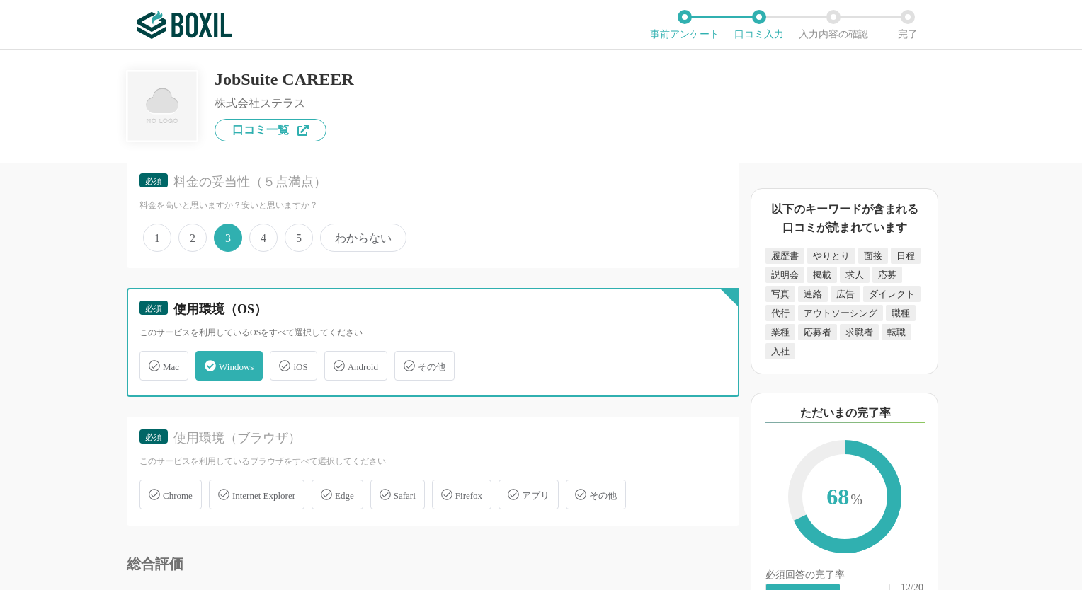
scroll to position [3823, 0]
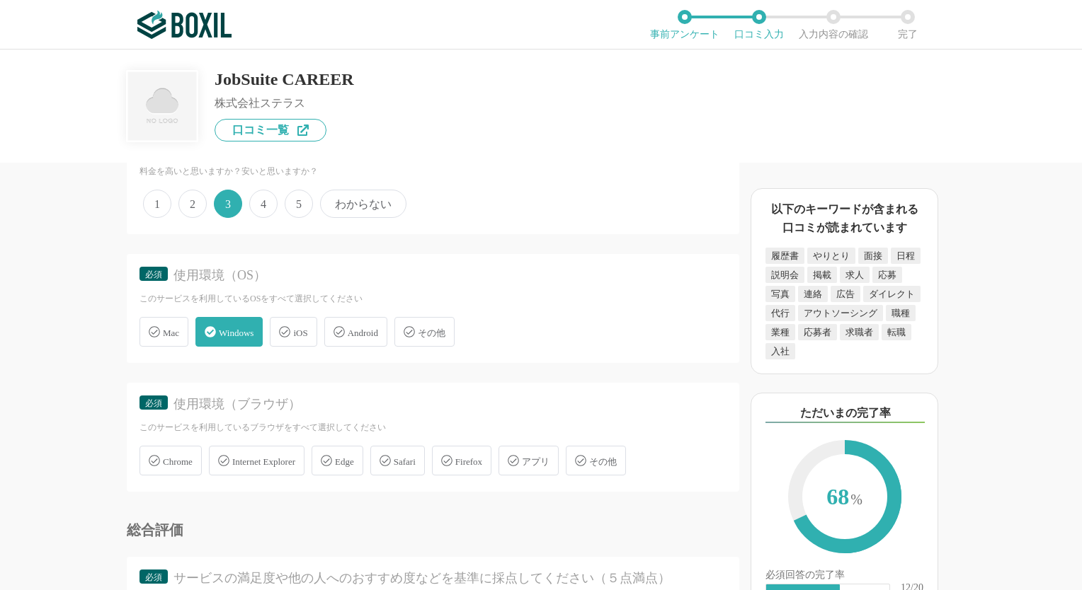
click at [307, 324] on div "iOS" at bounding box center [293, 332] width 47 height 30
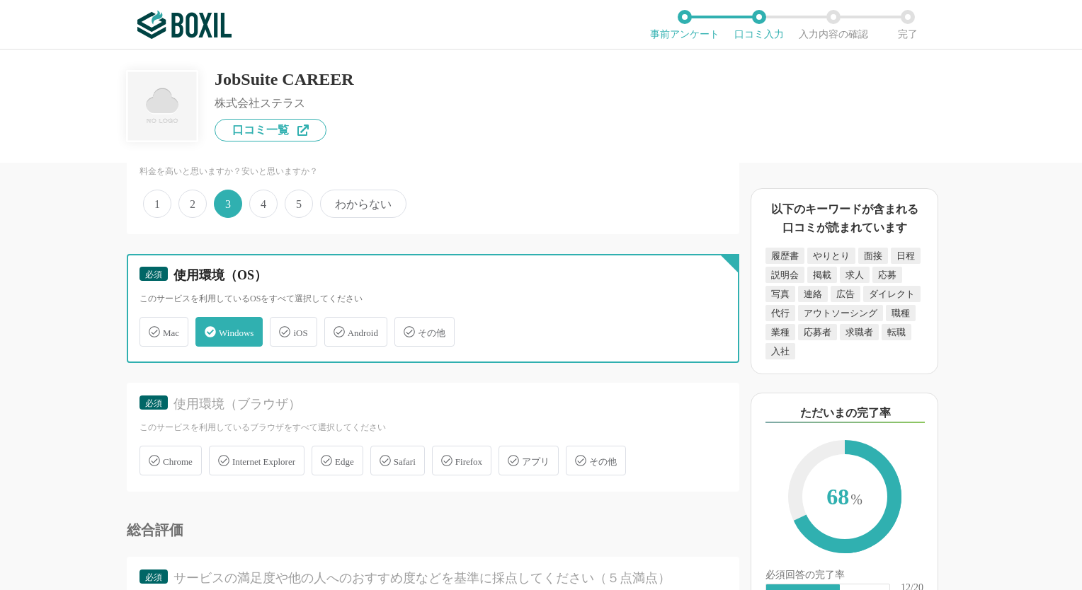
click at [282, 324] on input "iOS" at bounding box center [277, 323] width 9 height 9
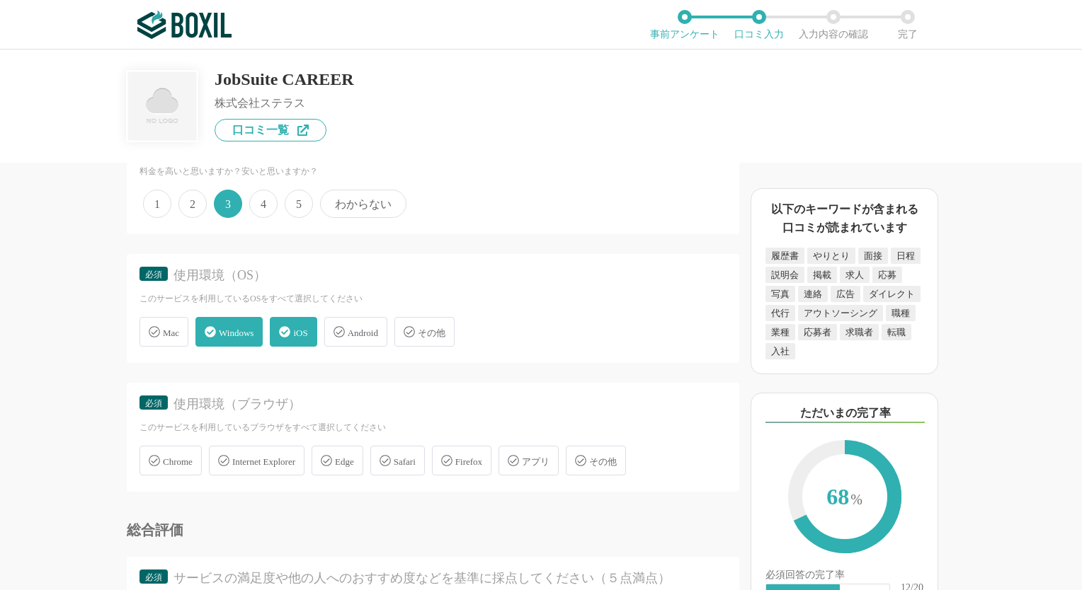
click at [307, 328] on span "iOS" at bounding box center [300, 333] width 14 height 11
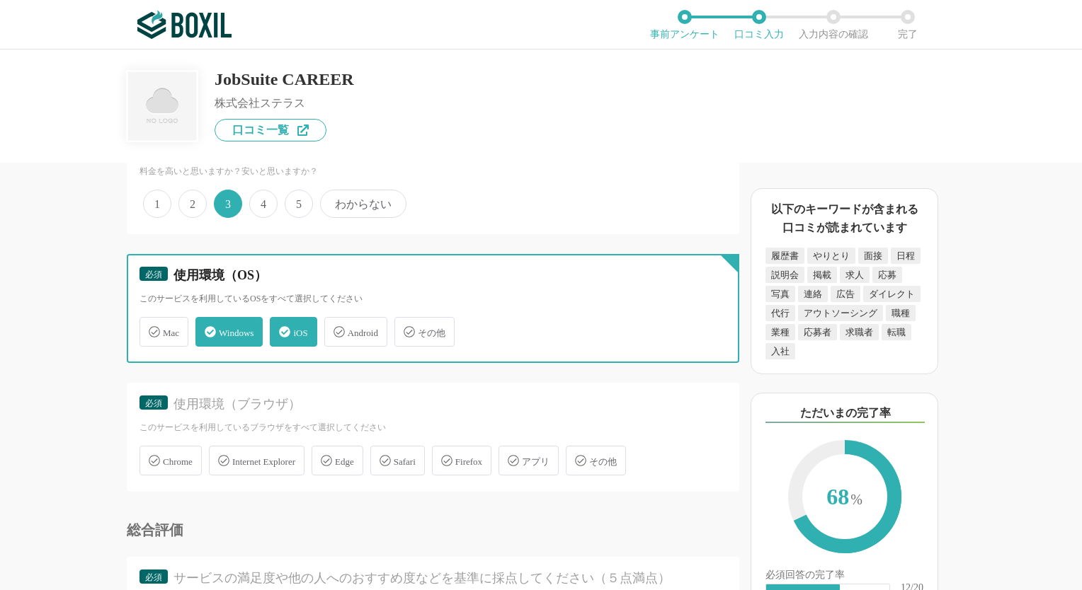
click at [282, 319] on input "iOS" at bounding box center [277, 323] width 9 height 9
checkbox input "false"
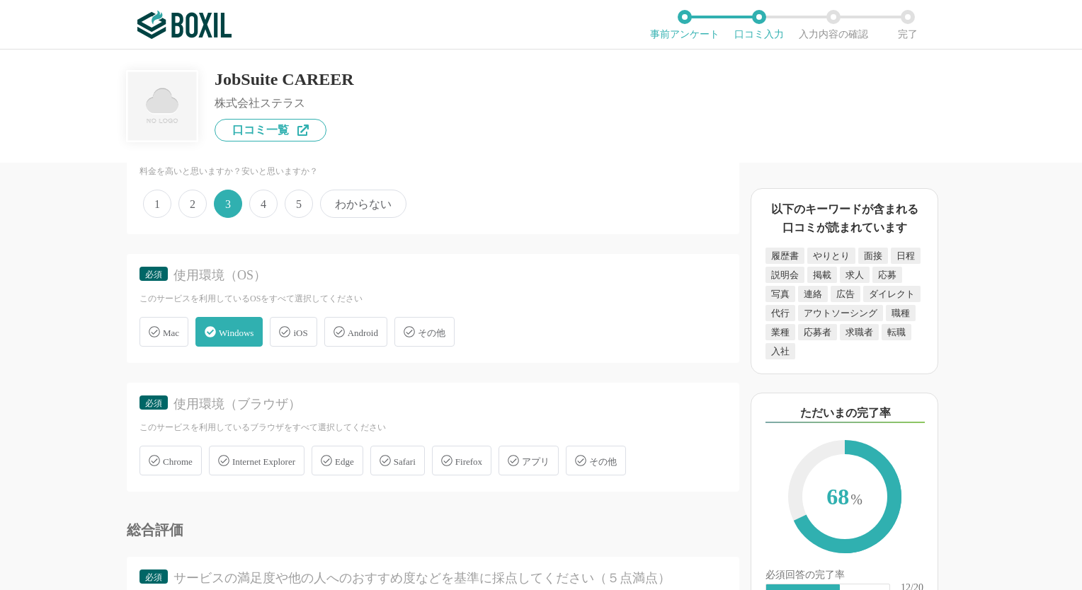
click at [292, 457] on span "Internet Explorer" at bounding box center [263, 462] width 63 height 11
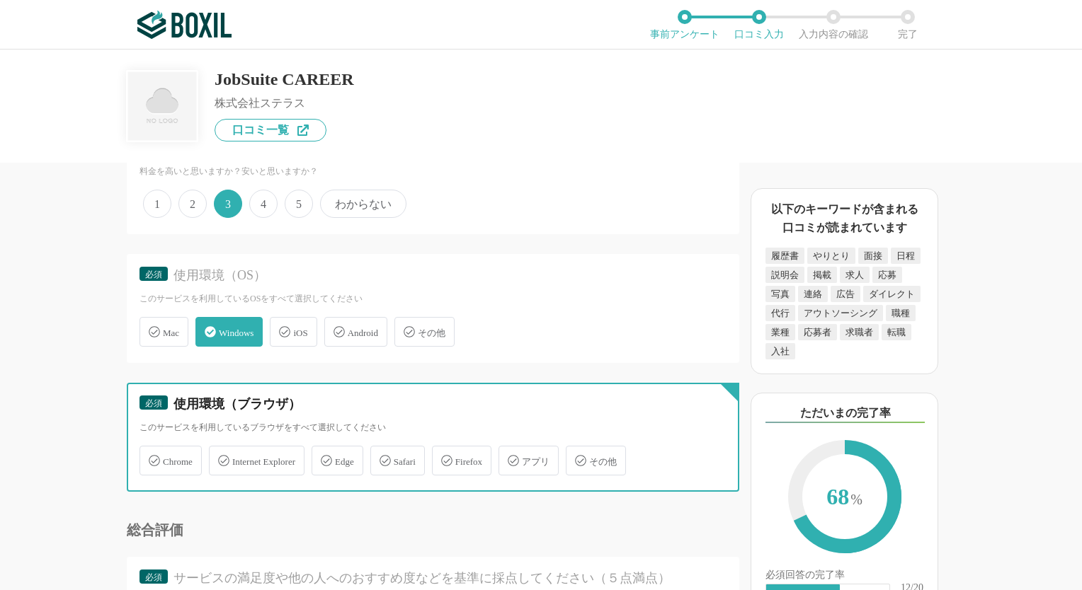
click at [221, 448] on input "Internet Explorer" at bounding box center [216, 452] width 9 height 9
checkbox input "true"
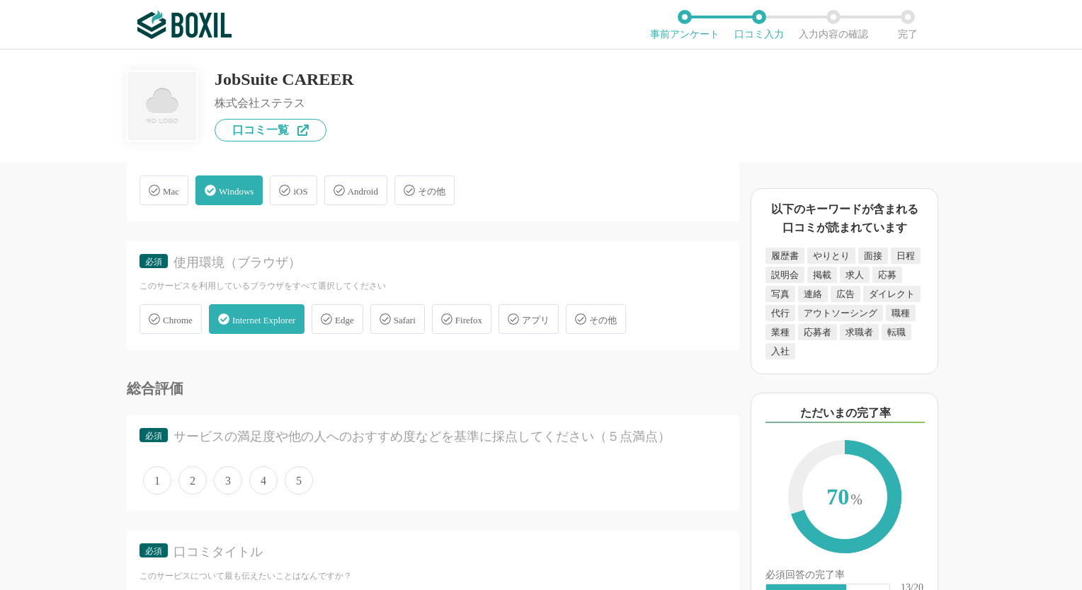
click at [227, 467] on span "3" at bounding box center [228, 481] width 28 height 28
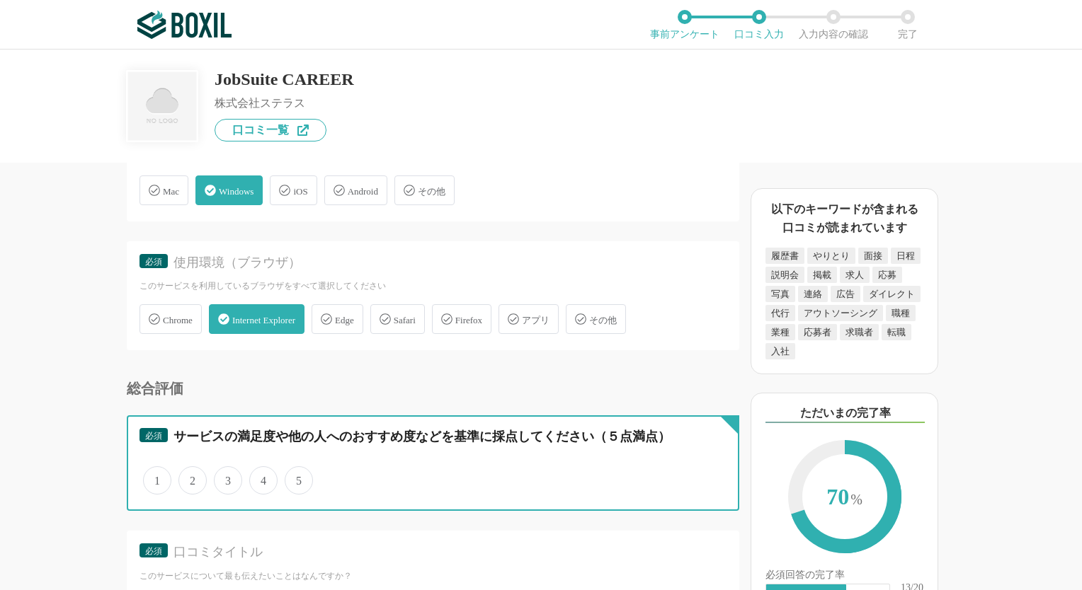
click at [227, 469] on input "3" at bounding box center [221, 473] width 9 height 9
radio input "true"
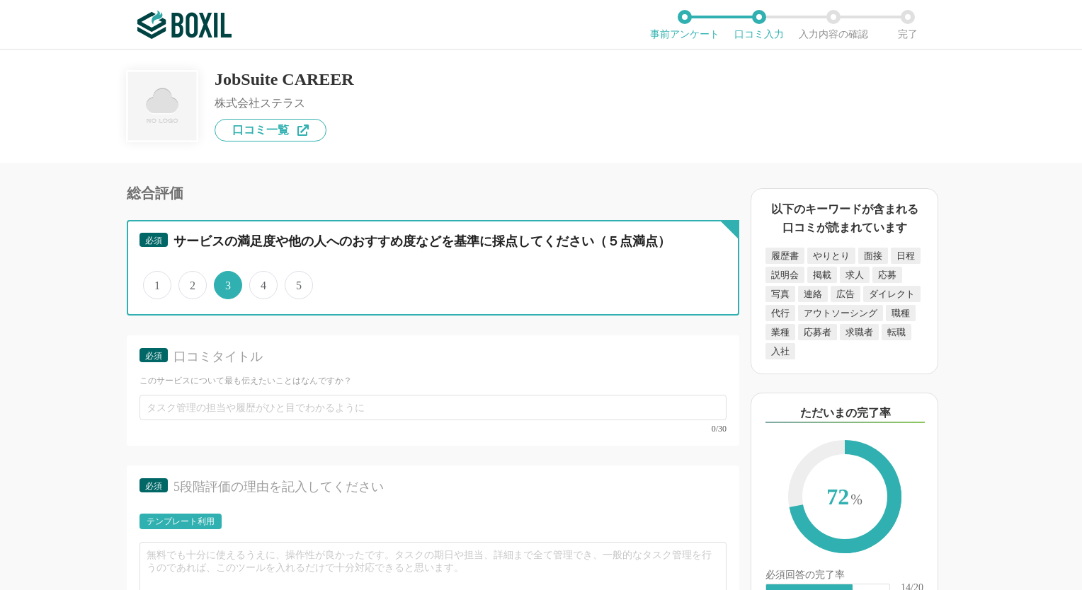
scroll to position [4177, 0]
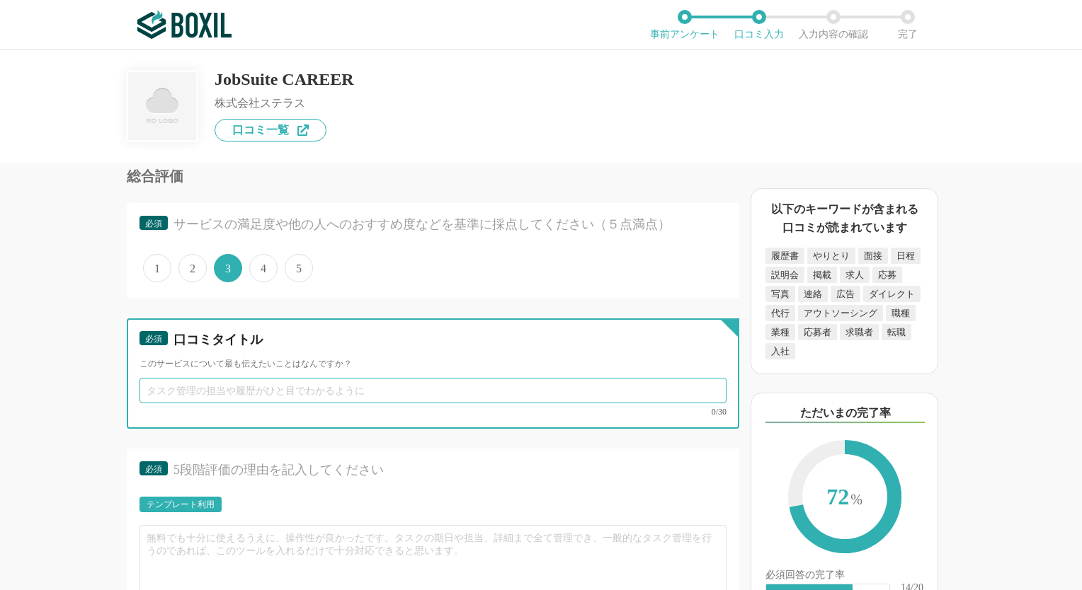
click at [317, 378] on input "text" at bounding box center [432, 390] width 587 height 25
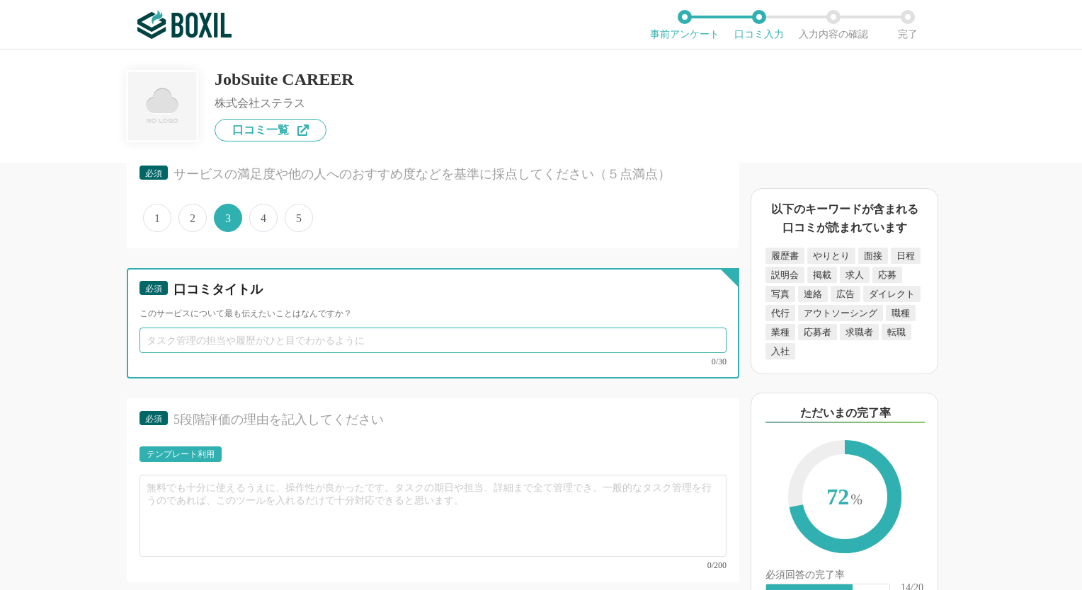
scroll to position [4248, 0]
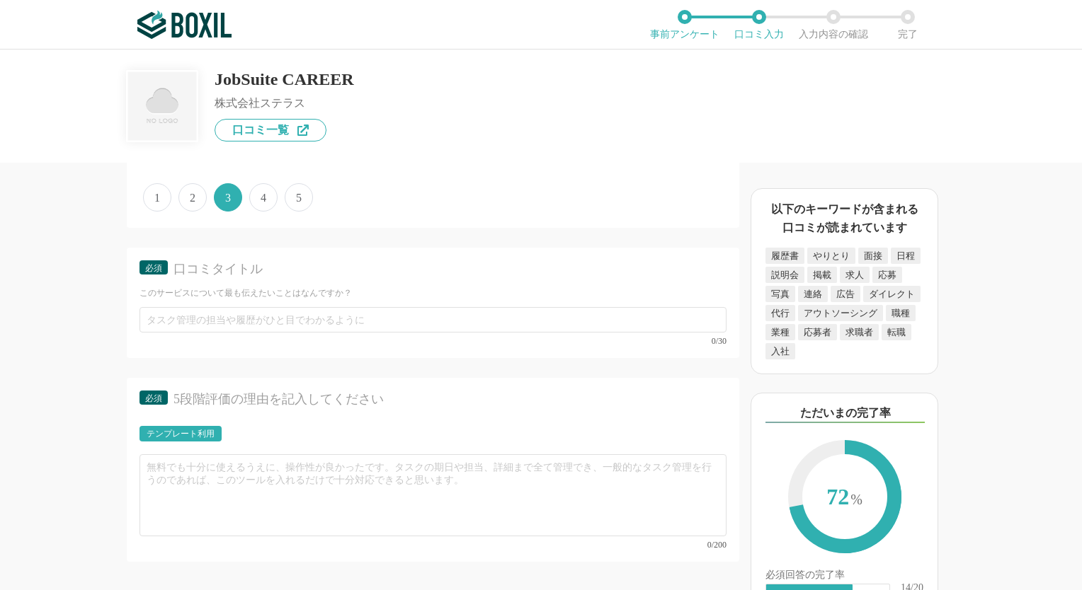
click at [204, 426] on div "テンプレート利用" at bounding box center [432, 438] width 587 height 24
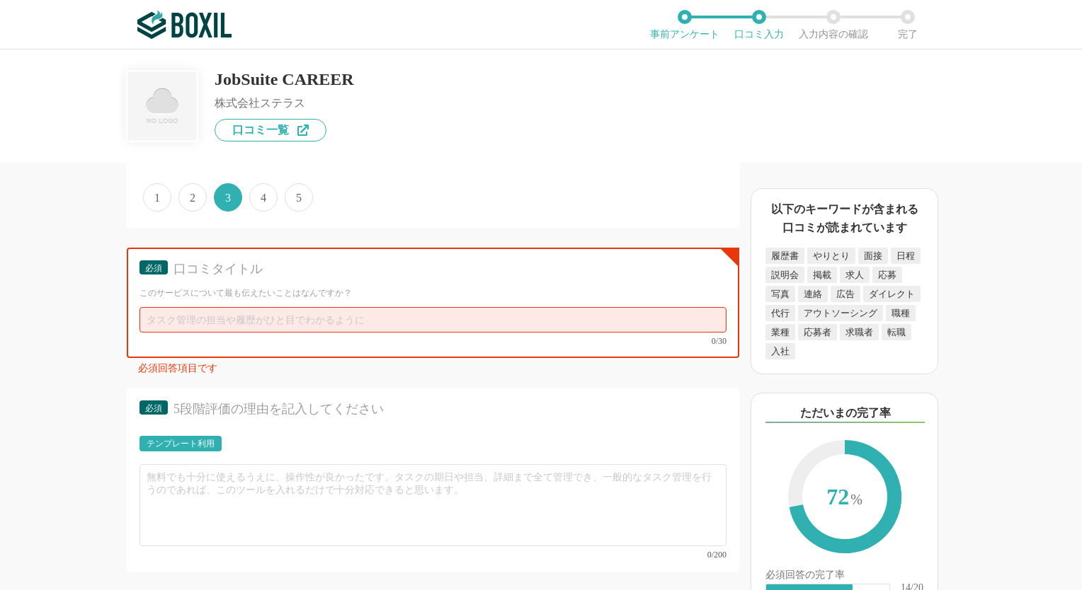
click at [205, 440] on div "テンプレート利用" at bounding box center [181, 444] width 68 height 8
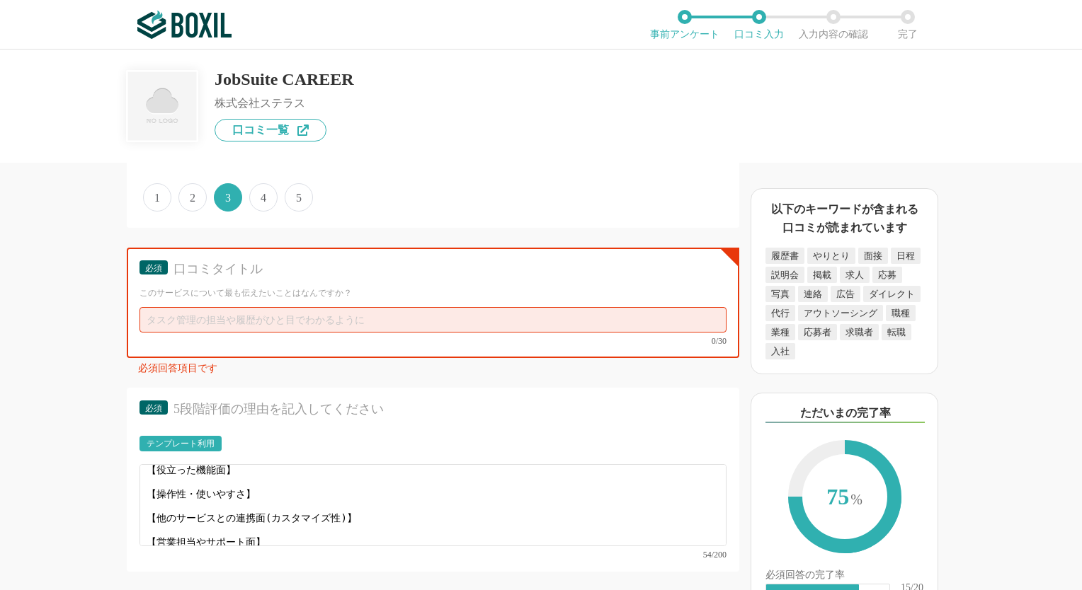
scroll to position [9, 0]
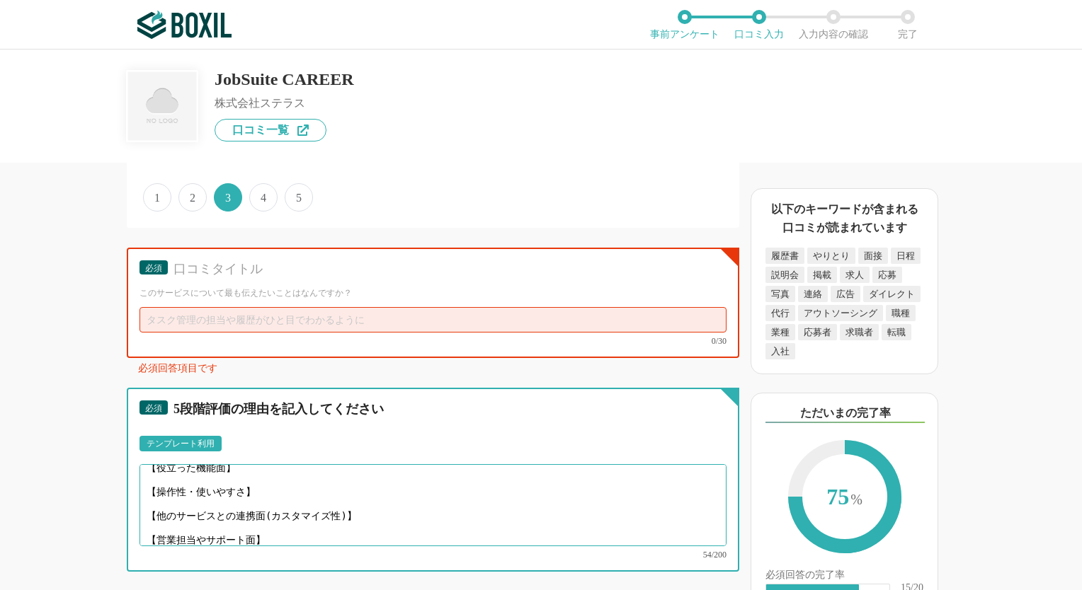
click at [215, 498] on textarea "【役立った機能面】 【操作性・使いやすさ】 【他のサービスとの連携面(カスタマイズ性)】 【営業担当やサポート面】" at bounding box center [432, 505] width 587 height 82
click at [215, 501] on textarea "【役立った機能面】 【操作性・使いやすさ】 【他のサービスとの連携面(カスタマイズ性)】 【営業担当やサポート面】" at bounding box center [432, 505] width 587 height 82
click at [281, 505] on textarea "【役立った機能面】 【操作性・使いやすさ】 【他のサービスとの連携面(カスタマイズ性)】 【営業担当やサポート面】" at bounding box center [432, 505] width 587 height 82
drag, startPoint x: 272, startPoint y: 505, endPoint x: 91, endPoint y: 478, distance: 183.2
click at [91, 478] on div "採用管理システム(ATS)の機能について（5点満点で評価してください） 複数の広告管理を一括化 1 2 3 4 5 利用していない 応募～面接までの自動化 1…" at bounding box center [385, 377] width 708 height 428
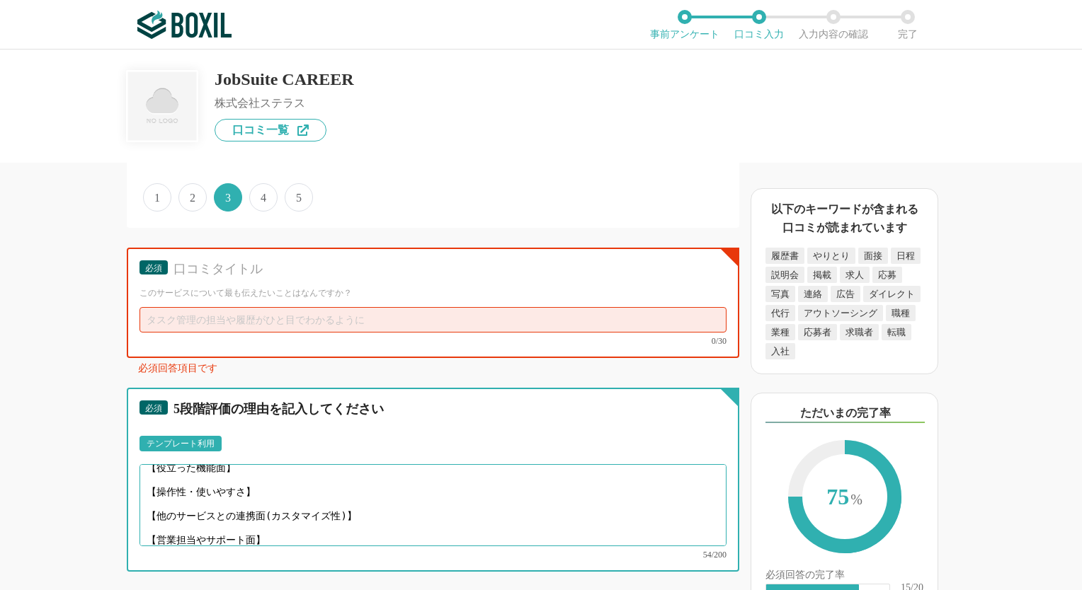
click at [292, 465] on textarea "【役立った機能面】 【操作性・使いやすさ】 【他のサービスとの連携面(カスタマイズ性)】 【営業担当やサポート面】" at bounding box center [432, 505] width 587 height 82
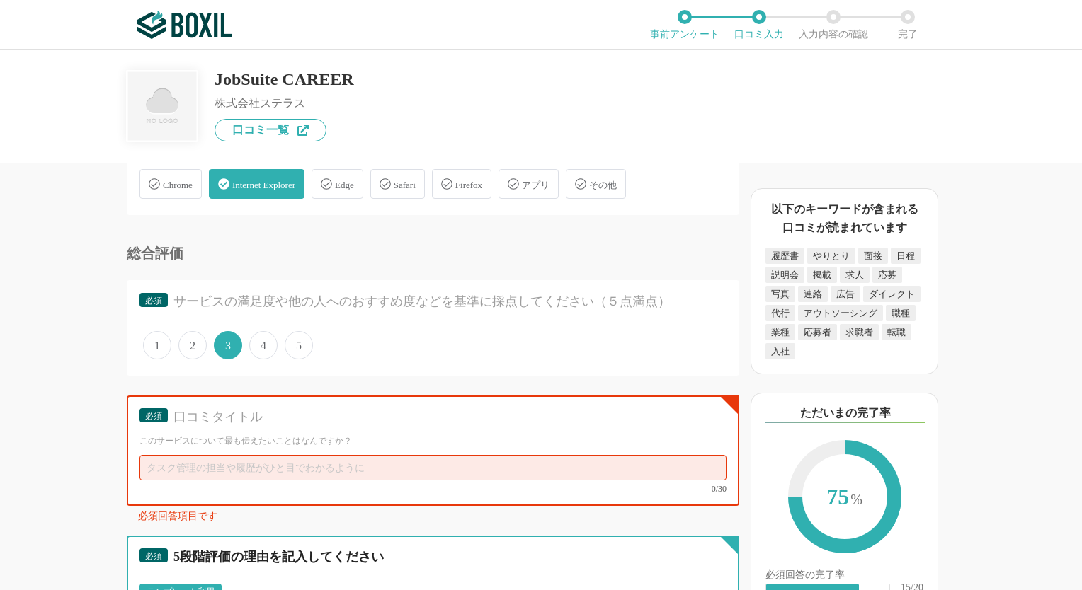
scroll to position [4177, 0]
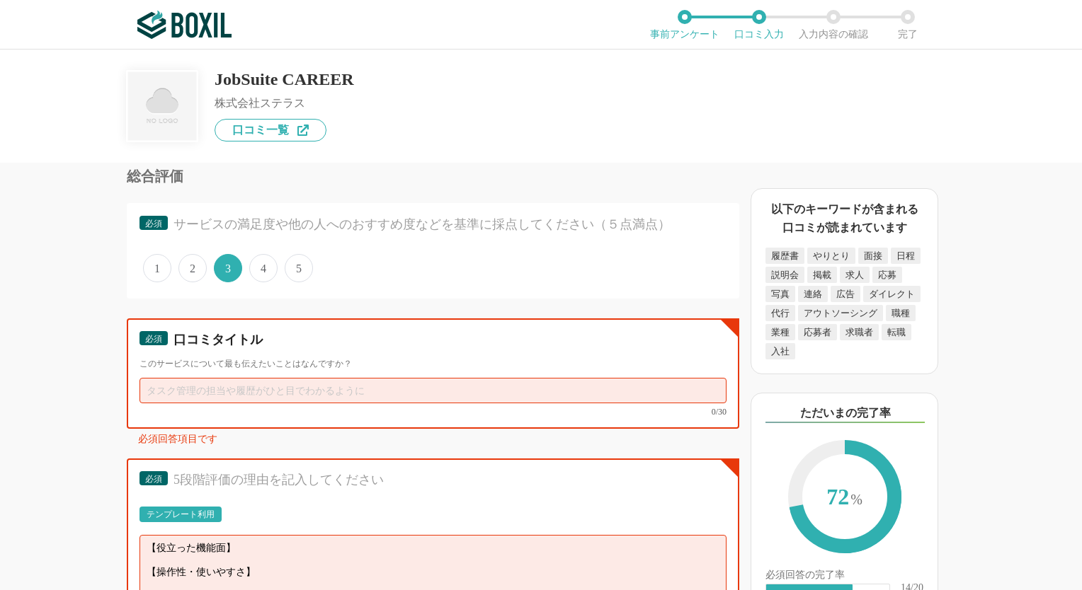
click at [242, 378] on input "text" at bounding box center [432, 390] width 587 height 25
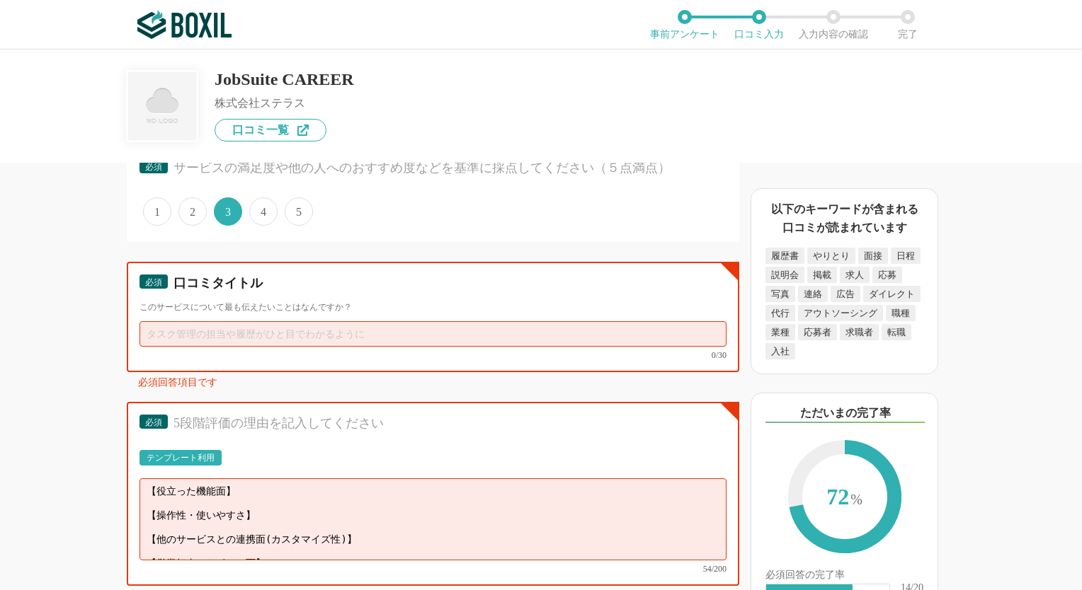
scroll to position [4319, 0]
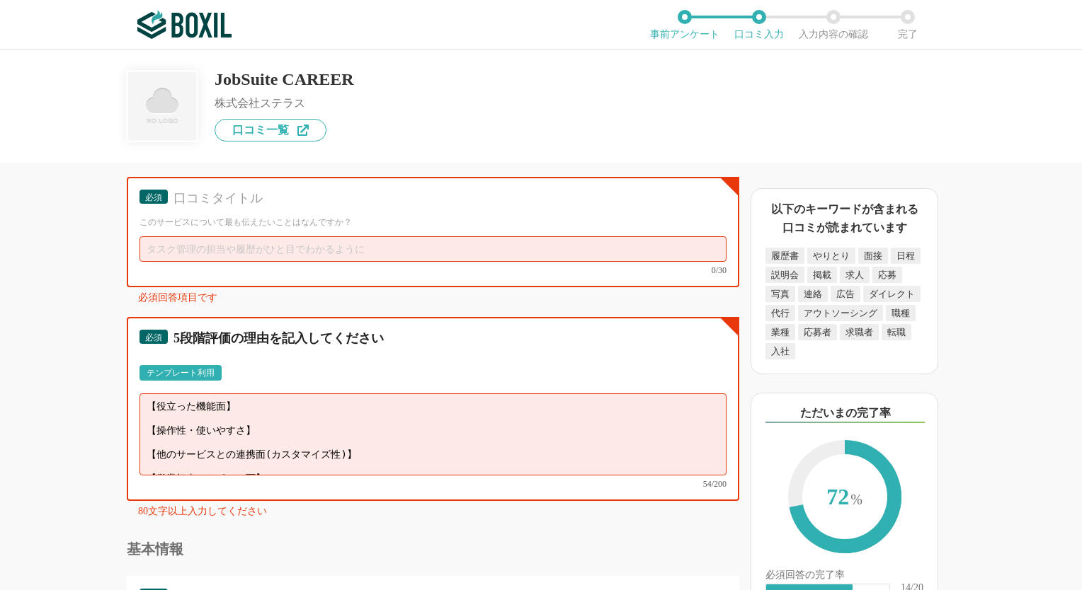
click at [304, 394] on textarea "【役立った機能面】 【操作性・使いやすさ】 【他のサービスとの連携面(カスタマイズ性)】 【営業担当やサポート面】" at bounding box center [432, 435] width 587 height 82
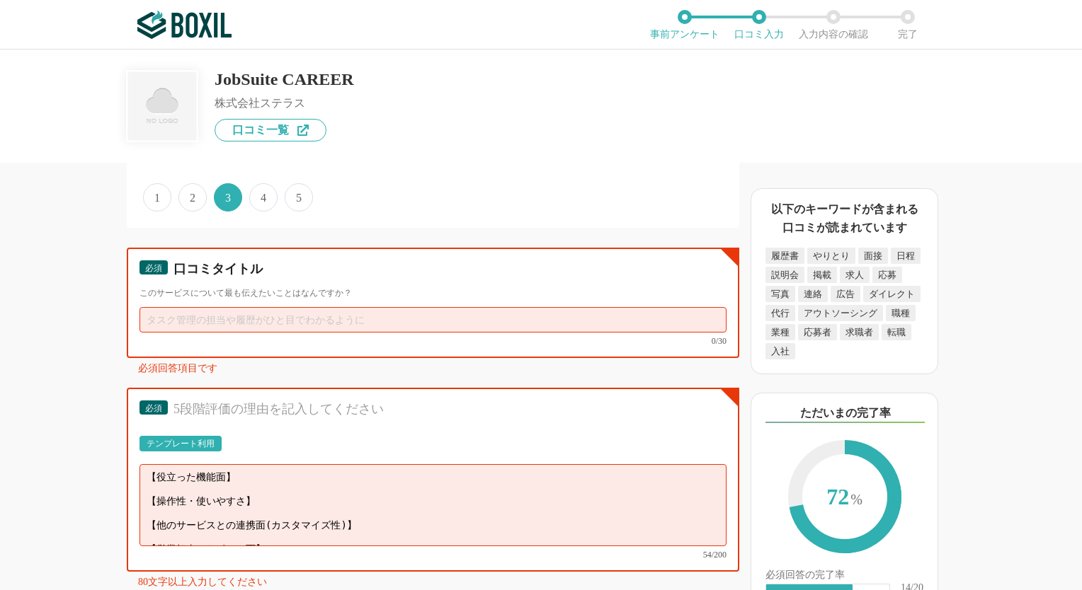
click at [246, 307] on input "text" at bounding box center [432, 319] width 587 height 25
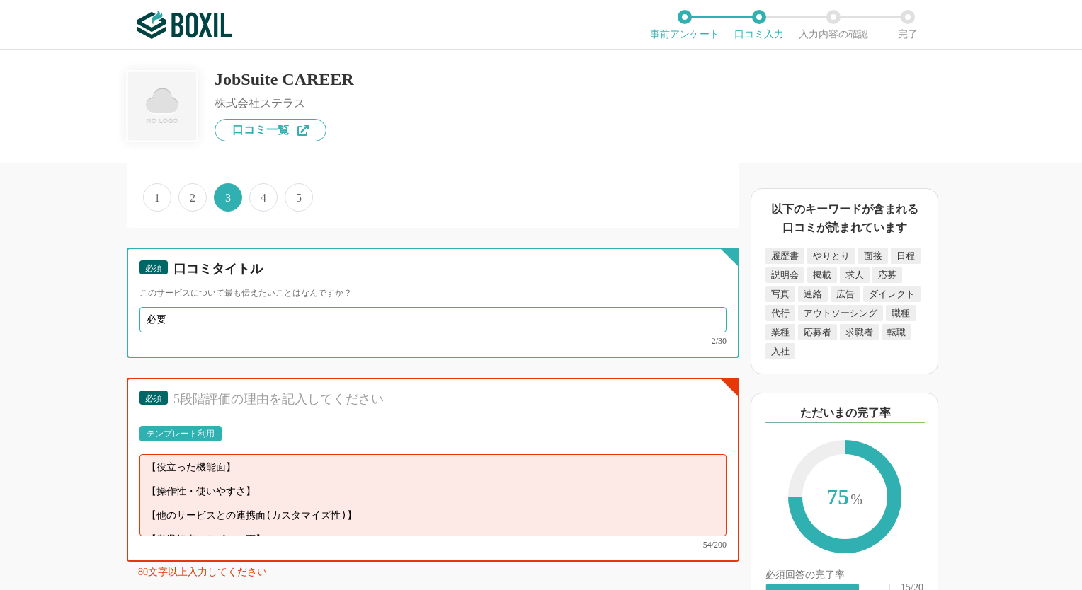
type input "必"
type input "採"
click at [144, 307] on input "担当者様のサポート充実" at bounding box center [432, 319] width 587 height 25
click at [185, 307] on input "担当者様のサポート充実" at bounding box center [432, 319] width 587 height 25
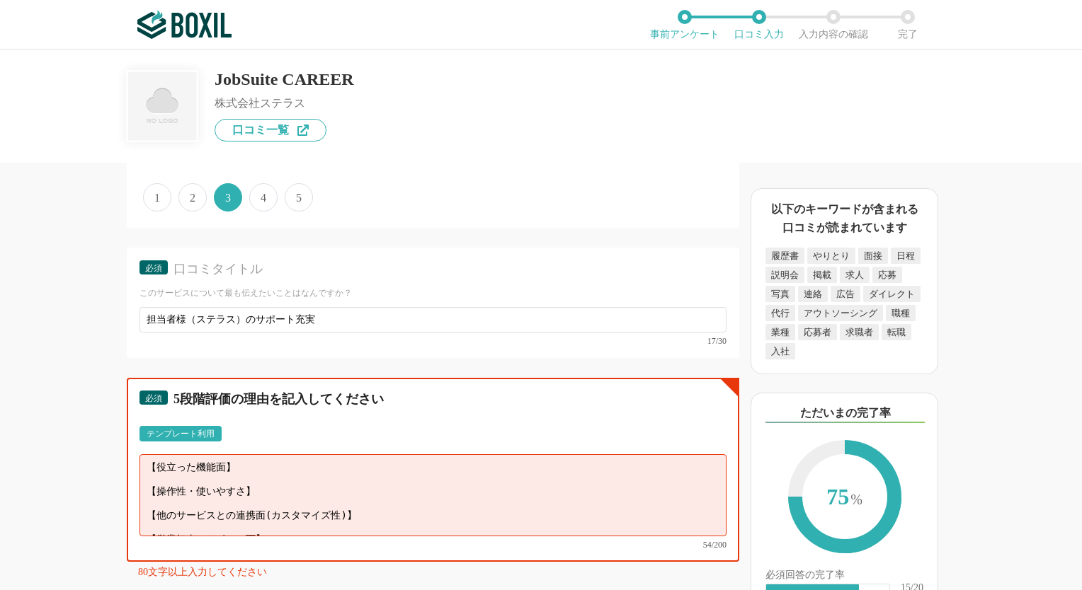
click at [270, 455] on textarea "【役立った機能面】 【操作性・使いやすさ】 【他のサービスとの連携面(カスタマイズ性)】 【営業担当やサポート面】" at bounding box center [432, 496] width 587 height 82
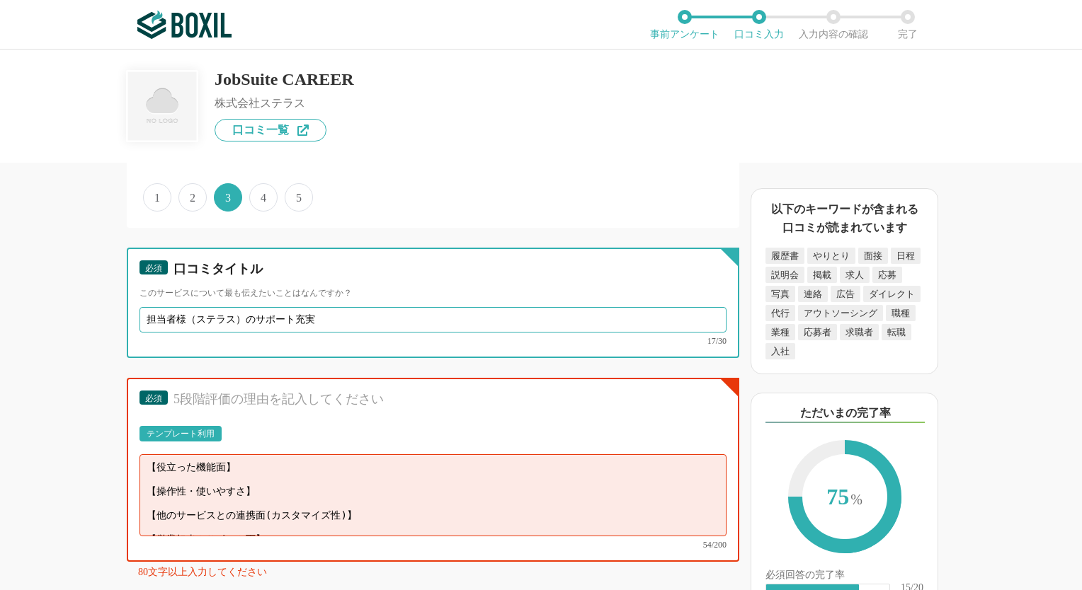
click at [354, 307] on input "担当者様（ステラス）のサポート充実" at bounding box center [432, 319] width 587 height 25
drag, startPoint x: 316, startPoint y: 302, endPoint x: 645, endPoint y: 312, distance: 329.3
click at [639, 313] on div "担当者様（ステラス）のサポート充実・リードタイム短縮の実現 29/30" at bounding box center [432, 326] width 587 height 38
type input "担当者様（ステラス）のサポート充実"
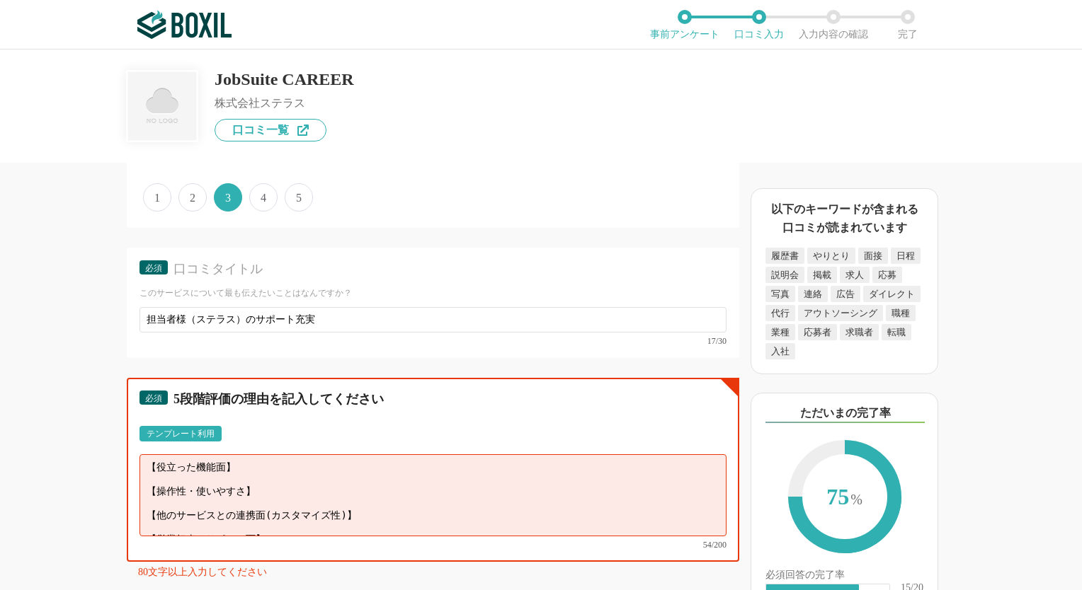
click at [297, 455] on textarea "【役立った機能面】 【操作性・使いやすさ】 【他のサービスとの連携面(カスタマイズ性)】 【営業担当やサポート面】" at bounding box center [432, 496] width 587 height 82
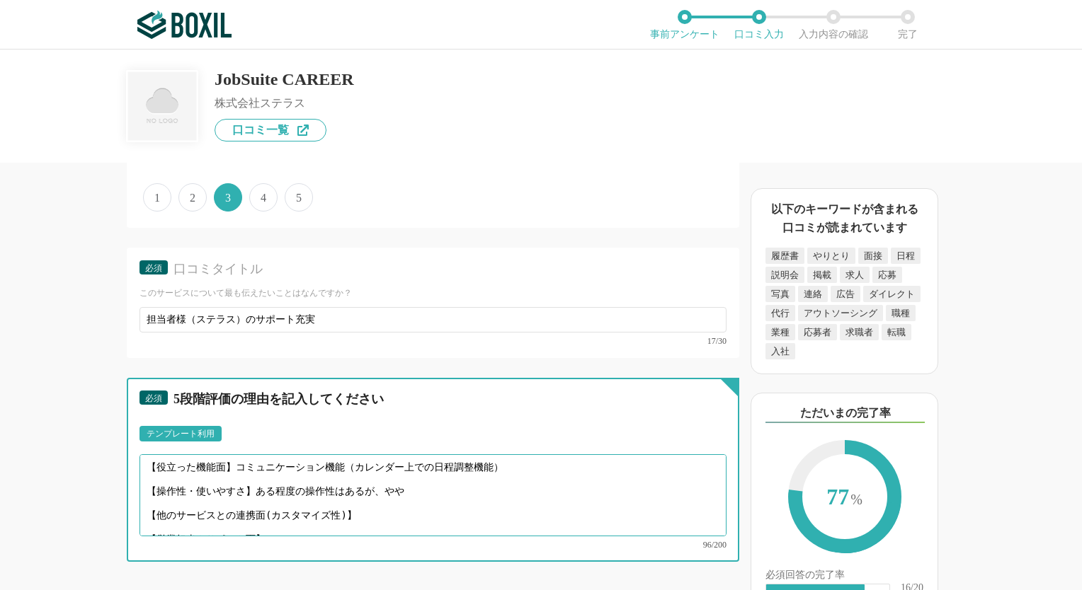
click at [433, 461] on textarea "【役立った機能面】コミュニケーション機能（カレンダー上での日程調整機能） 【操作性・使いやすさ】ある程度の操作性はあるが、やや 【他のサービスとの連携面(カス…" at bounding box center [432, 496] width 587 height 82
click at [413, 474] on textarea "【役立った機能面】コミュニケーション機能（カレンダー上での日程調整機能） 【操作性・使いやすさ】ある程度の操作性はあるが、やや[PERSON_NAME]の使用…" at bounding box center [432, 496] width 587 height 82
click at [408, 489] on textarea "【役立った機能面】コミュニケーション機能（カレンダー上での日程調整機能） 【操作性・使いやすさ】ある程度の操作性はあるが、やや[PERSON_NAME]の使用…" at bounding box center [432, 496] width 587 height 82
click at [379, 483] on textarea "【役立った機能面】コミュニケーション機能（カレンダー上での日程調整機能） 【操作性・使いやすさ】ある程度の操作性はあるが、やや[PERSON_NAME]の使用…" at bounding box center [432, 496] width 587 height 82
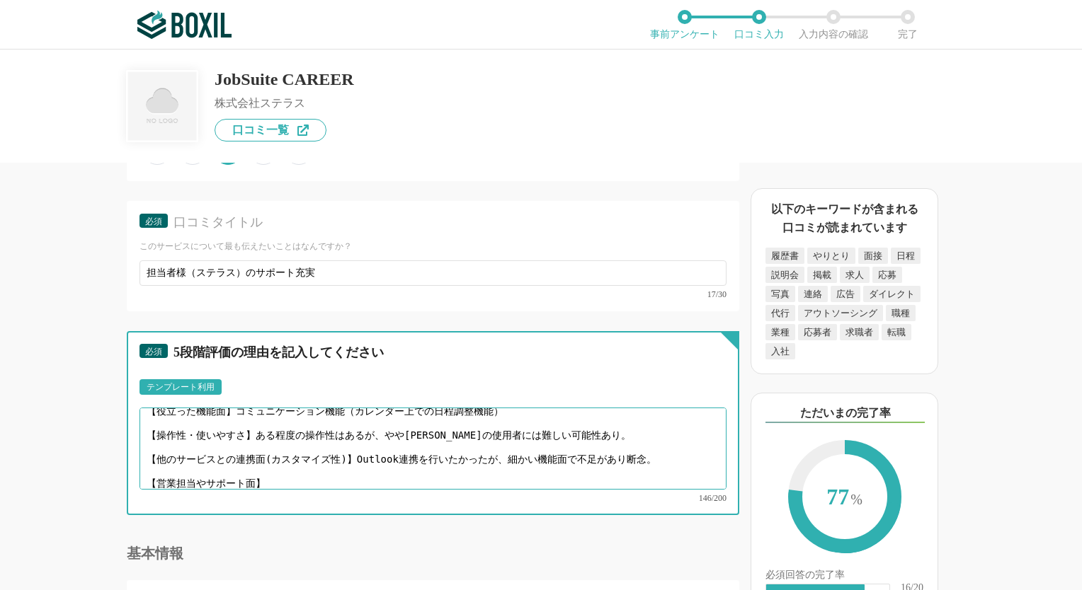
scroll to position [4319, 0]
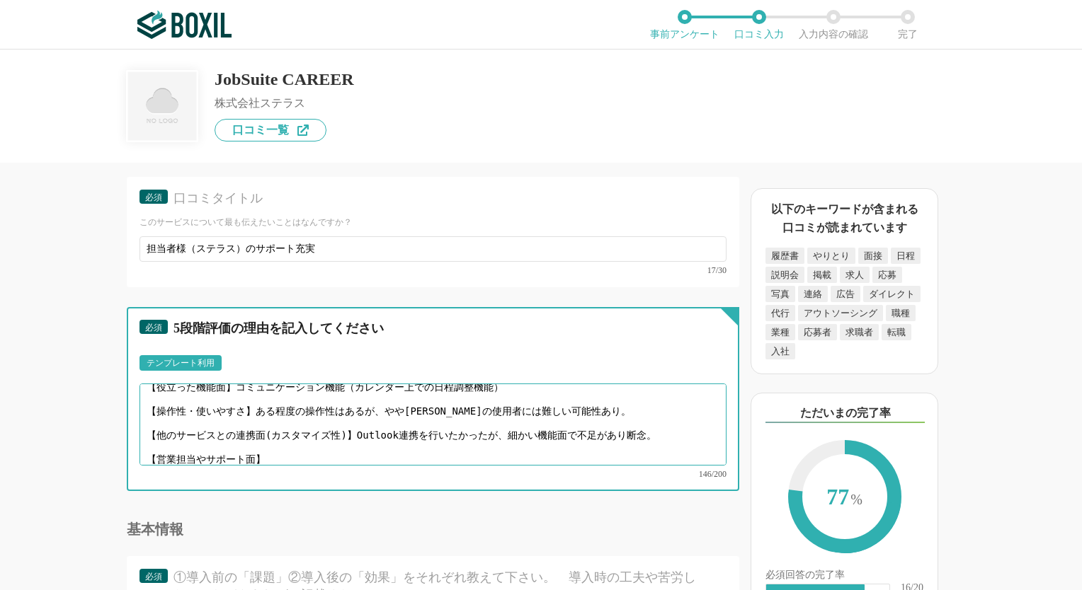
click at [425, 401] on textarea "【役立った機能面】コミュニケーション機能（カレンダー上での日程調整機能） 【操作性・使いやすさ】ある程度の操作性はあるが、やや[PERSON_NAME]の使用…" at bounding box center [432, 425] width 587 height 82
click at [437, 401] on textarea "【役立った機能面】コミュニケーション機能（カレンダー上での日程調整機能） 【操作性・使いやすさ】ある程度の操作性はあるが、やや[PERSON_NAME]の使用…" at bounding box center [432, 425] width 587 height 82
click at [345, 423] on textarea "【役立った機能面】コミュニケーション機能（カレンダー上での日程調整機能） 【操作性・使いやすさ】ある程度の操作性はあるが、やや[PERSON_NAME]の使用…" at bounding box center [432, 425] width 587 height 82
drag, startPoint x: 425, startPoint y: 421, endPoint x: 623, endPoint y: 426, distance: 198.3
click at [623, 426] on textarea "【役立った機能面】コミュニケーション機能（カレンダー上での日程調整機能） 【操作性・使いやすさ】ある程度の操作性はあるが、やや[PERSON_NAME]の使用…" at bounding box center [432, 425] width 587 height 82
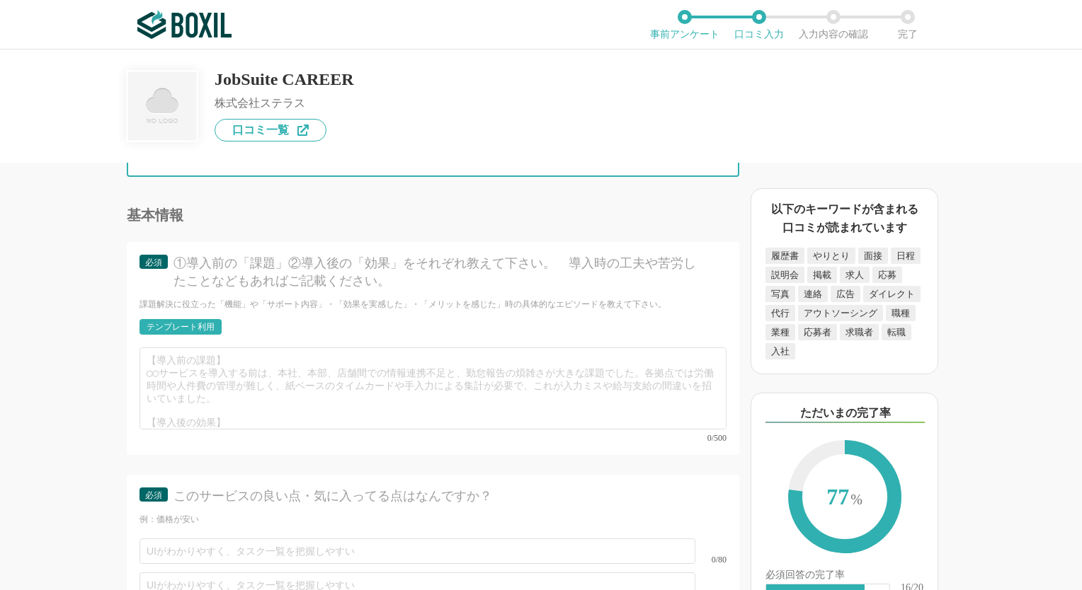
scroll to position [4673, 0]
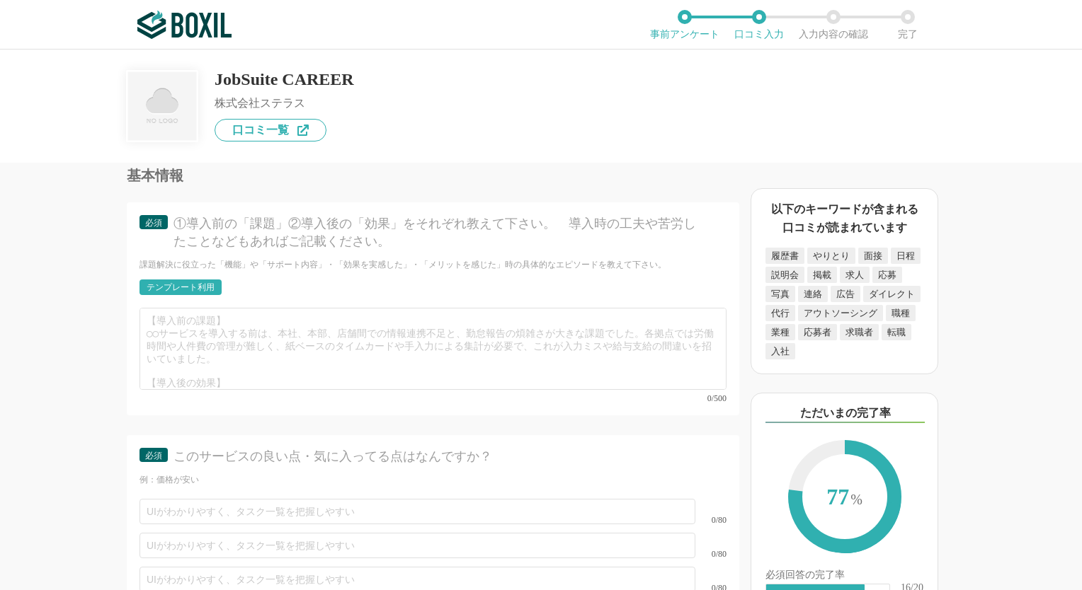
type textarea "【役立った機能面】コミュニケーション機能（カレンダー上での日程調整機能） 【操作性・使いやすさ】ある程度の操作性はあるが、やや[PERSON_NAME]の使用…"
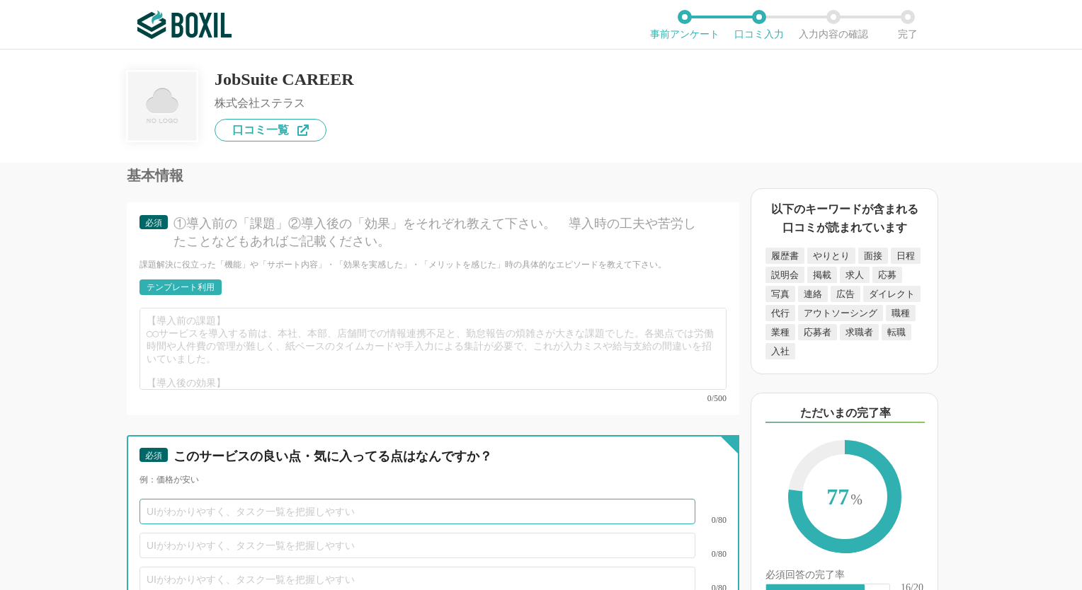
click at [287, 499] on input "text" at bounding box center [417, 511] width 556 height 25
type input "シンプル"
type input "j"
type input "他社に比べて価格が安い"
click at [217, 499] on input "シンプル" at bounding box center [417, 511] width 556 height 25
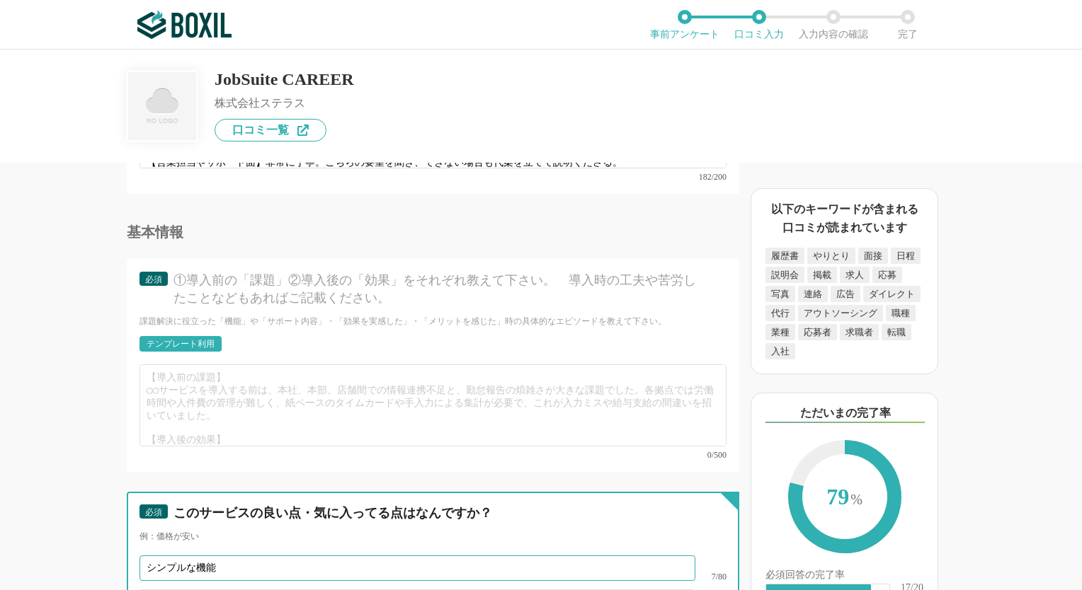
scroll to position [4531, 0]
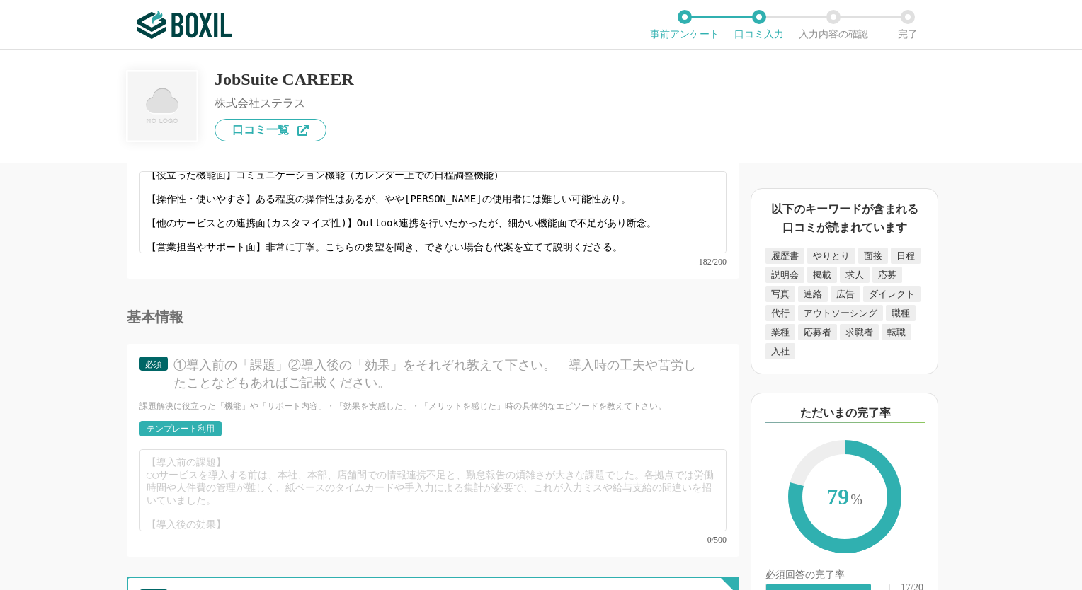
type input "シンプルな機能"
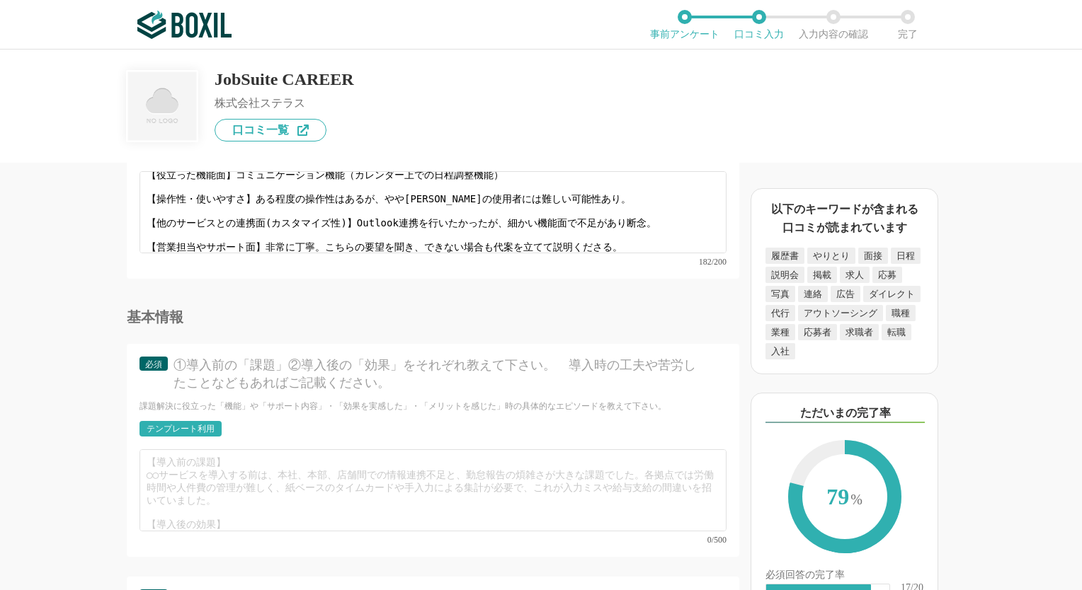
click at [178, 425] on div "テンプレート利用" at bounding box center [181, 429] width 68 height 8
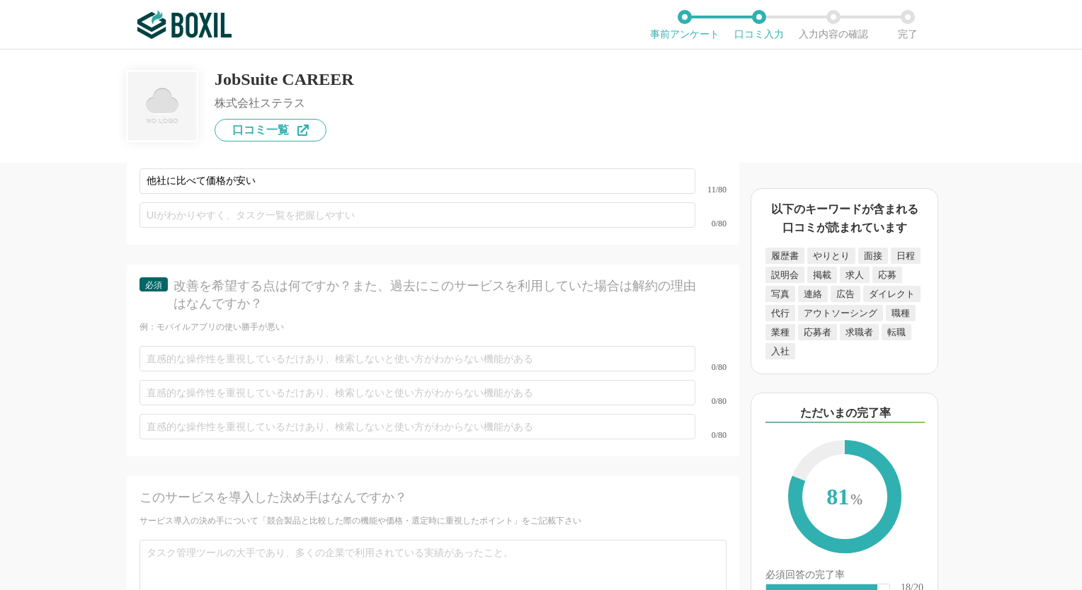
scroll to position [5027, 0]
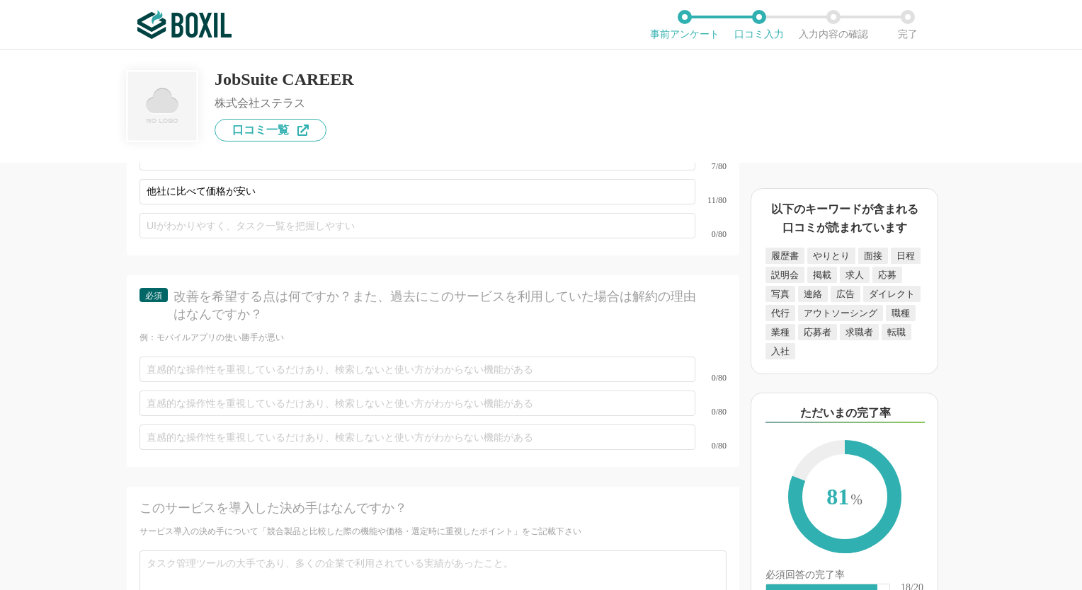
click at [365, 332] on div "例：モバイルアプリの使い勝手が悪い" at bounding box center [432, 338] width 587 height 12
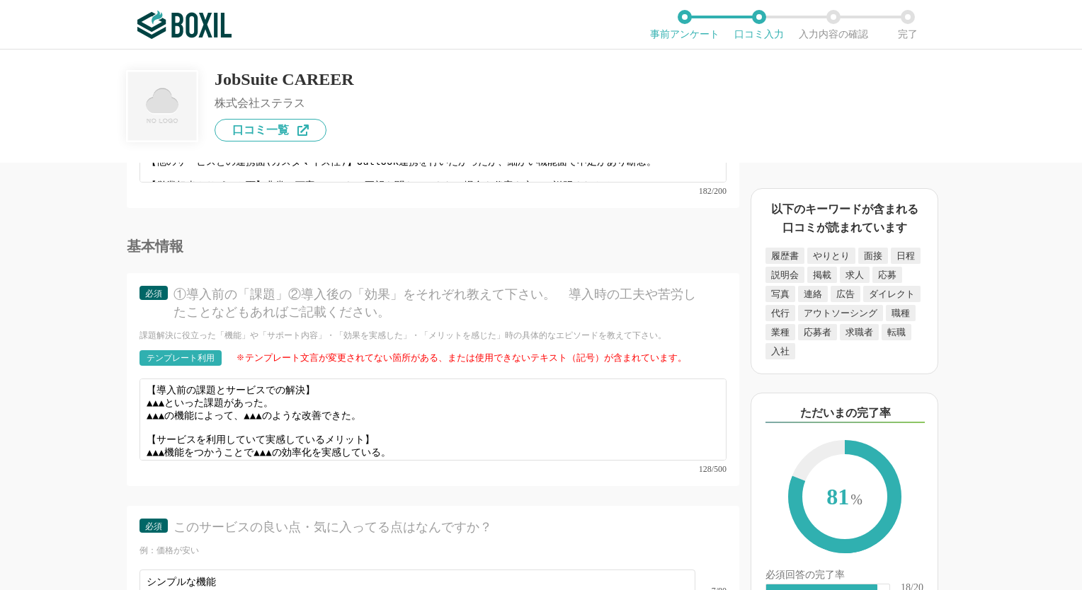
scroll to position [0, 0]
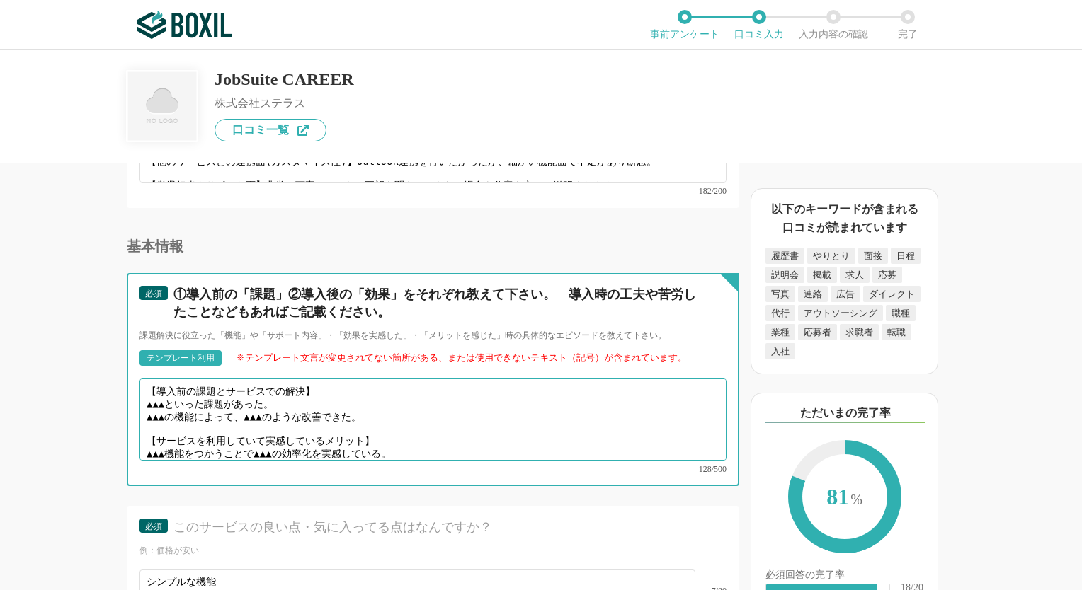
click at [178, 379] on textarea "【導入前の課題とサービスでの解決】 ▲▲▲といった課題があった。 ▲▲▲の機能によって、▲▲▲のような改善できた。 【サービスを利用していて実感しているメリッ…" at bounding box center [432, 420] width 587 height 82
drag, startPoint x: 178, startPoint y: 365, endPoint x: 144, endPoint y: 369, distance: 33.5
click at [144, 379] on textarea "【導入前の課題とサービスでの解決】 ▲▲▲といった課題があった。 ▲▲▲の機能によって、▲▲▲のような改善できた。 【サービスを利用していて実感しているメリッ…" at bounding box center [432, 420] width 587 height 82
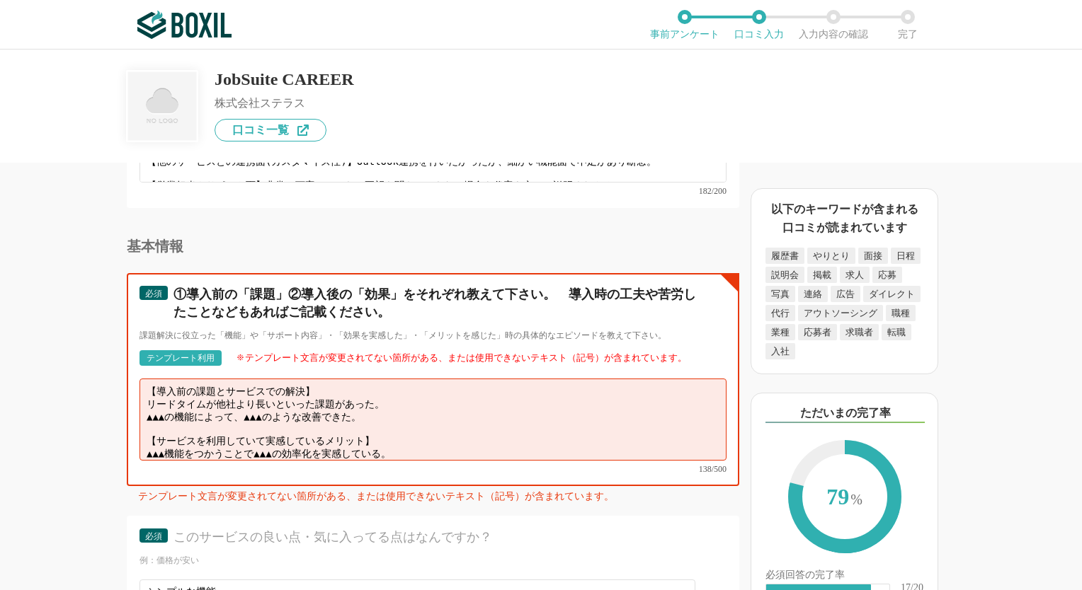
drag, startPoint x: 178, startPoint y: 379, endPoint x: 135, endPoint y: 378, distance: 43.9
click at [135, 378] on div "必須 ①導入前の「課題」②導入後の「効果」をそれぞれ教えて下さい。　導入時の工夫や苦労したことなどもあればご記載ください。 課題解決に役立った「機能」や「サポ…" at bounding box center [433, 379] width 612 height 213
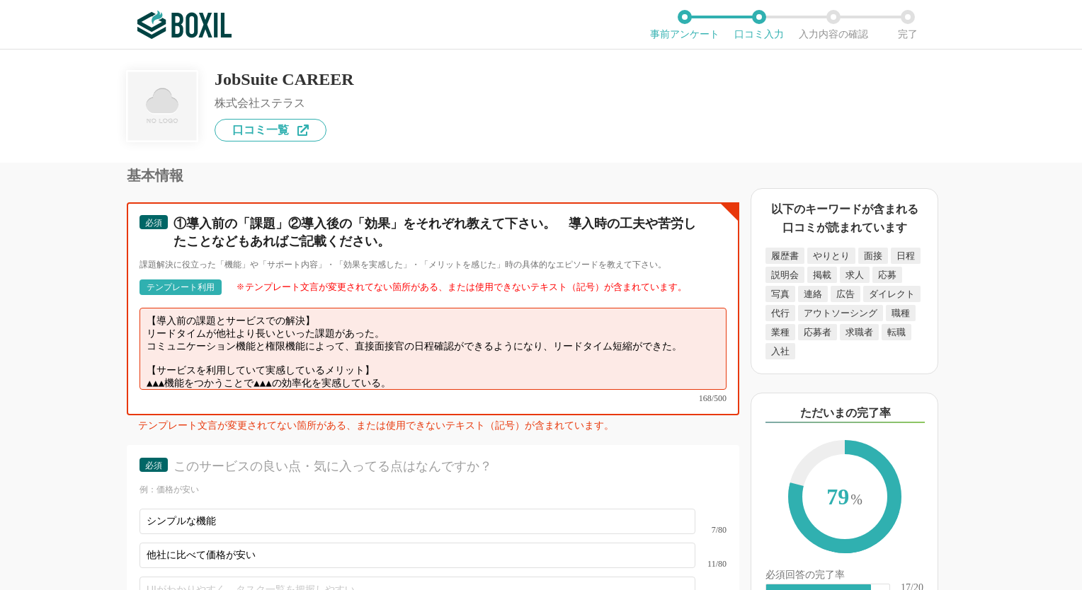
scroll to position [9, 0]
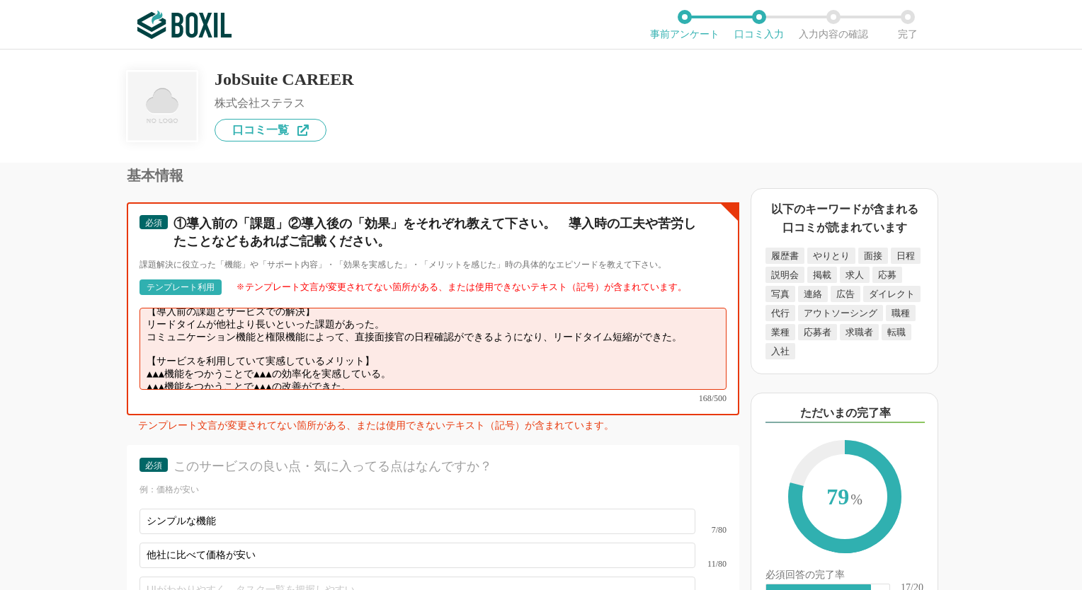
drag, startPoint x: 370, startPoint y: 336, endPoint x: 123, endPoint y: 315, distance: 247.9
click at [123, 315] on div "採用管理システム(ATS)の機能について（5点満点で評価してください） 複数の広告管理を一括化 1 2 3 4 5 利用していない 応募～面接までの自動化 1…" at bounding box center [385, 377] width 708 height 428
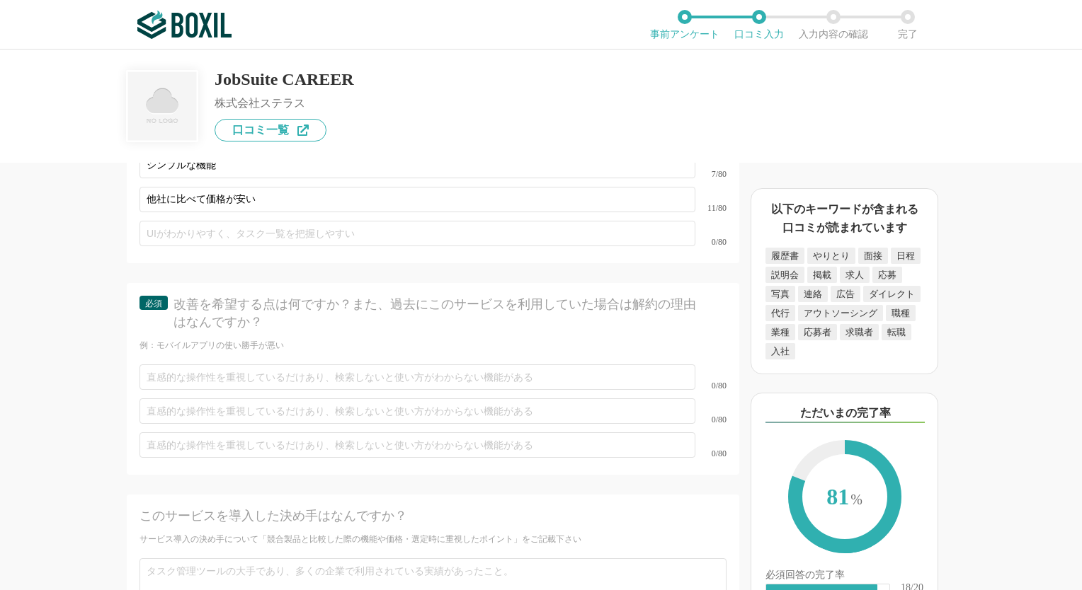
scroll to position [5027, 0]
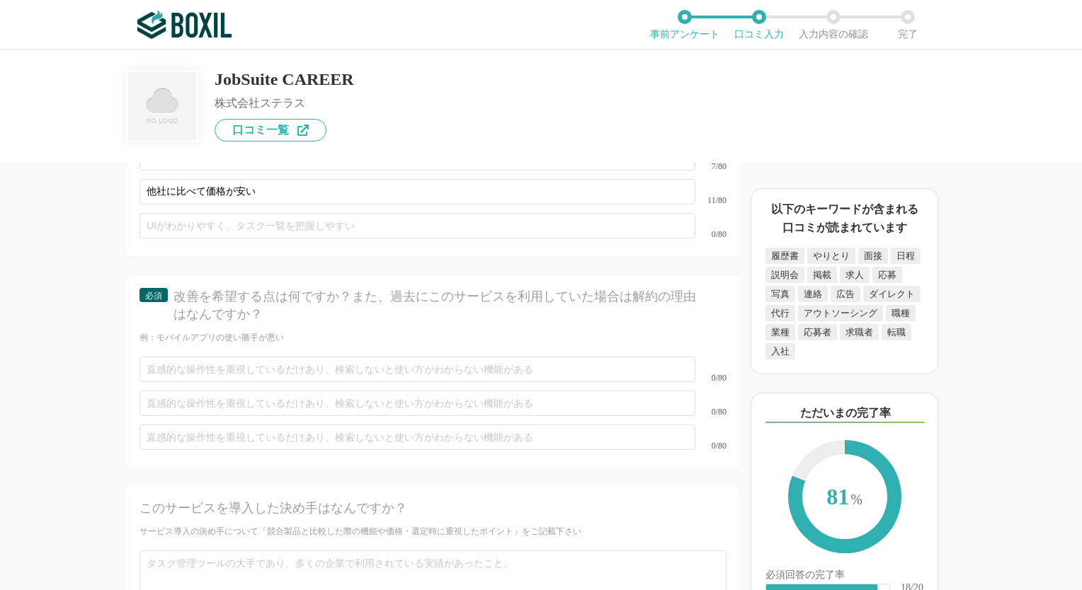
type textarea "【導入前の課題とサービスでの解決】 リードタイムが他社より長いといった課題があった。 コミュニケーション機能と権限機能によって、直接面接官の日程確認ができるよ…"
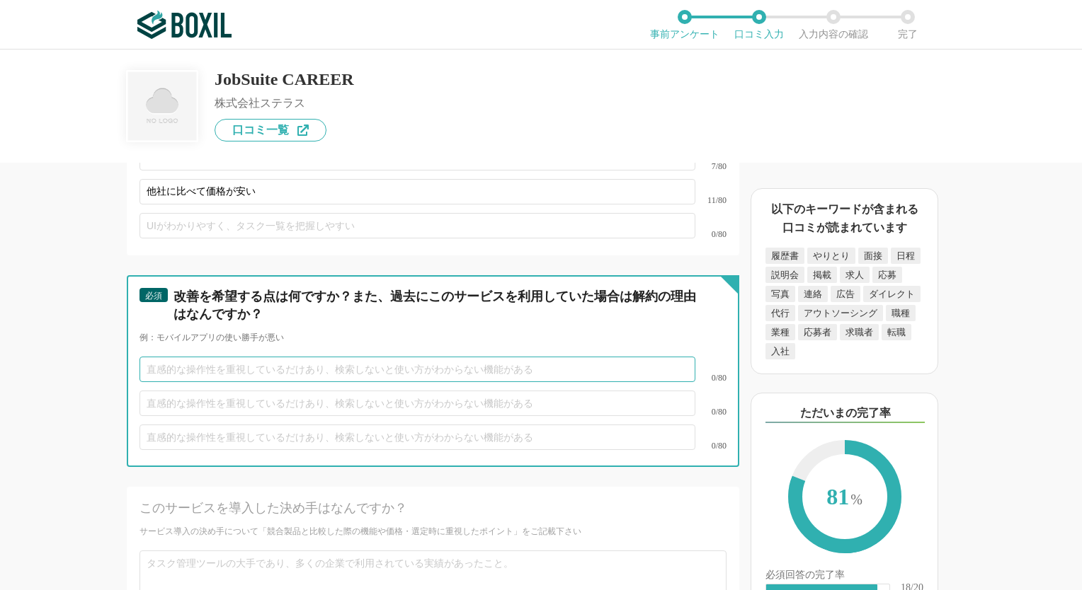
click at [331, 357] on input "text" at bounding box center [417, 369] width 556 height 25
type input "ま"
type input "選"
type input "面"
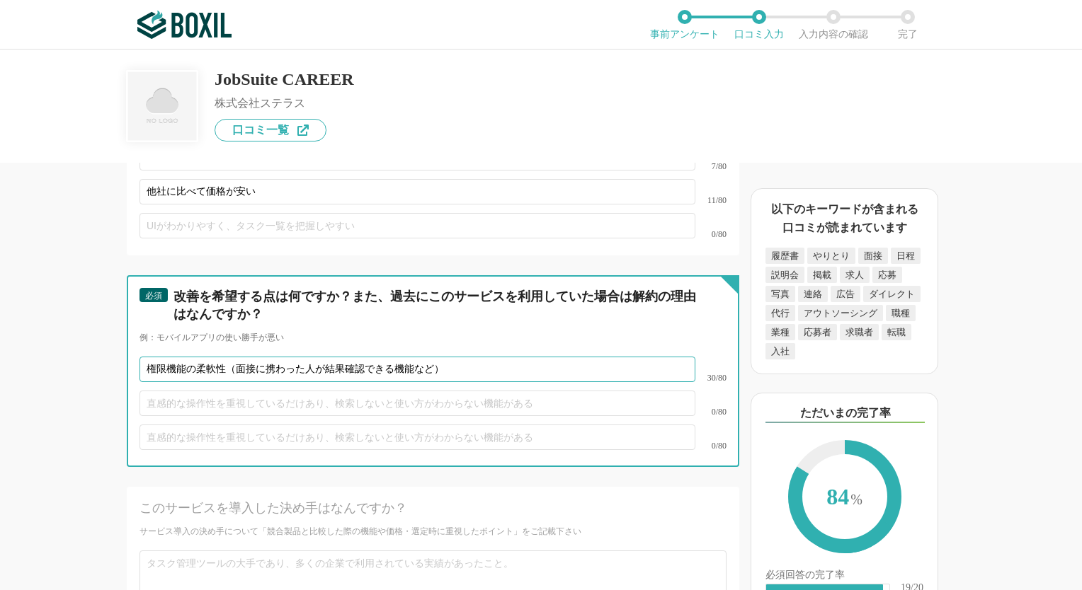
type input "権限機能の柔軟性（面接に携わった人が結果確認できる機能など）"
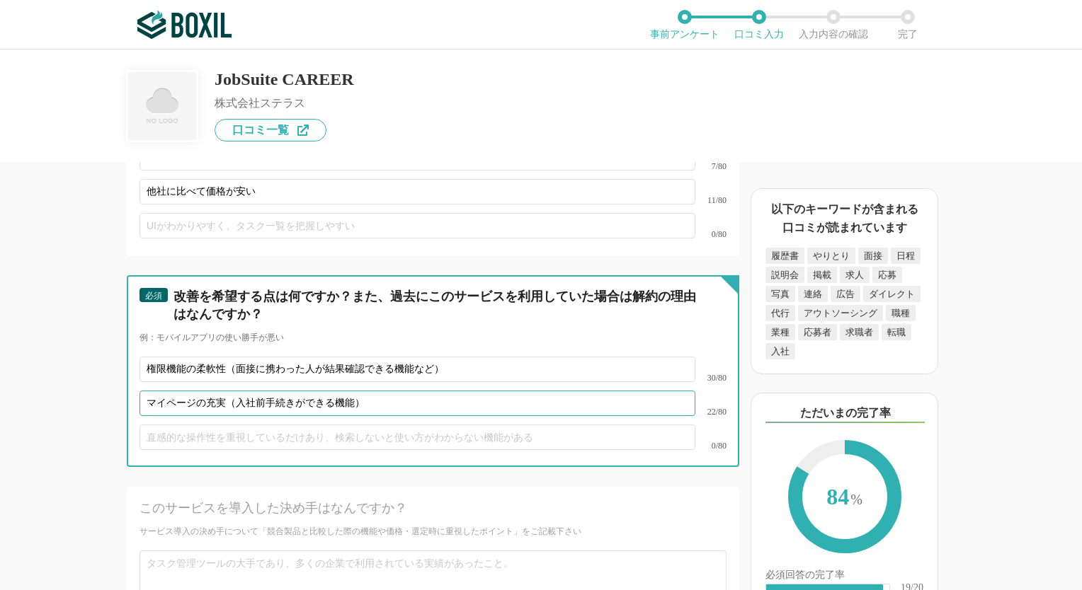
type input "マイページの充実（入社前手続きができる機能）"
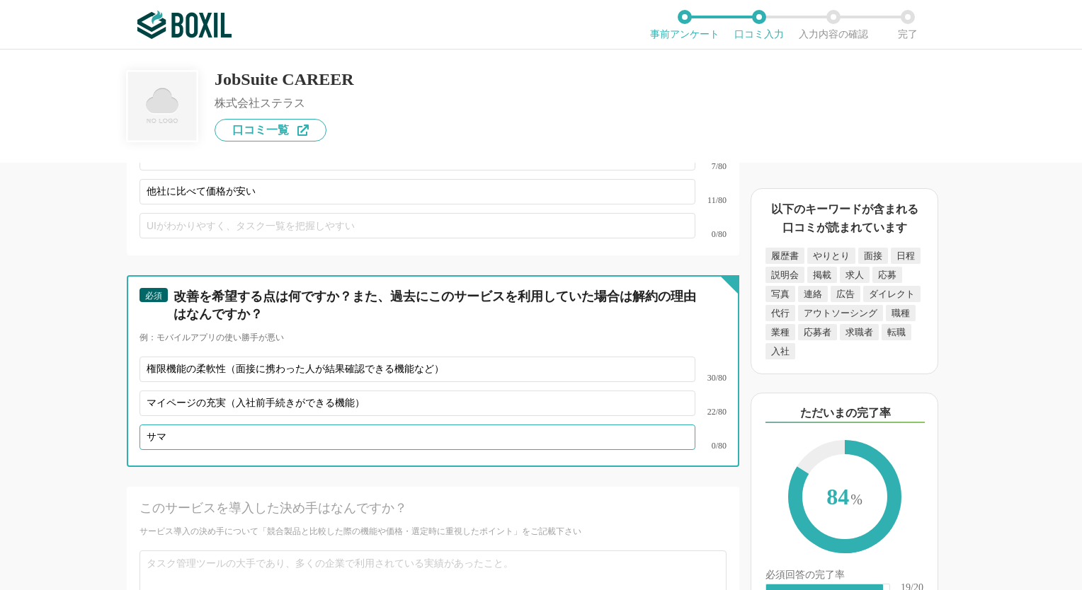
type input "サ"
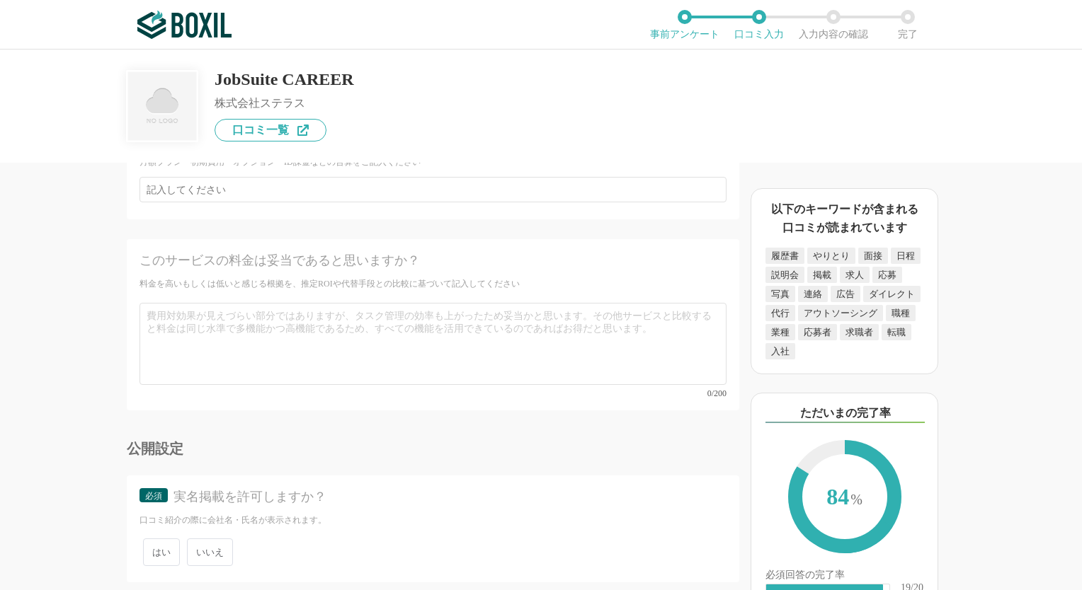
scroll to position [5710, 0]
type input "データサマリページの拡充"
click at [214, 538] on span "いいえ" at bounding box center [210, 552] width 46 height 28
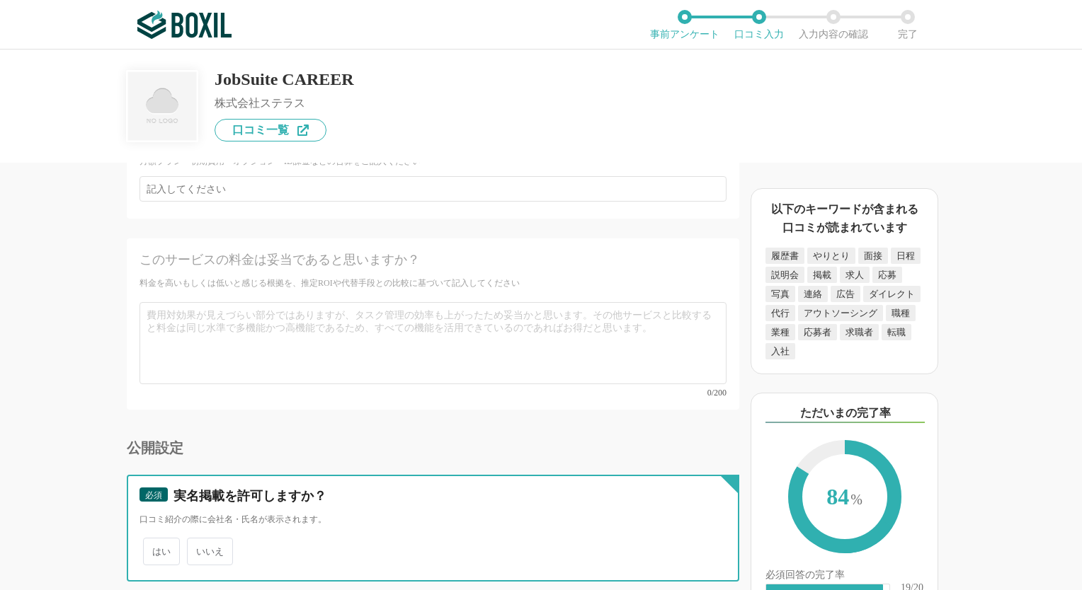
click at [200, 540] on input "いいえ" at bounding box center [194, 544] width 9 height 9
radio input "true"
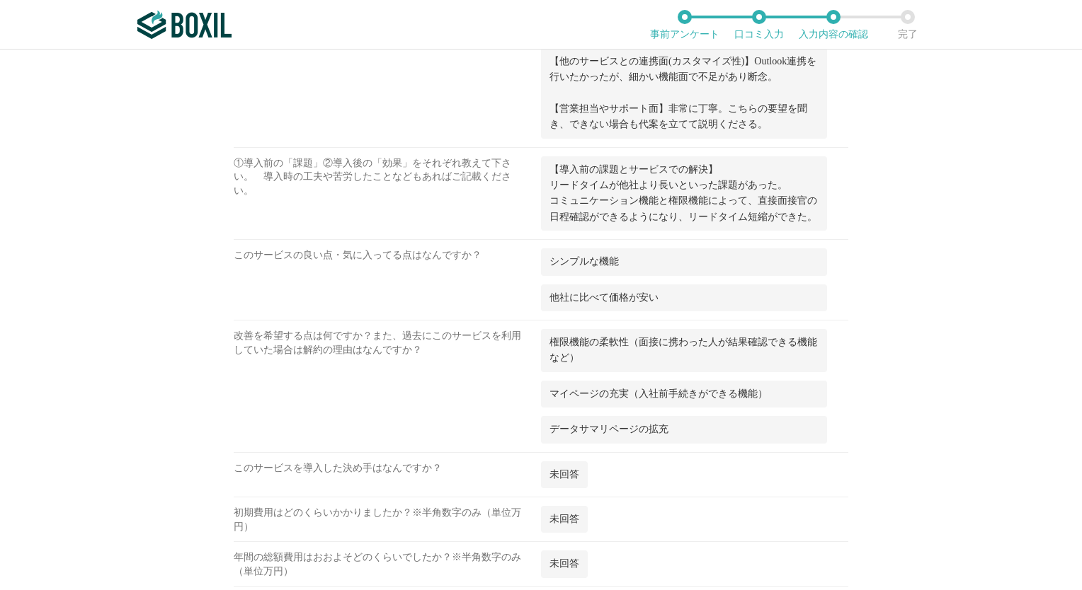
scroll to position [2302, 0]
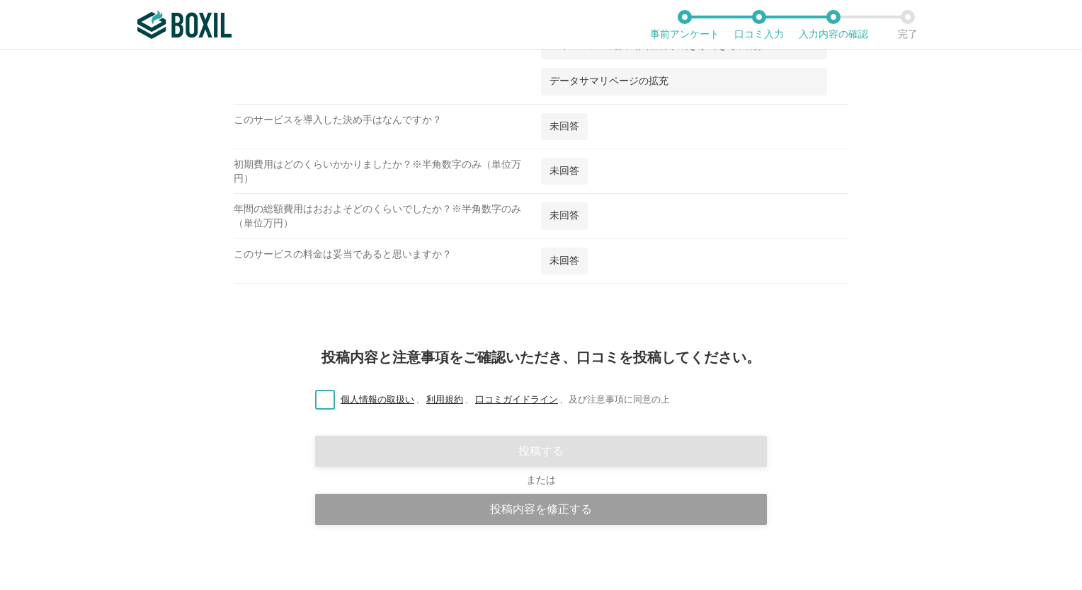
click at [320, 393] on label "個人情報の取扱い 、 利用規約 、 口コミガイドライン 、 及び注意事項に同意の上" at bounding box center [487, 400] width 366 height 15
click at [0, 0] on input "個人情報の取扱い 、 利用規約 、 口コミガイドライン 、 及び注意事項に同意の上" at bounding box center [0, 0] width 0 height 0
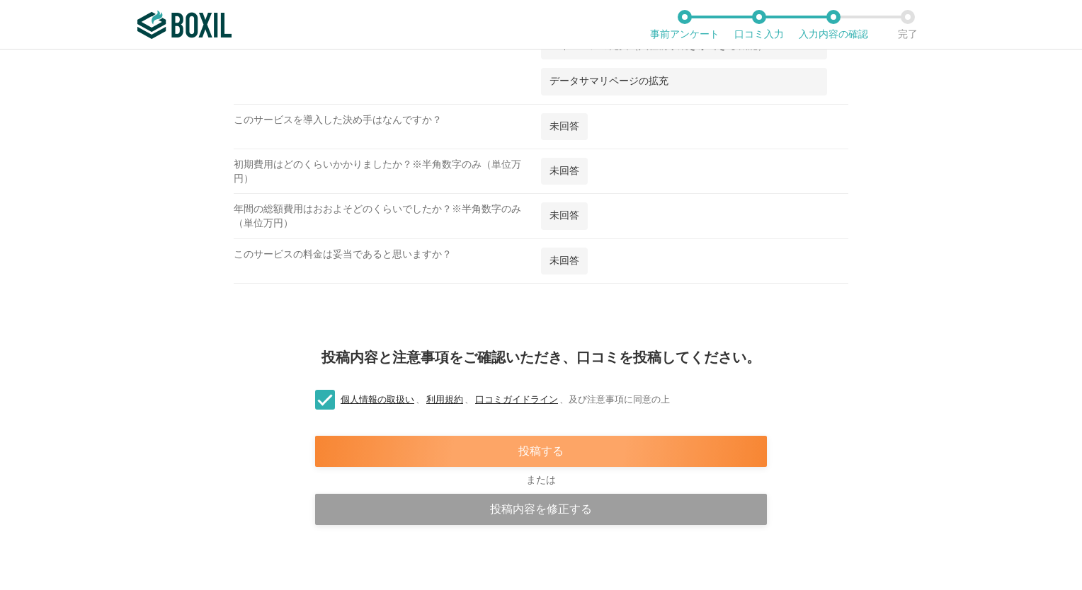
click at [465, 438] on div "投稿する" at bounding box center [541, 451] width 452 height 31
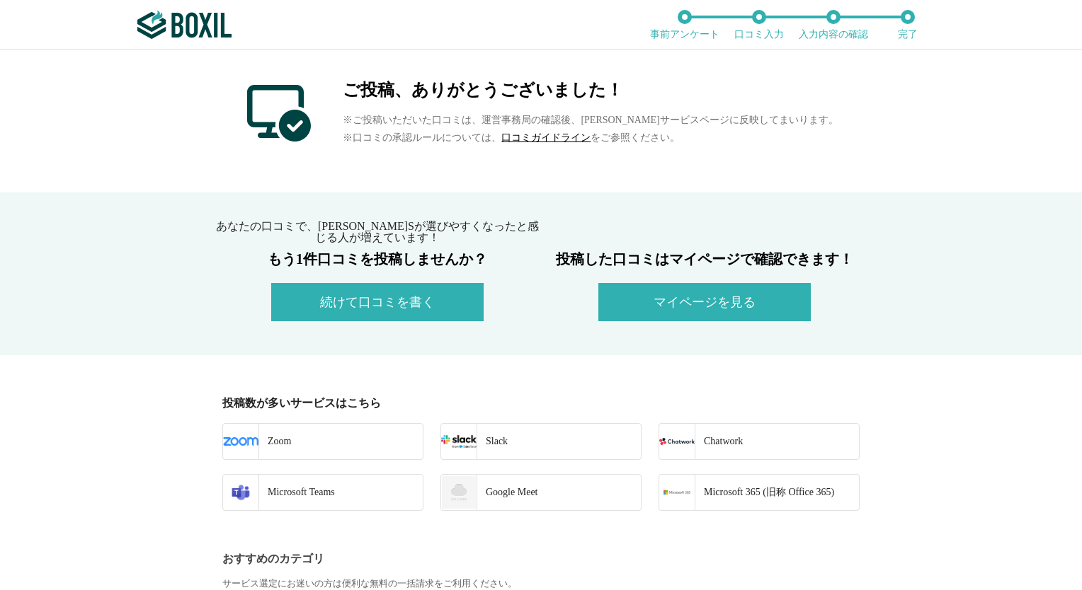
click at [671, 299] on button "マイページを見る" at bounding box center [704, 302] width 212 height 38
